Goal: Transaction & Acquisition: Purchase product/service

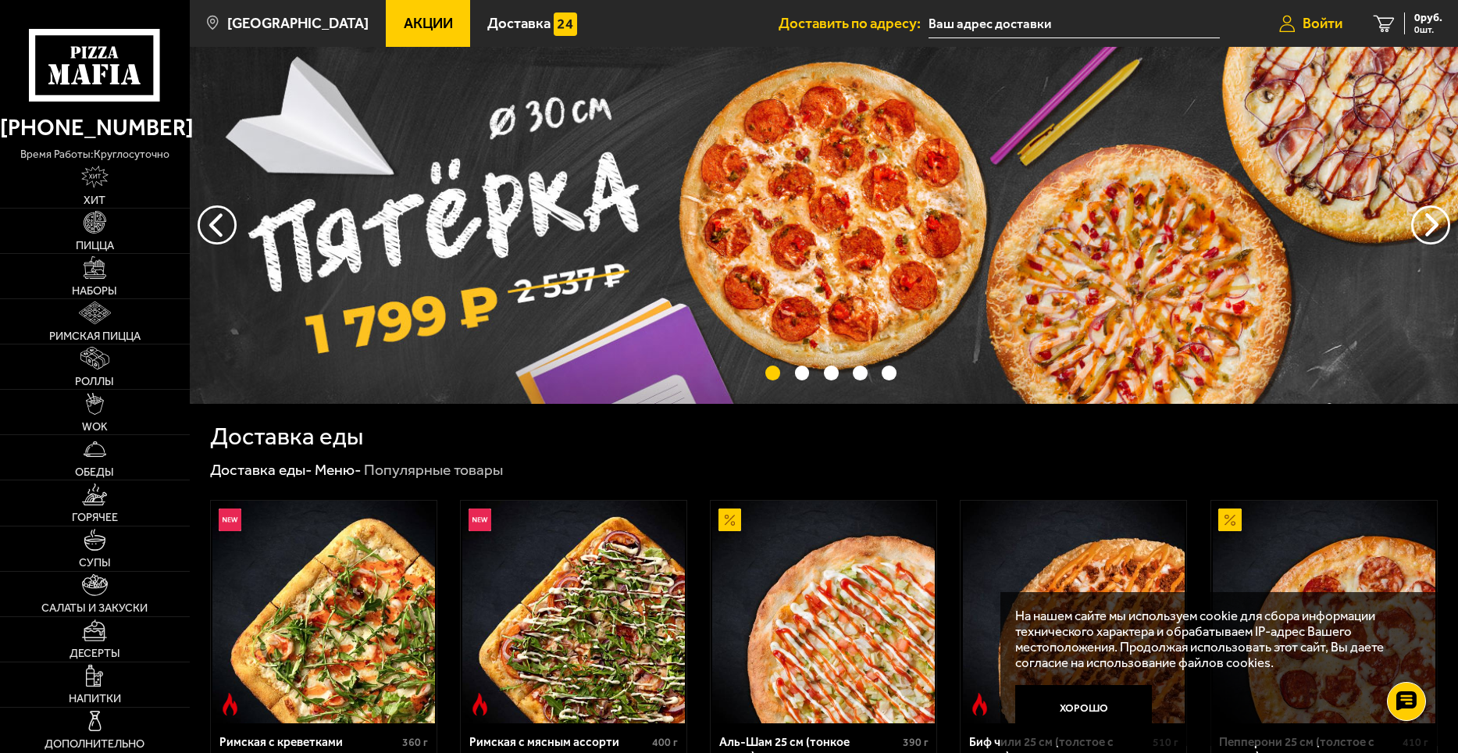
click at [1328, 24] on span "Войти" at bounding box center [1323, 23] width 40 height 15
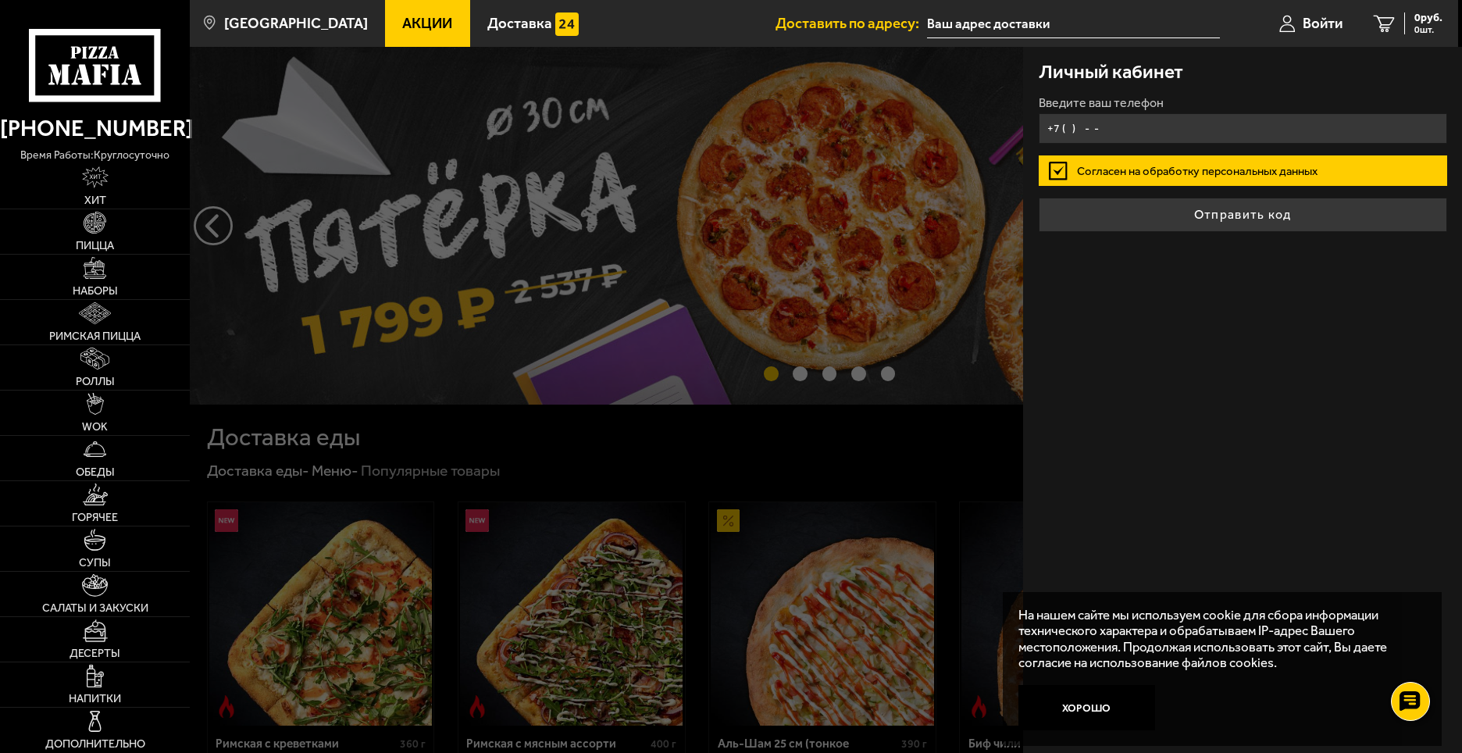
click at [1122, 125] on input "+7 ( ) - -" at bounding box center [1243, 128] width 408 height 30
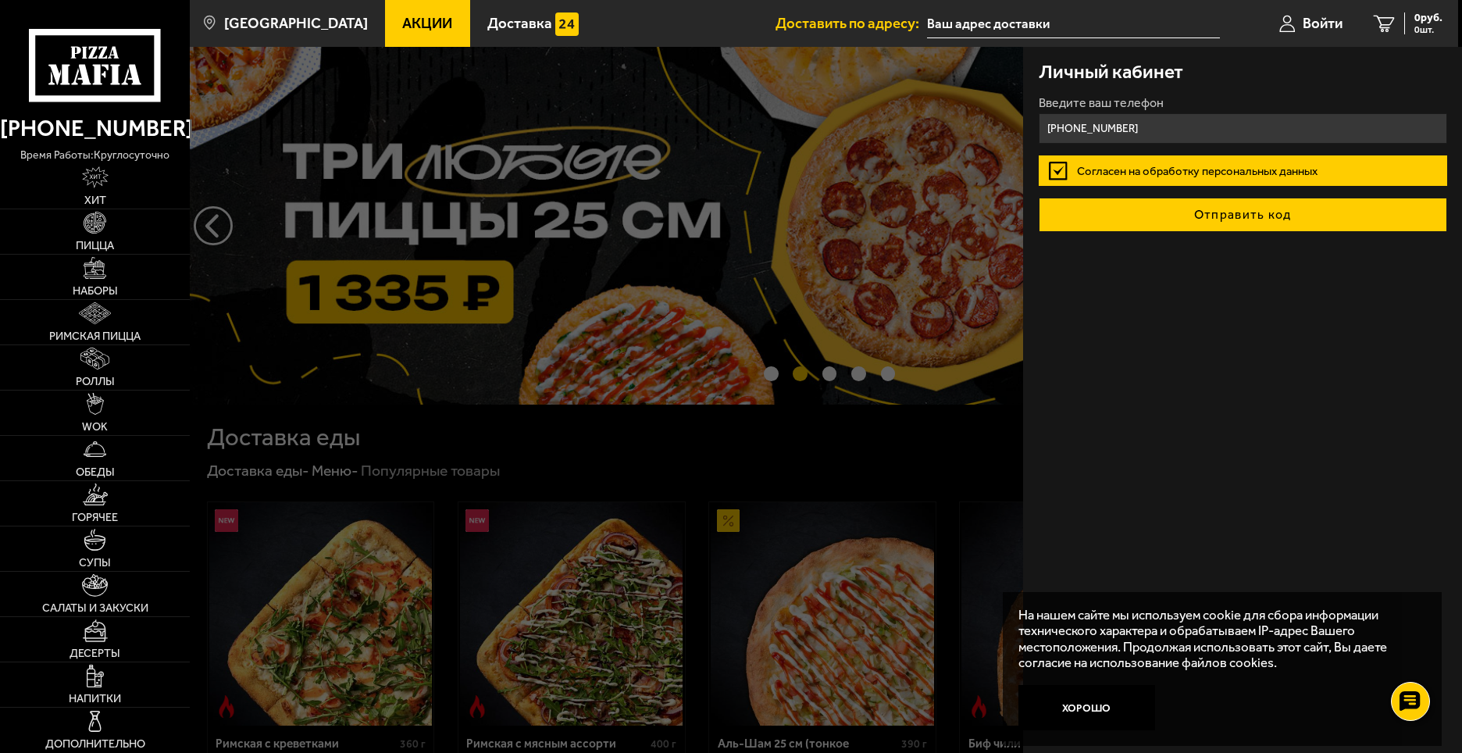
type input "[PHONE_NUMBER]"
click at [1180, 201] on button "Отправить код" at bounding box center [1243, 215] width 408 height 34
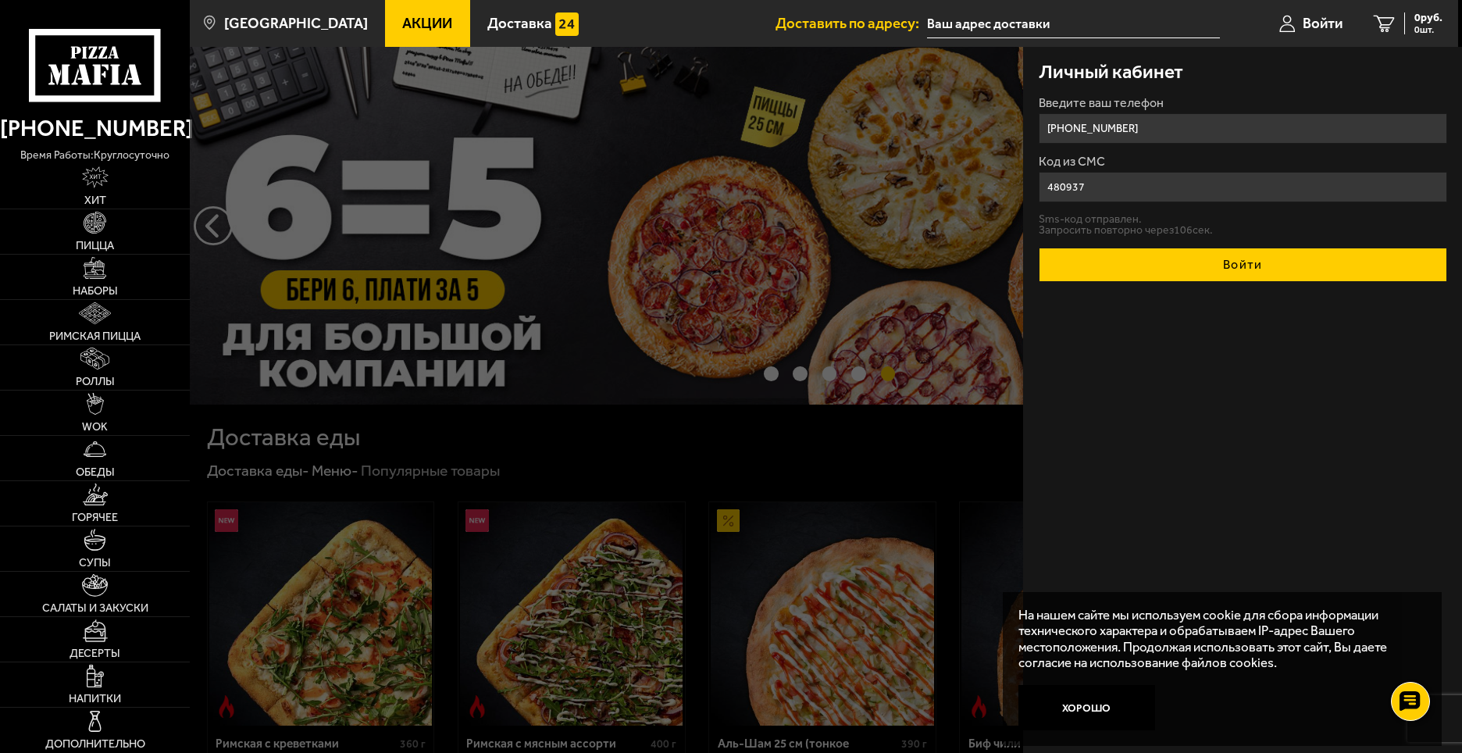
type input "480937"
click at [1224, 272] on button "Войти" at bounding box center [1243, 265] width 408 height 34
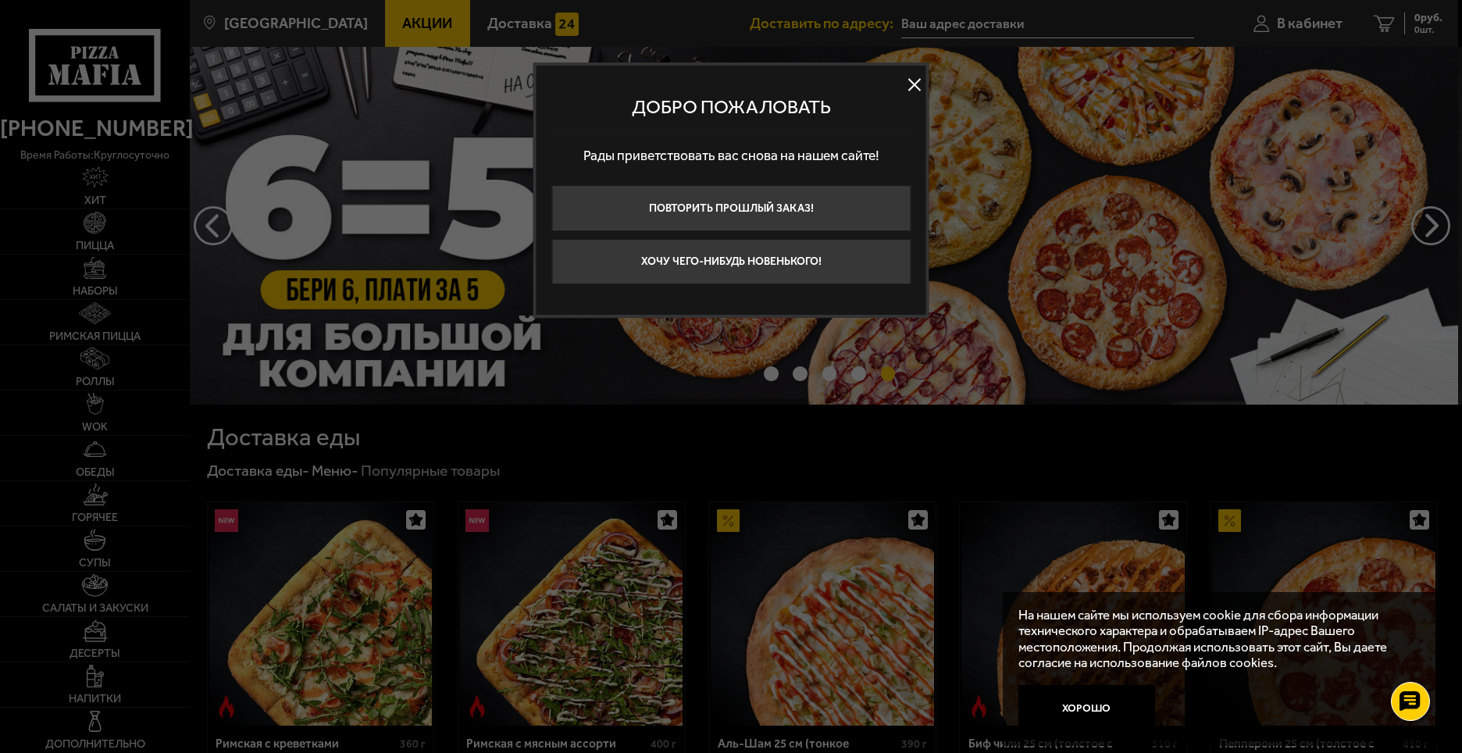
click at [916, 87] on button at bounding box center [914, 84] width 23 height 23
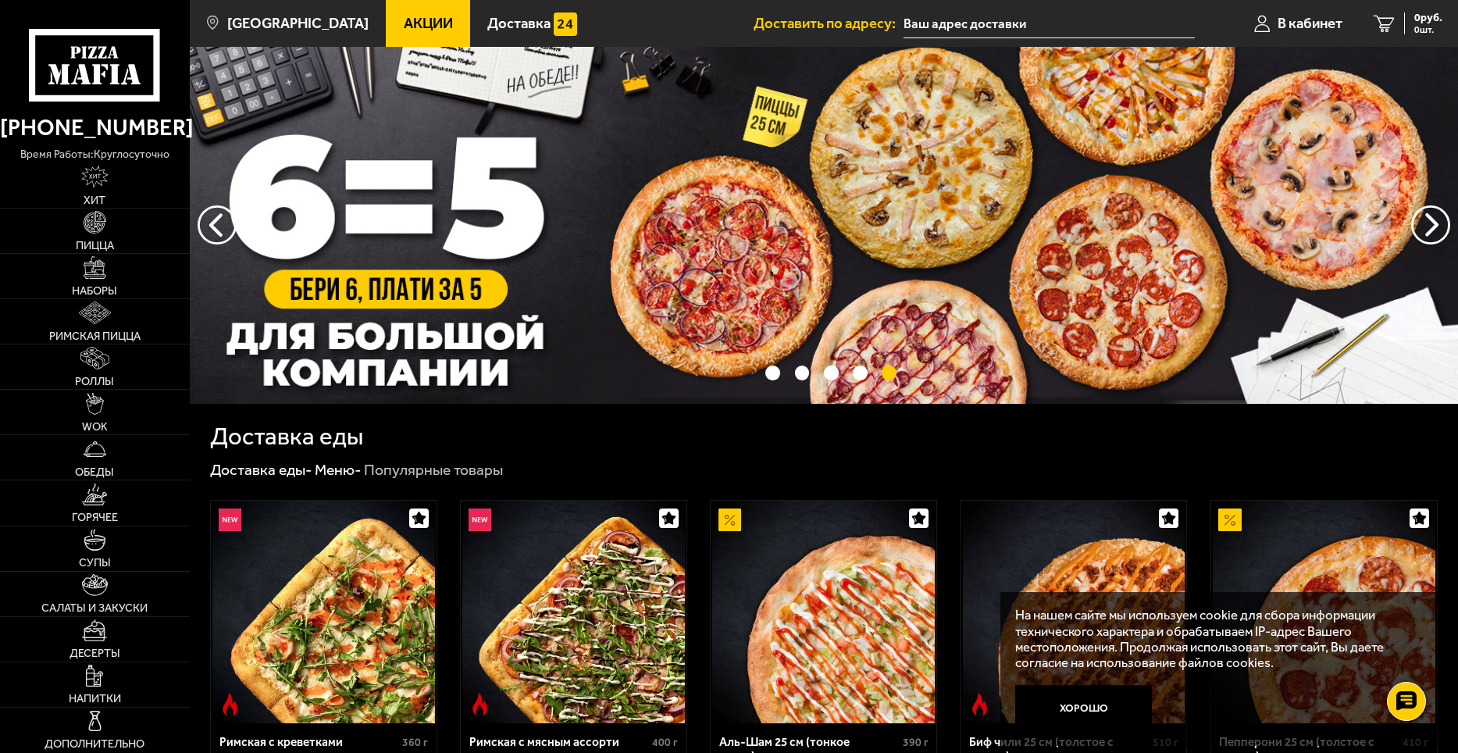
click at [534, 277] on img at bounding box center [824, 225] width 1268 height 357
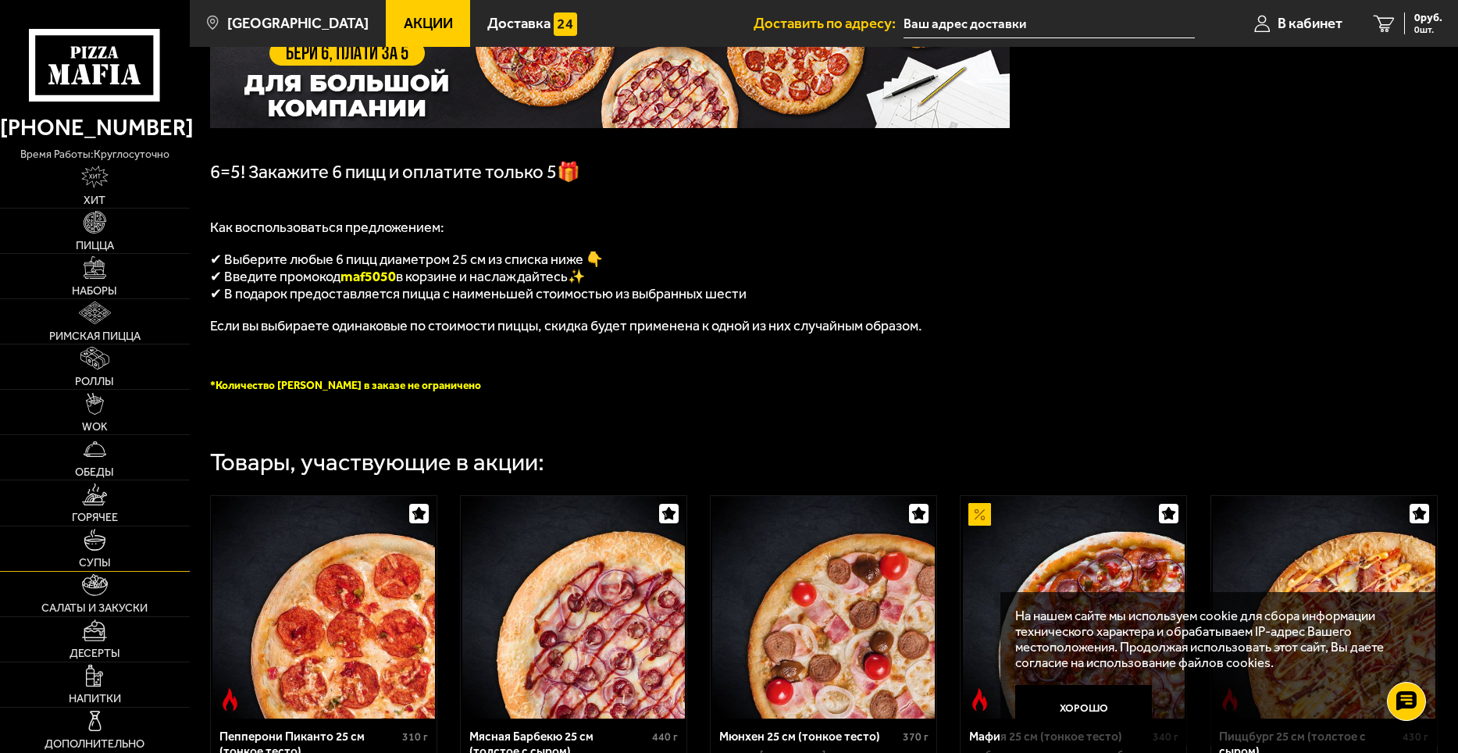
scroll to position [469, 0]
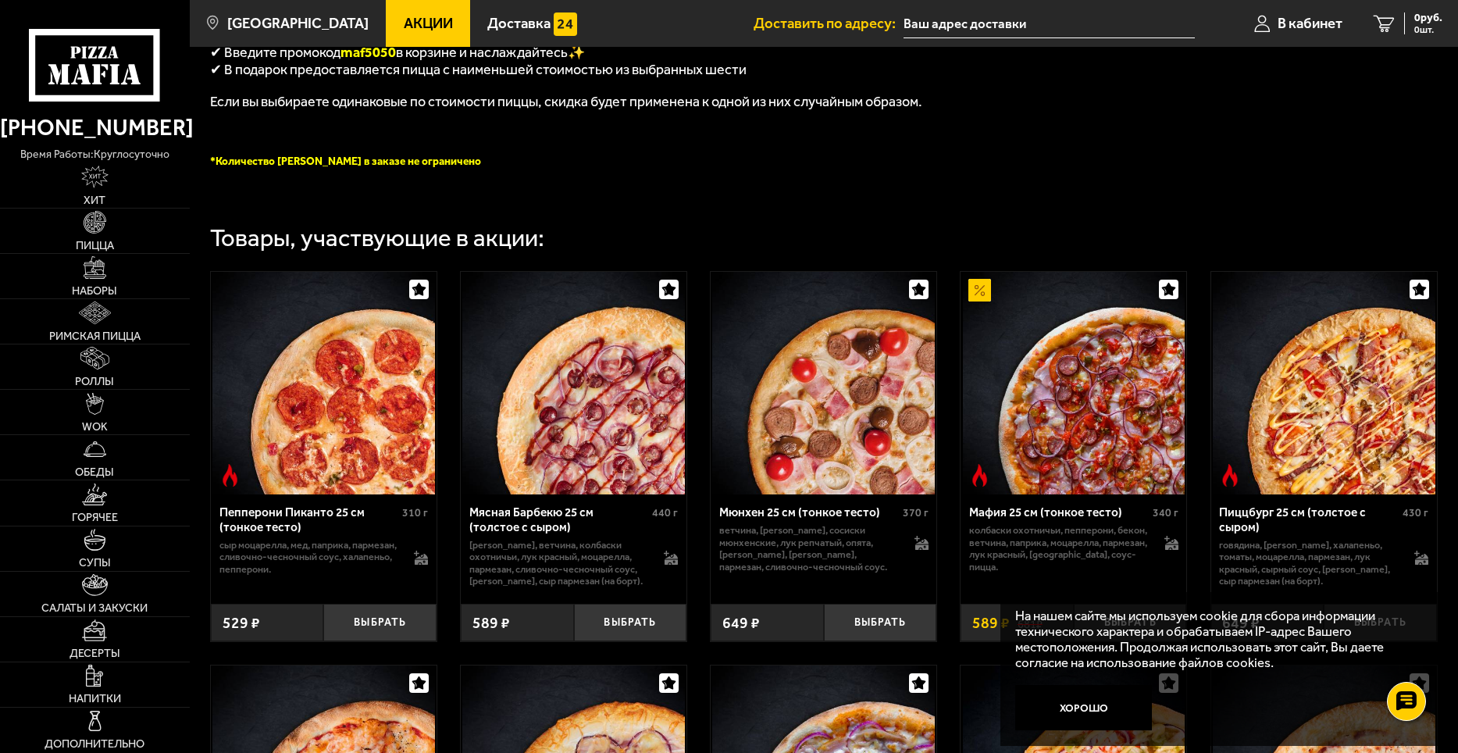
click at [386, 27] on link "Акции" at bounding box center [428, 23] width 84 height 47
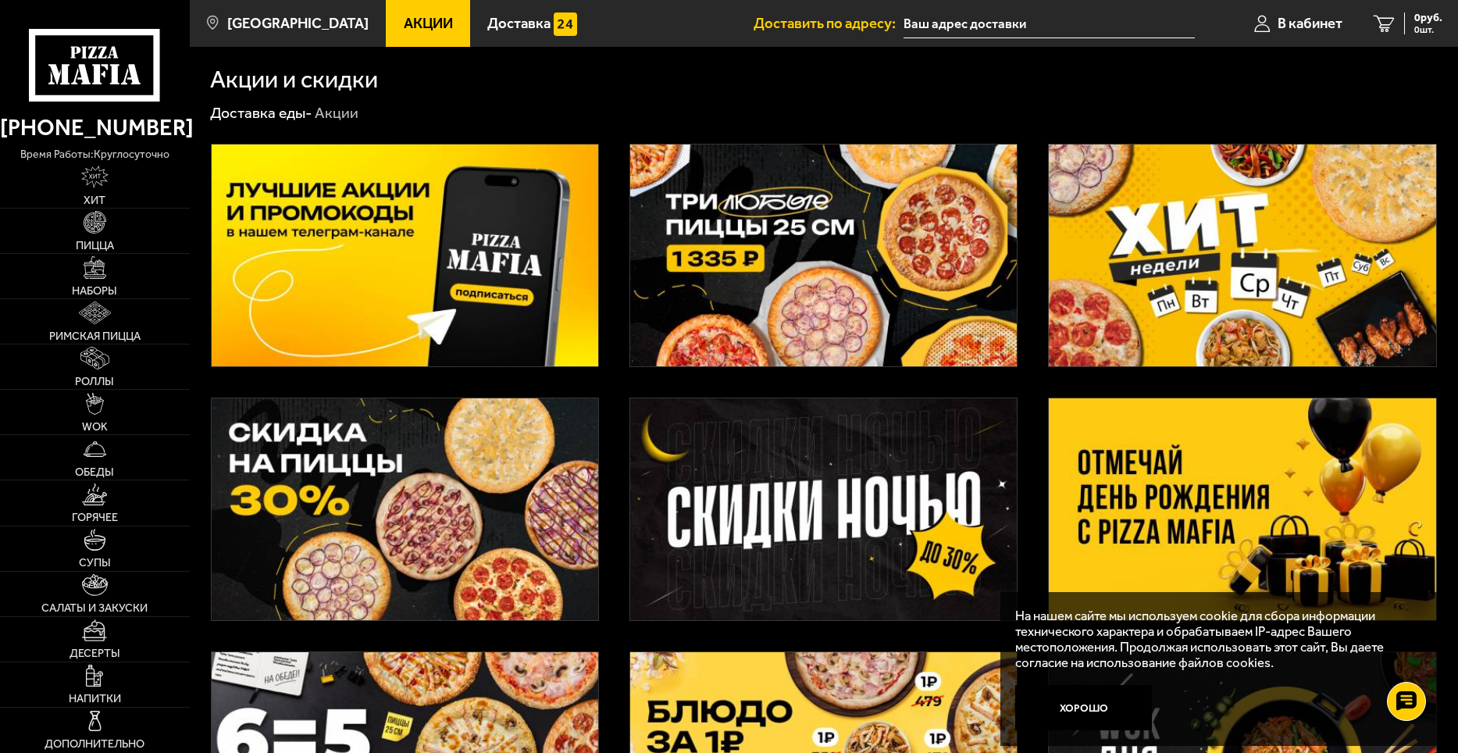
drag, startPoint x: 463, startPoint y: 280, endPoint x: 480, endPoint y: 289, distance: 18.5
click at [480, 289] on img at bounding box center [405, 255] width 387 height 222
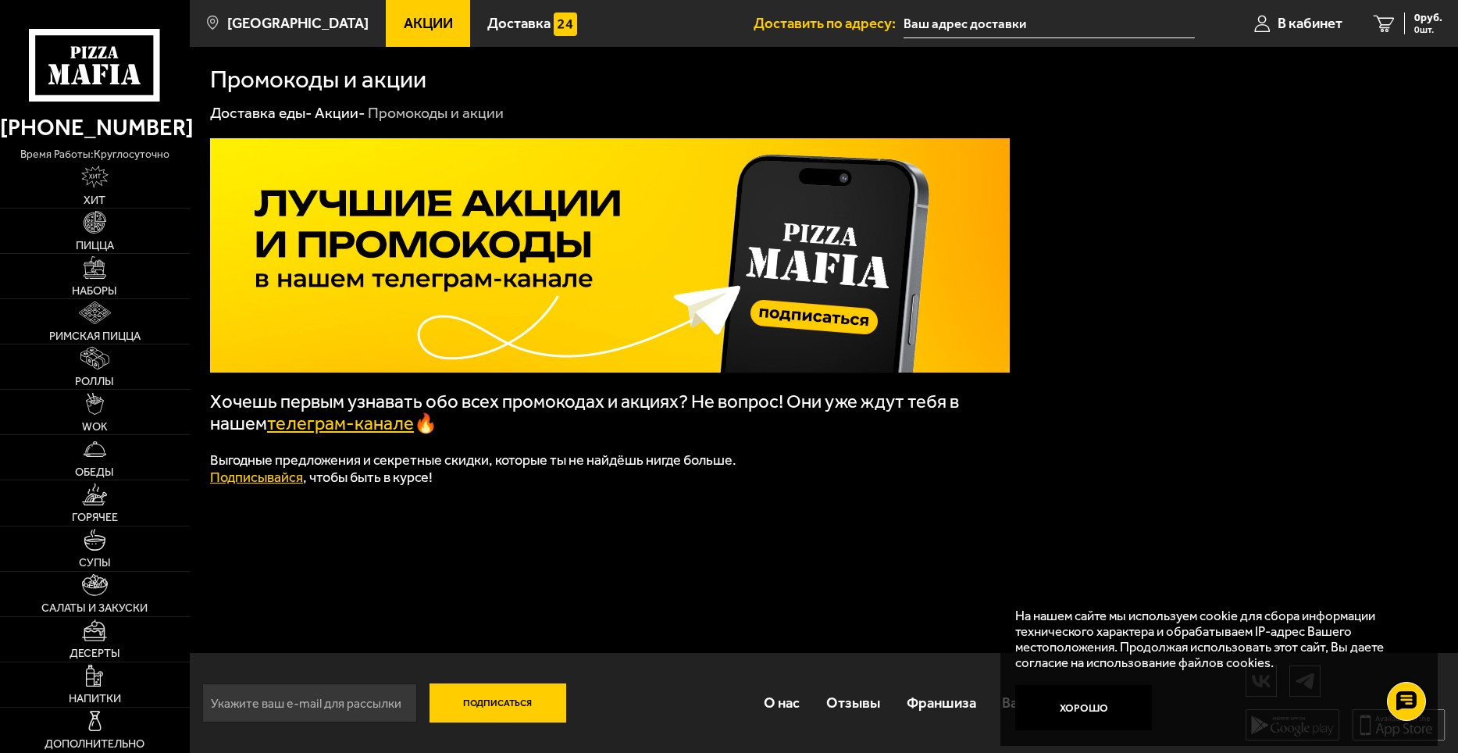
scroll to position [1, 0]
click at [322, 422] on link "телеграм-канале" at bounding box center [340, 423] width 147 height 22
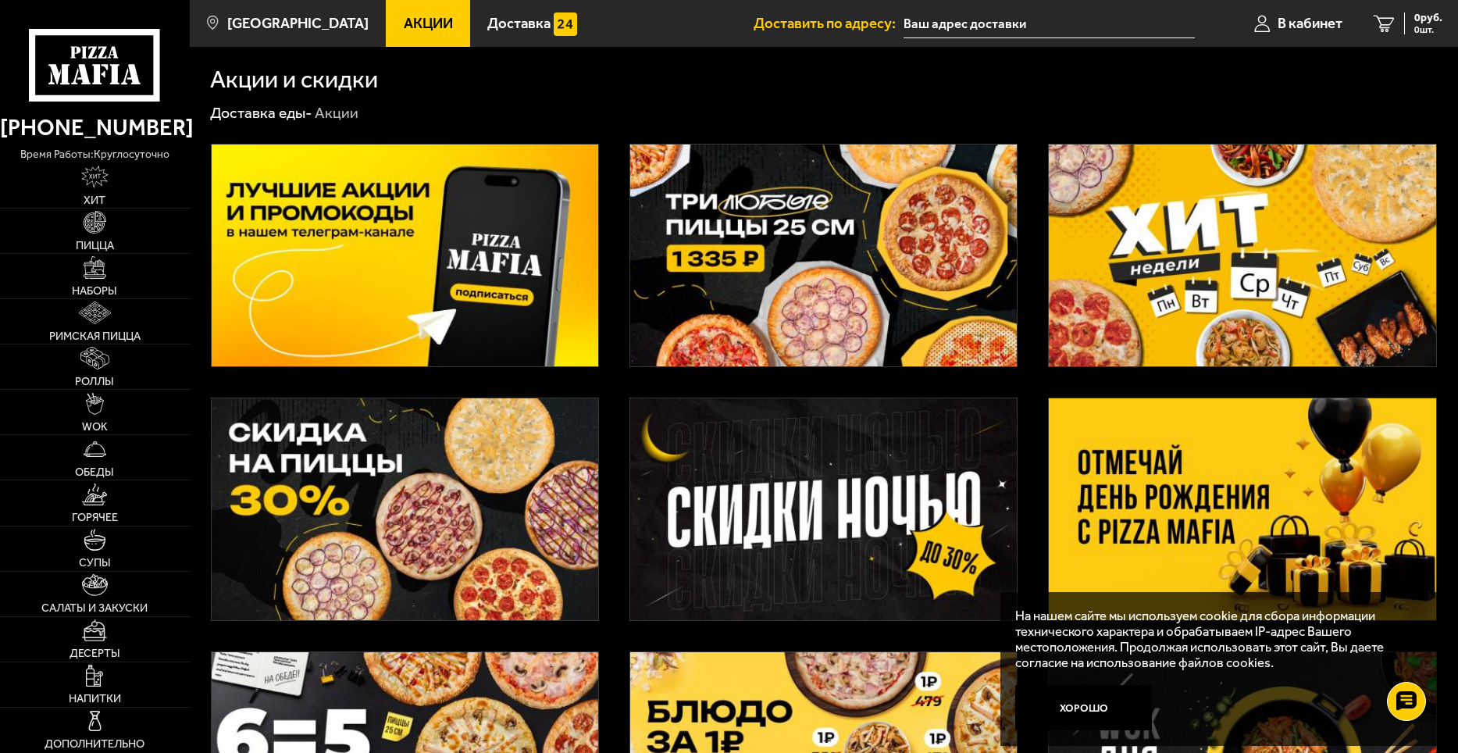
click at [801, 291] on img at bounding box center [823, 255] width 387 height 222
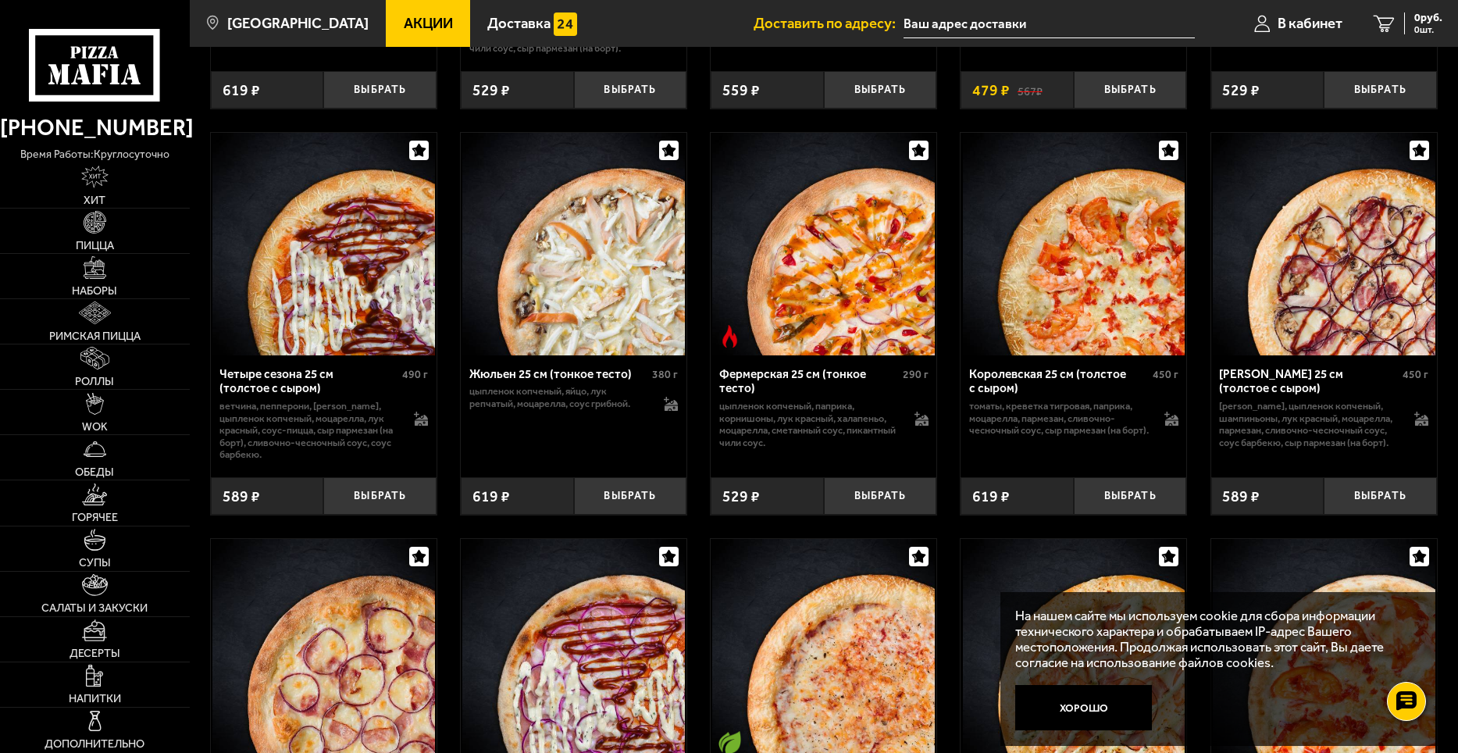
scroll to position [2968, 0]
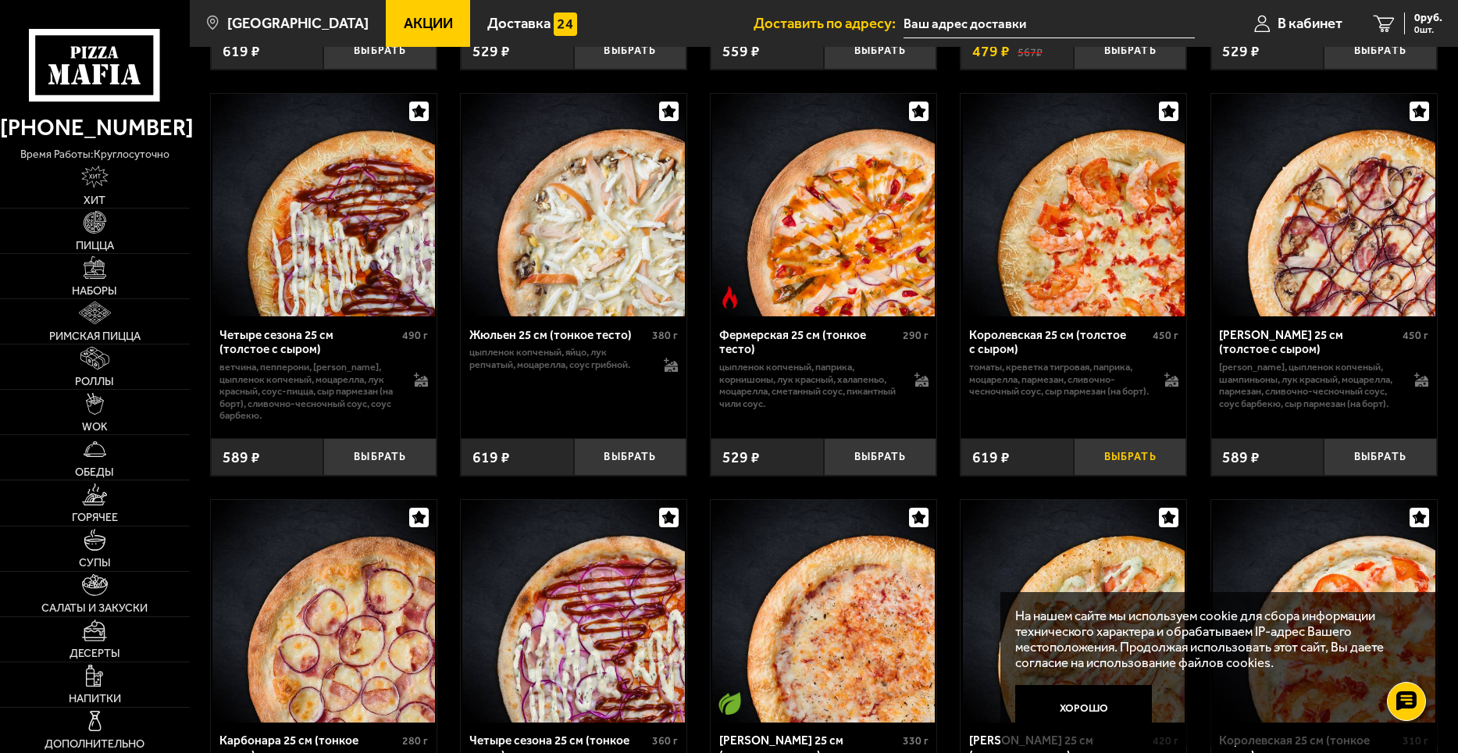
click at [1117, 476] on button "Выбрать" at bounding box center [1130, 456] width 113 height 37
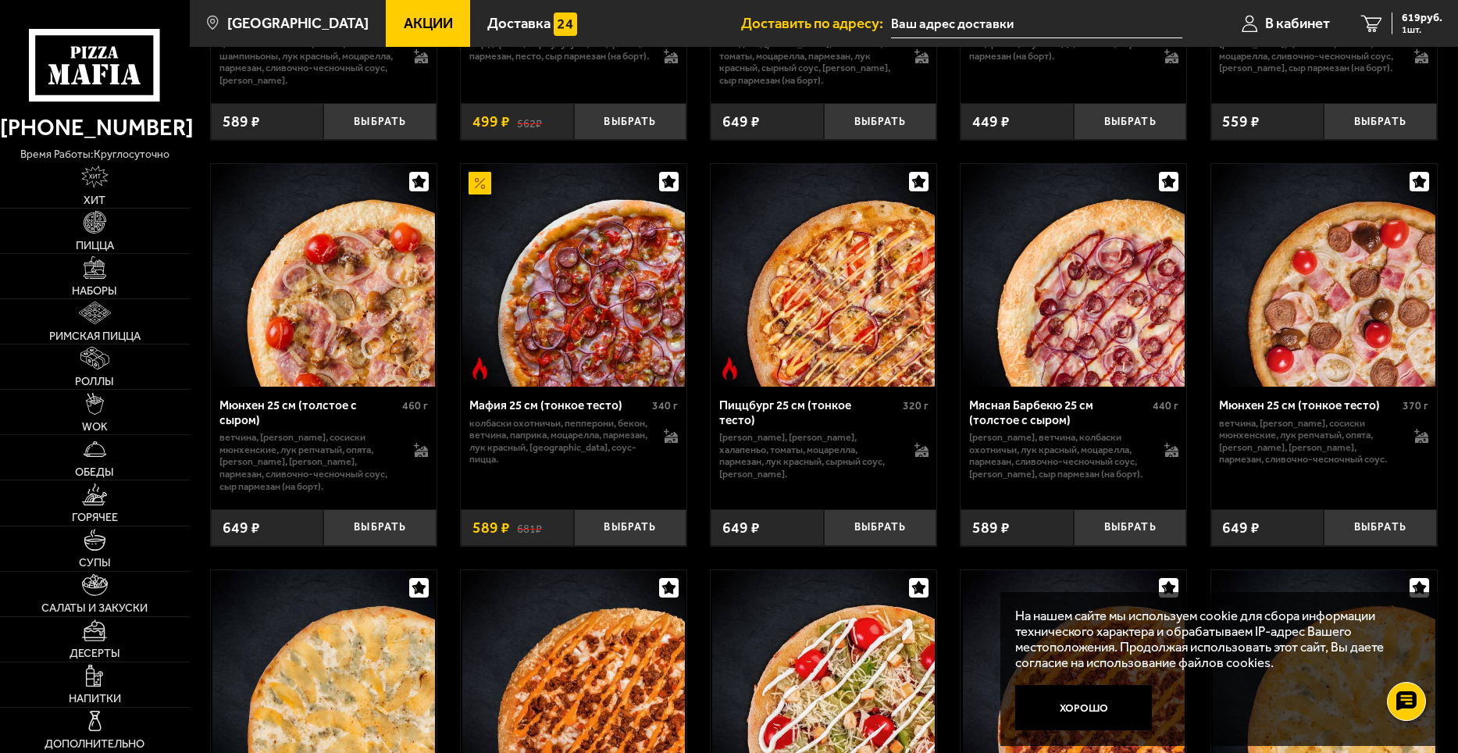
scroll to position [4139, 0]
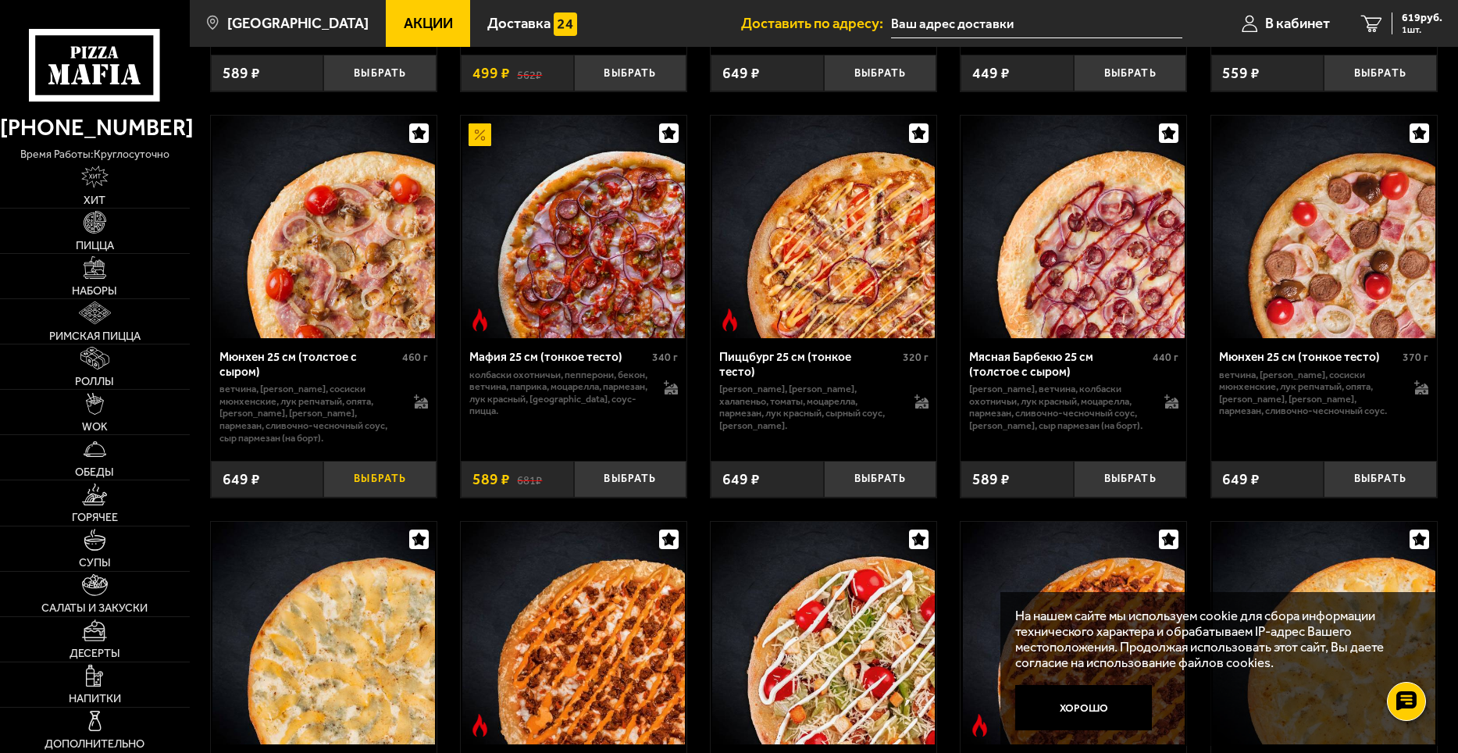
click at [393, 498] on button "Выбрать" at bounding box center [379, 479] width 113 height 37
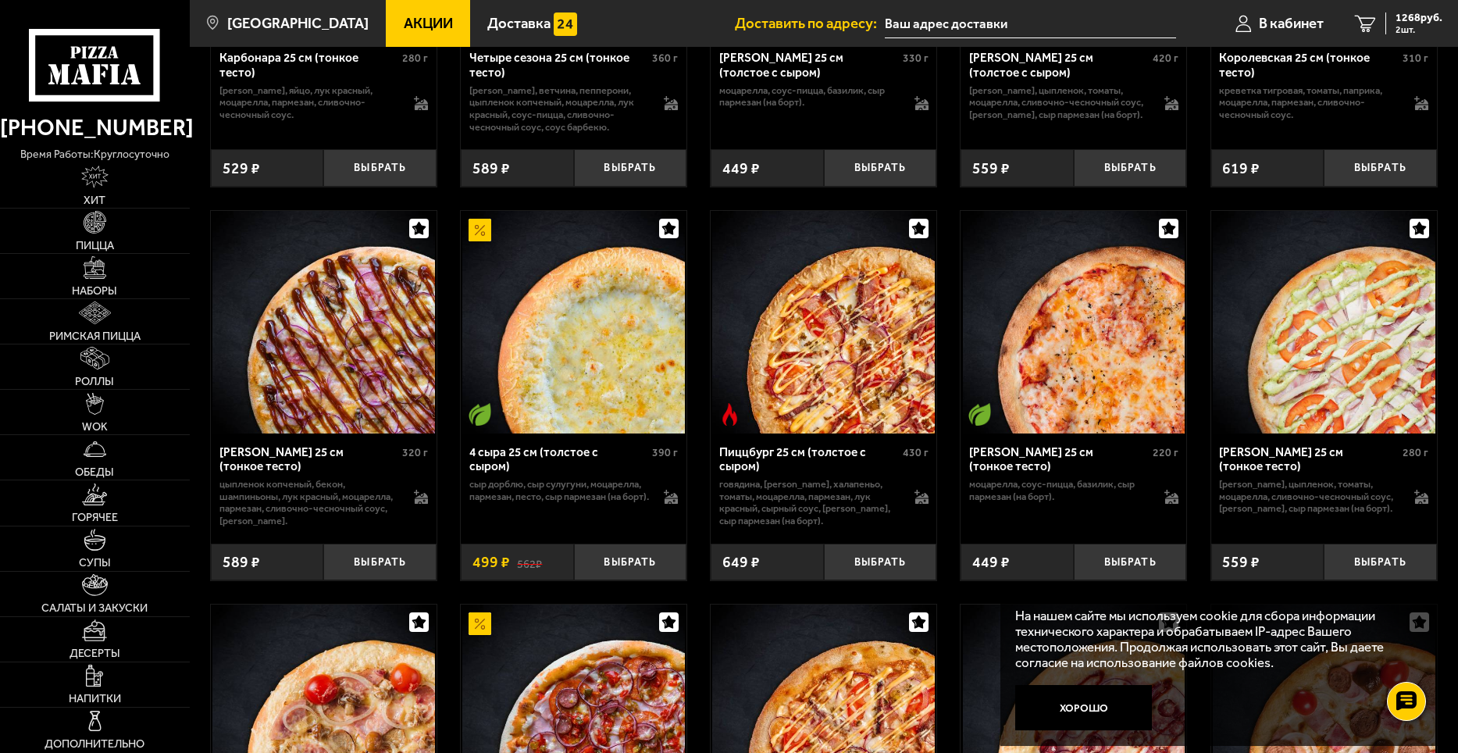
scroll to position [3749, 0]
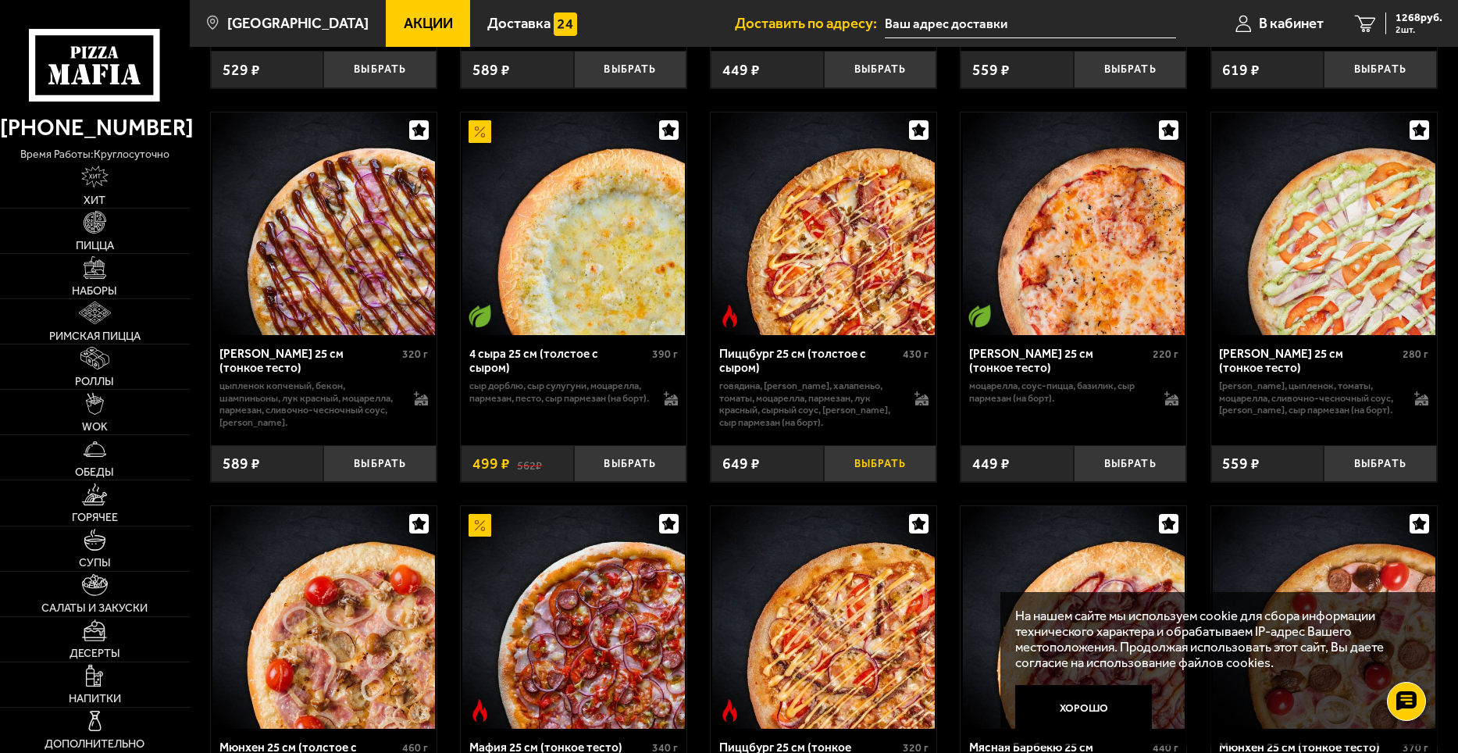
click at [873, 483] on button "Выбрать" at bounding box center [880, 463] width 113 height 37
click at [1417, 23] on span "1917 руб." at bounding box center [1419, 17] width 47 height 11
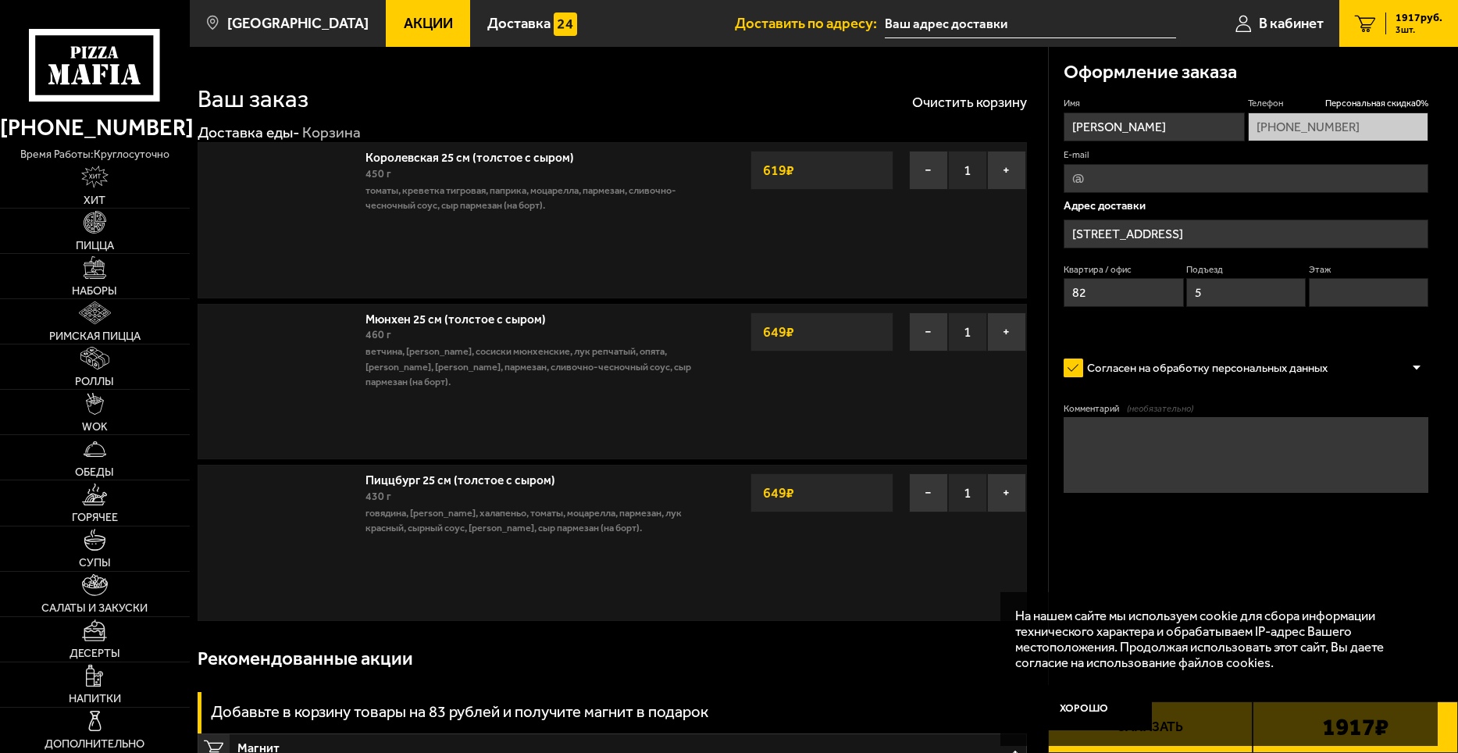
type input "[STREET_ADDRESS]"
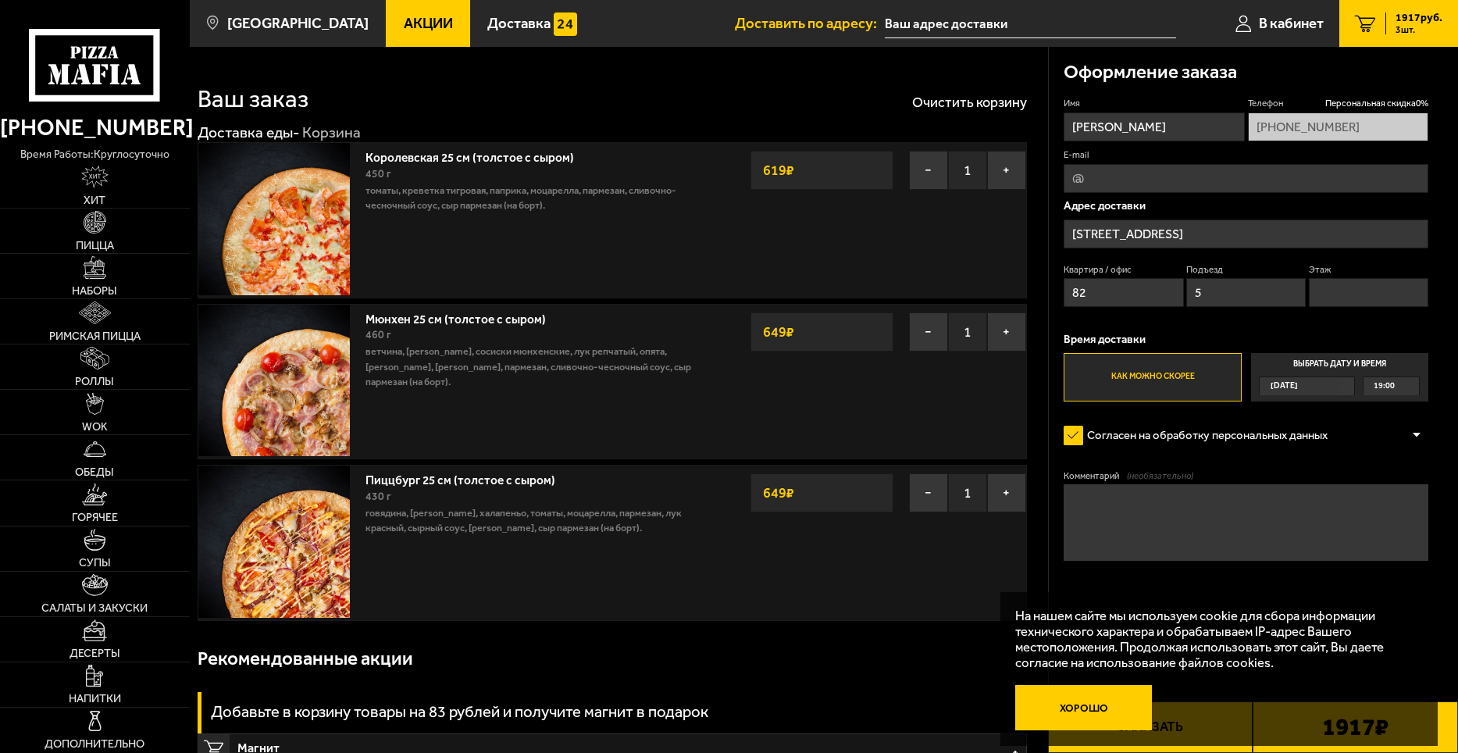
click at [1113, 706] on button "Хорошо" at bounding box center [1083, 707] width 137 height 45
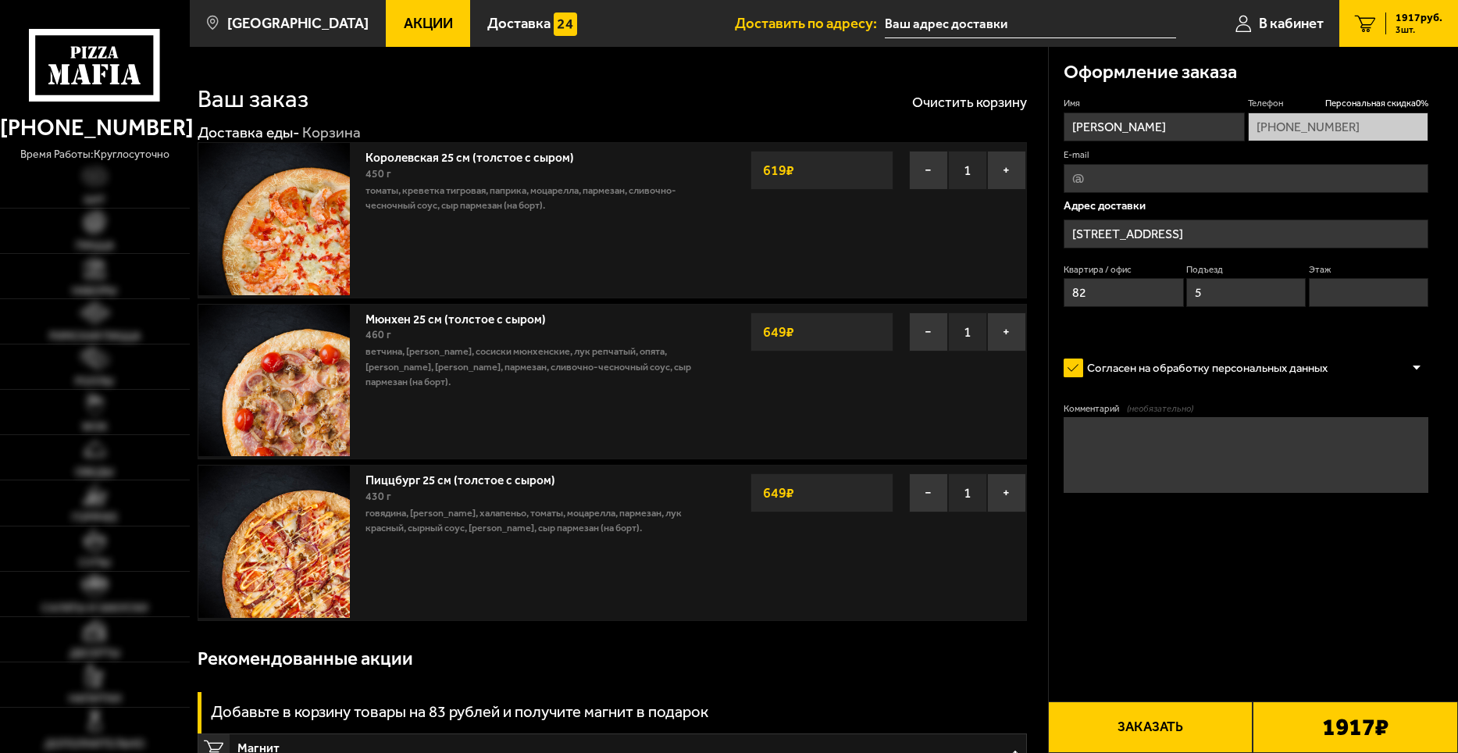
type input "[STREET_ADDRESS]"
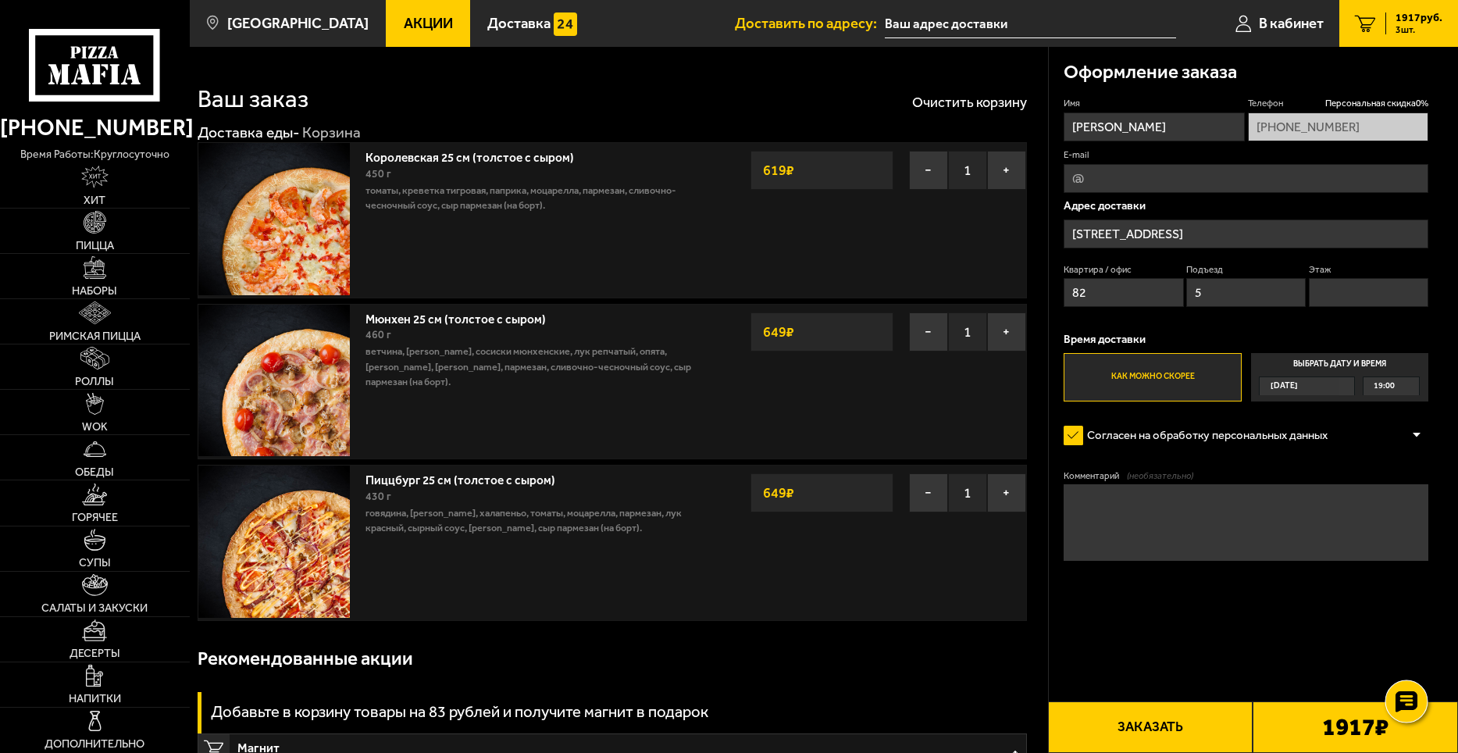
click at [1399, 694] on use at bounding box center [1406, 701] width 23 height 22
click at [886, 638] on div "Рекомендованные акции" at bounding box center [612, 658] width 829 height 50
click at [418, 19] on span "Акции" at bounding box center [428, 23] width 49 height 15
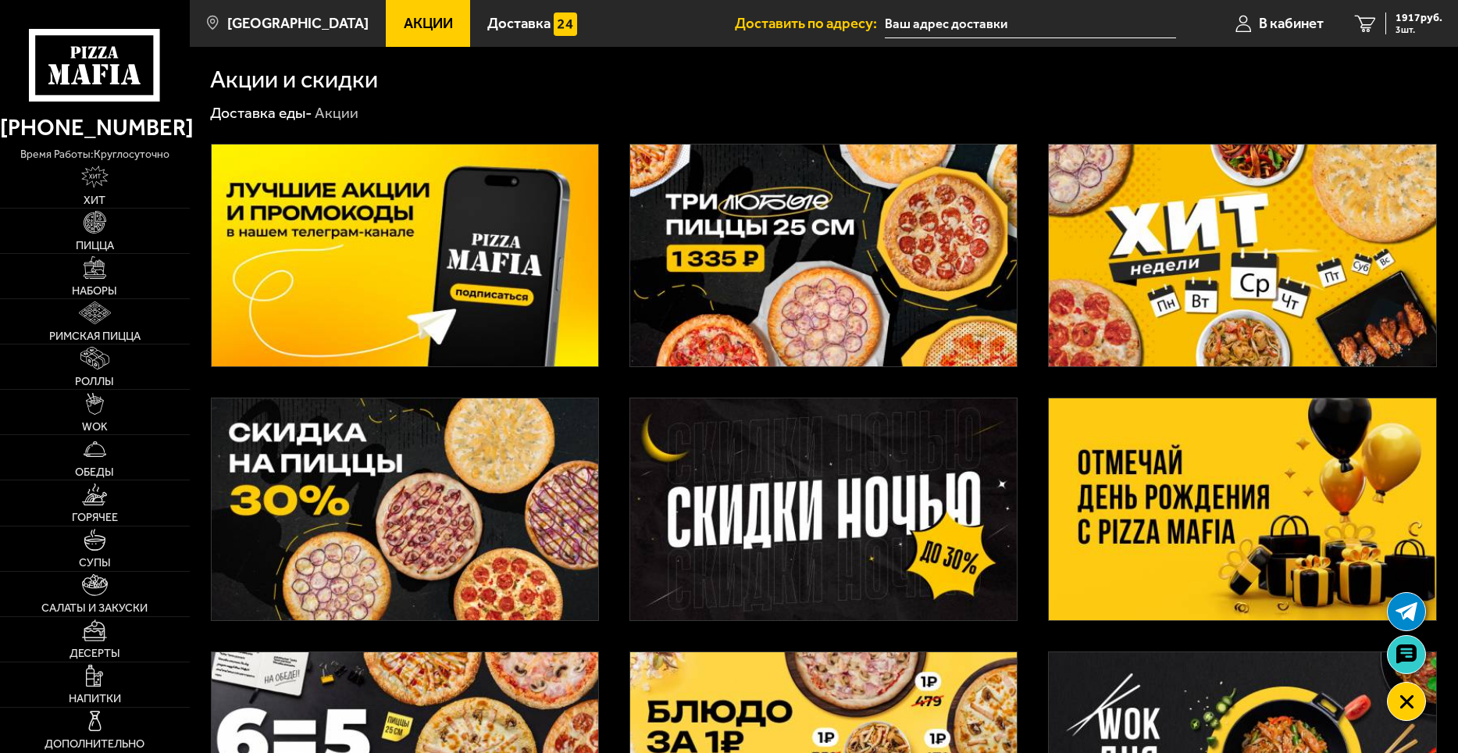
click at [855, 201] on img at bounding box center [823, 255] width 387 height 222
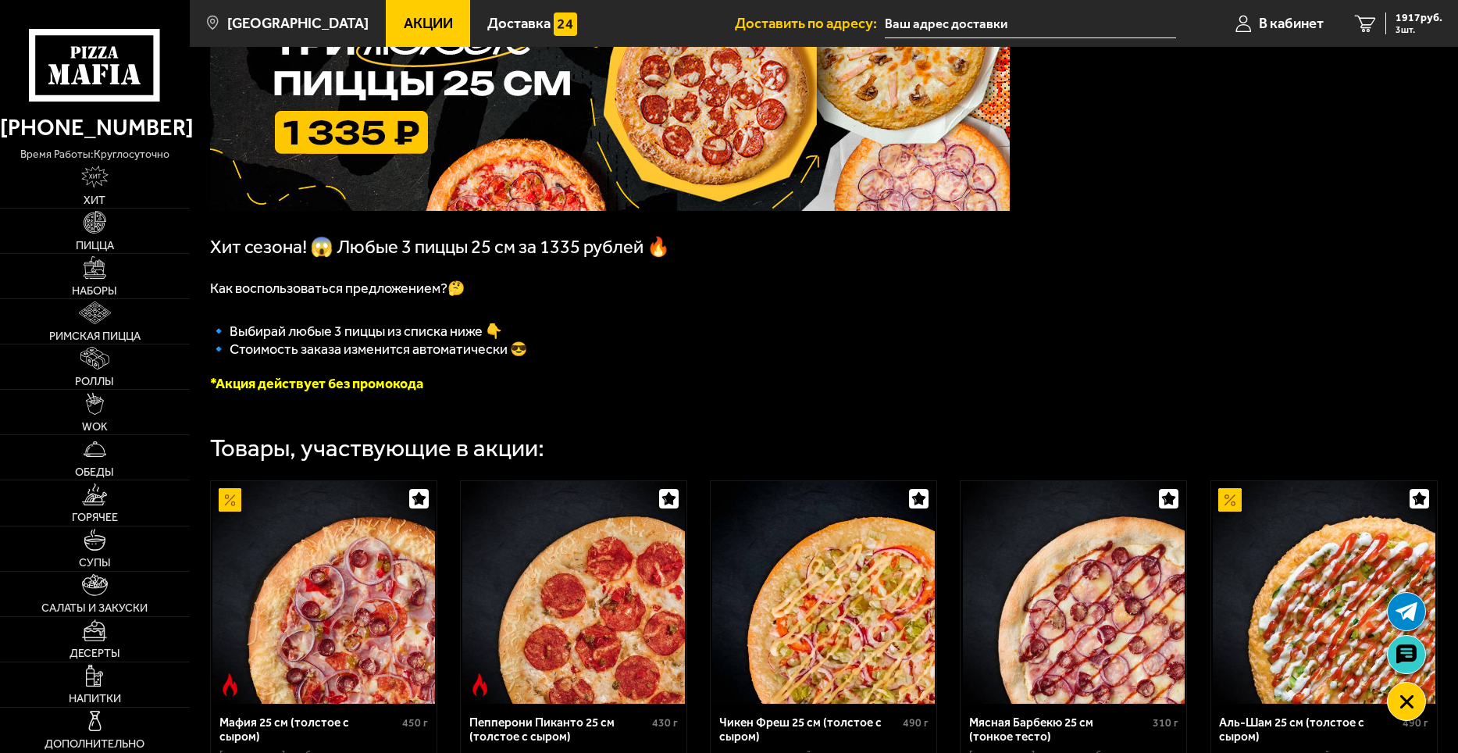
scroll to position [469, 0]
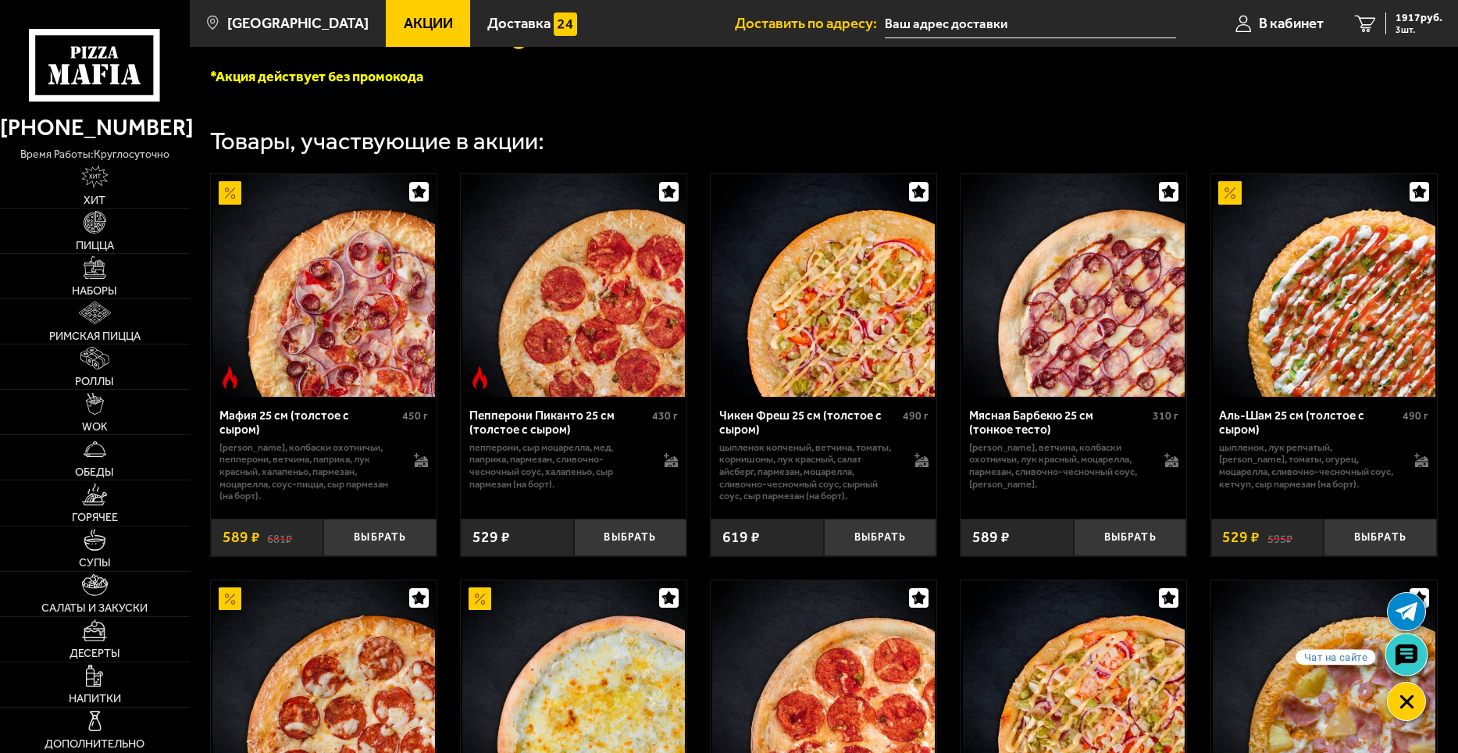
click at [1417, 651] on use at bounding box center [1406, 655] width 23 height 22
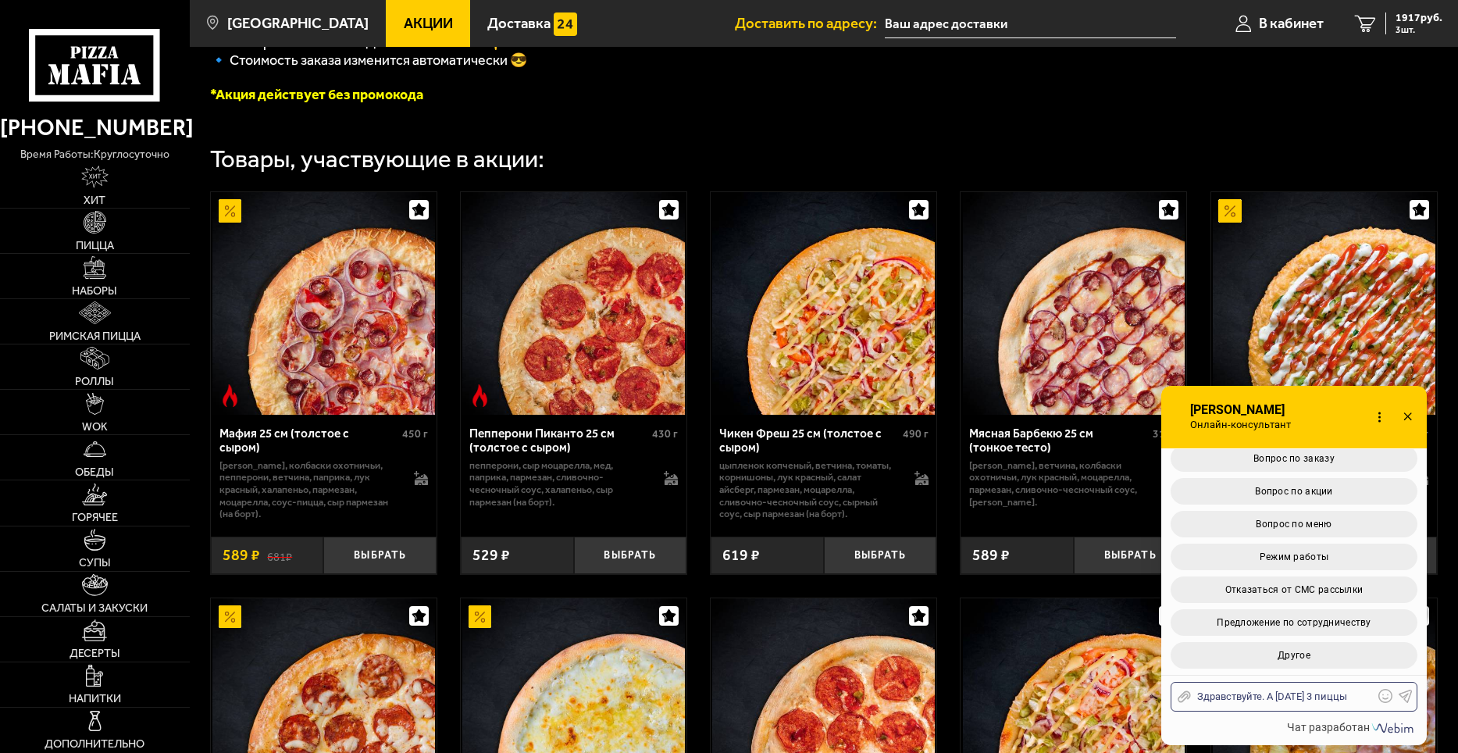
scroll to position [156, 0]
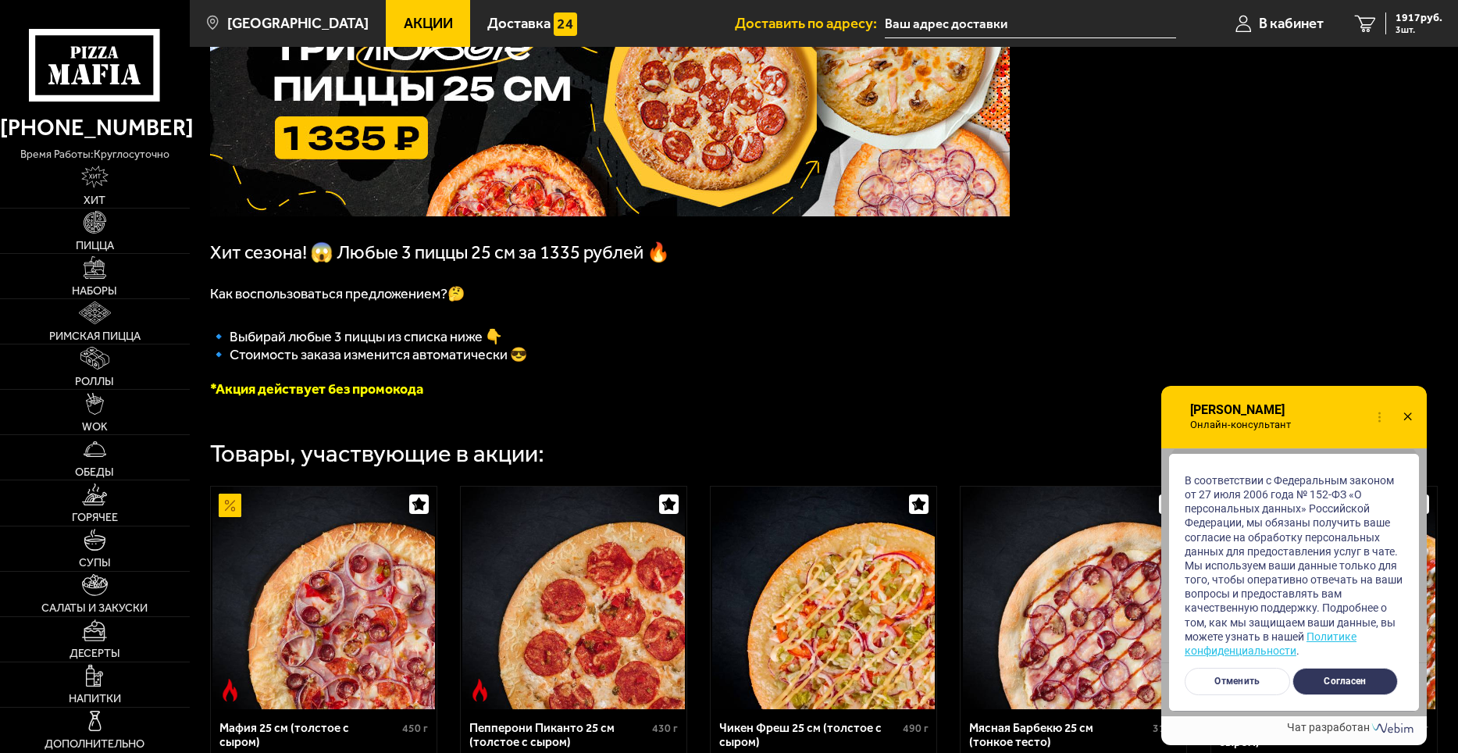
click at [1356, 677] on button "Согласен" at bounding box center [1344, 681] width 105 height 27
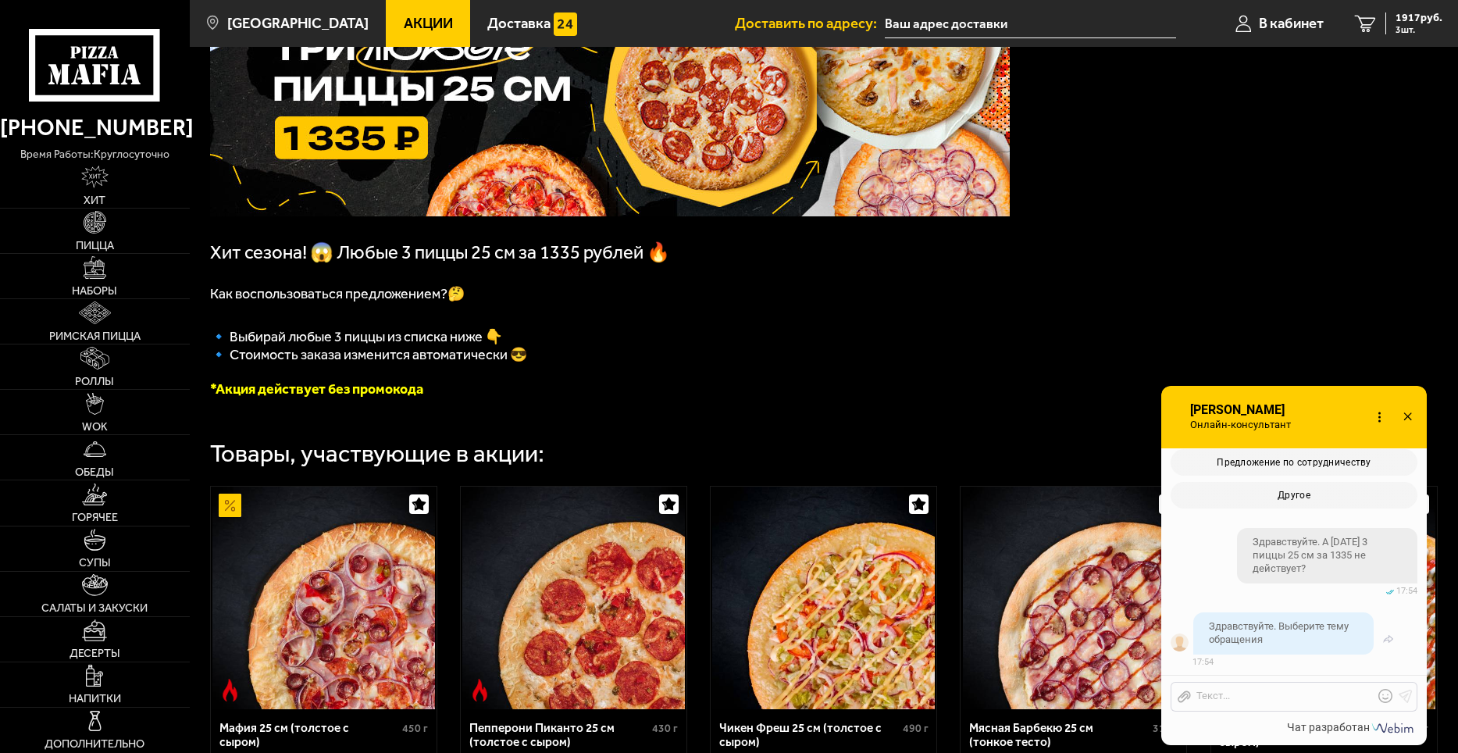
scroll to position [565, 0]
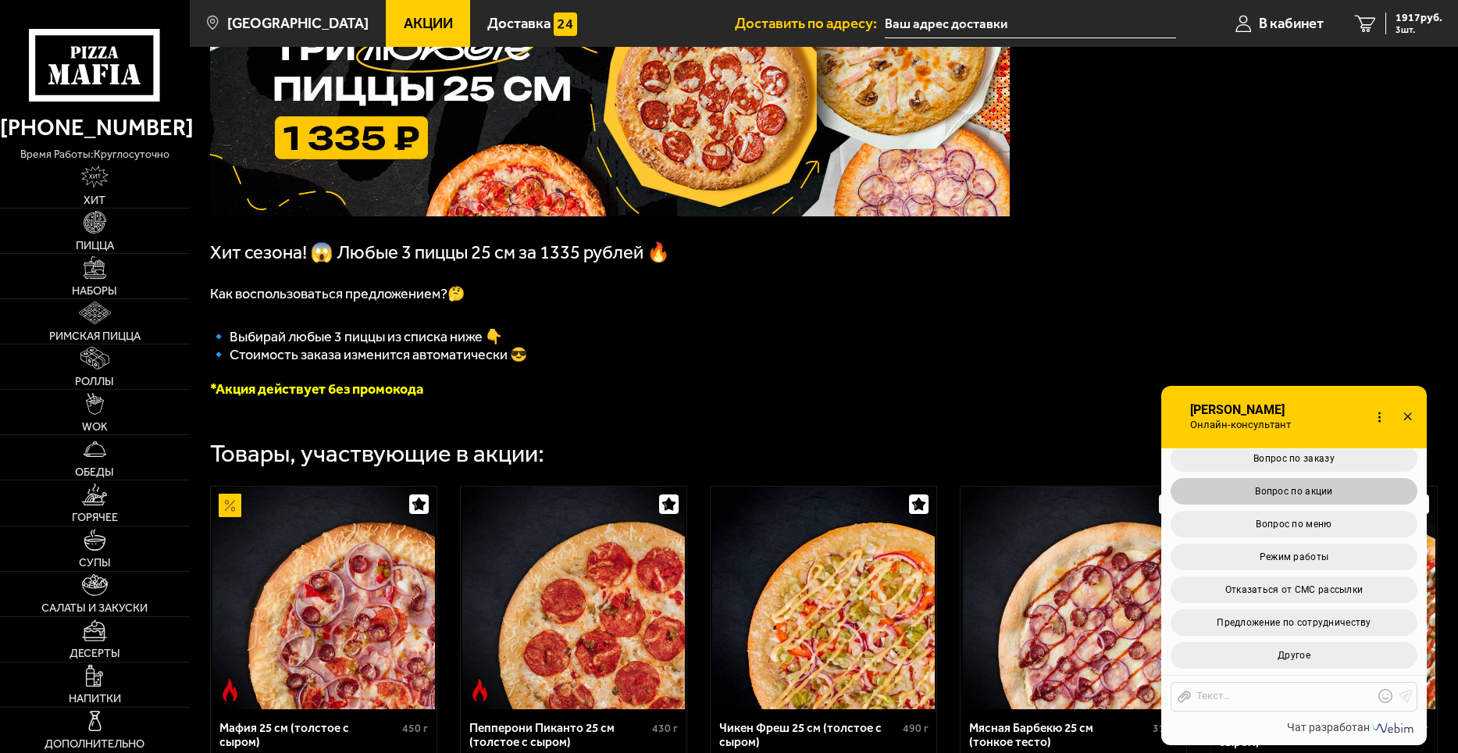
click at [1317, 487] on span "Вопрос по акции" at bounding box center [1293, 491] width 77 height 11
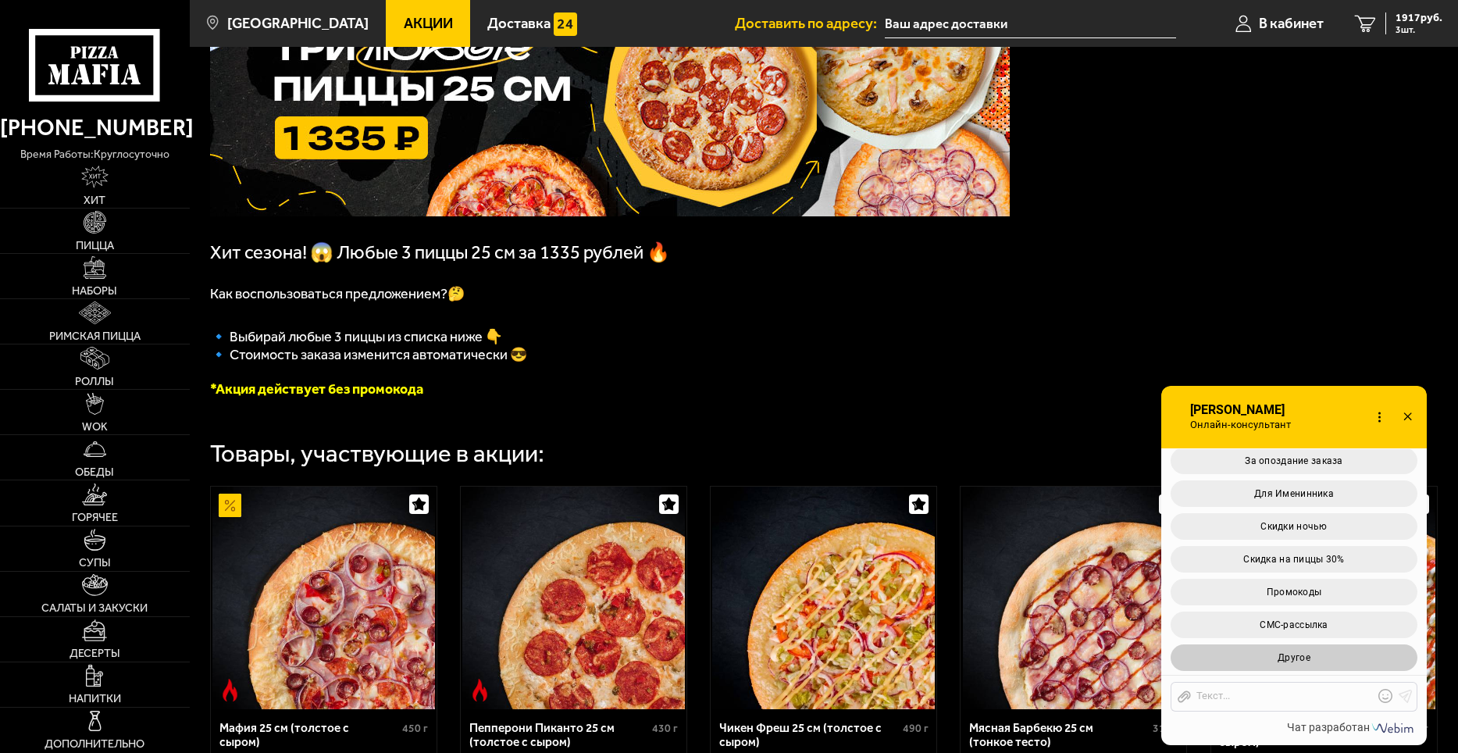
scroll to position [1019, 0]
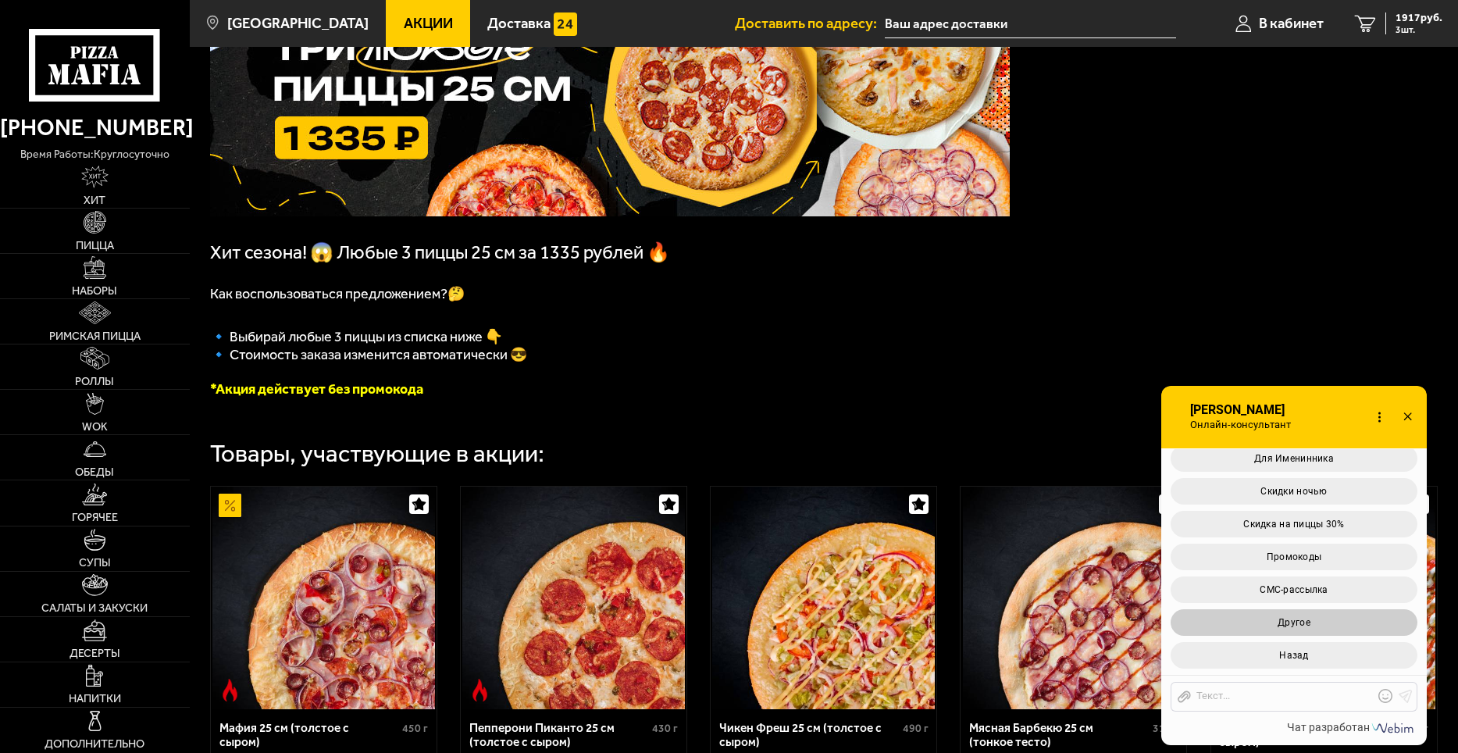
click at [1336, 615] on button "Другое" at bounding box center [1294, 622] width 247 height 27
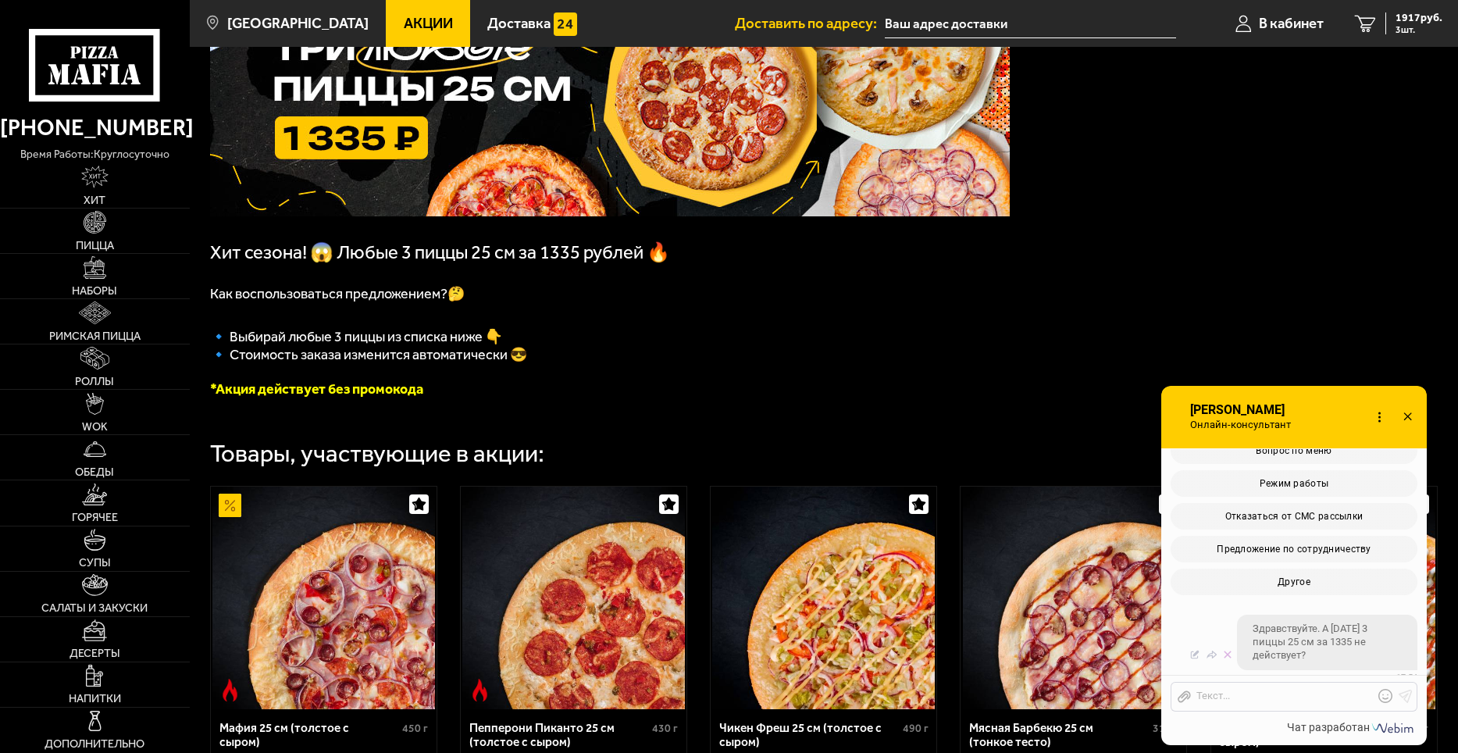
scroll to position [292, 0]
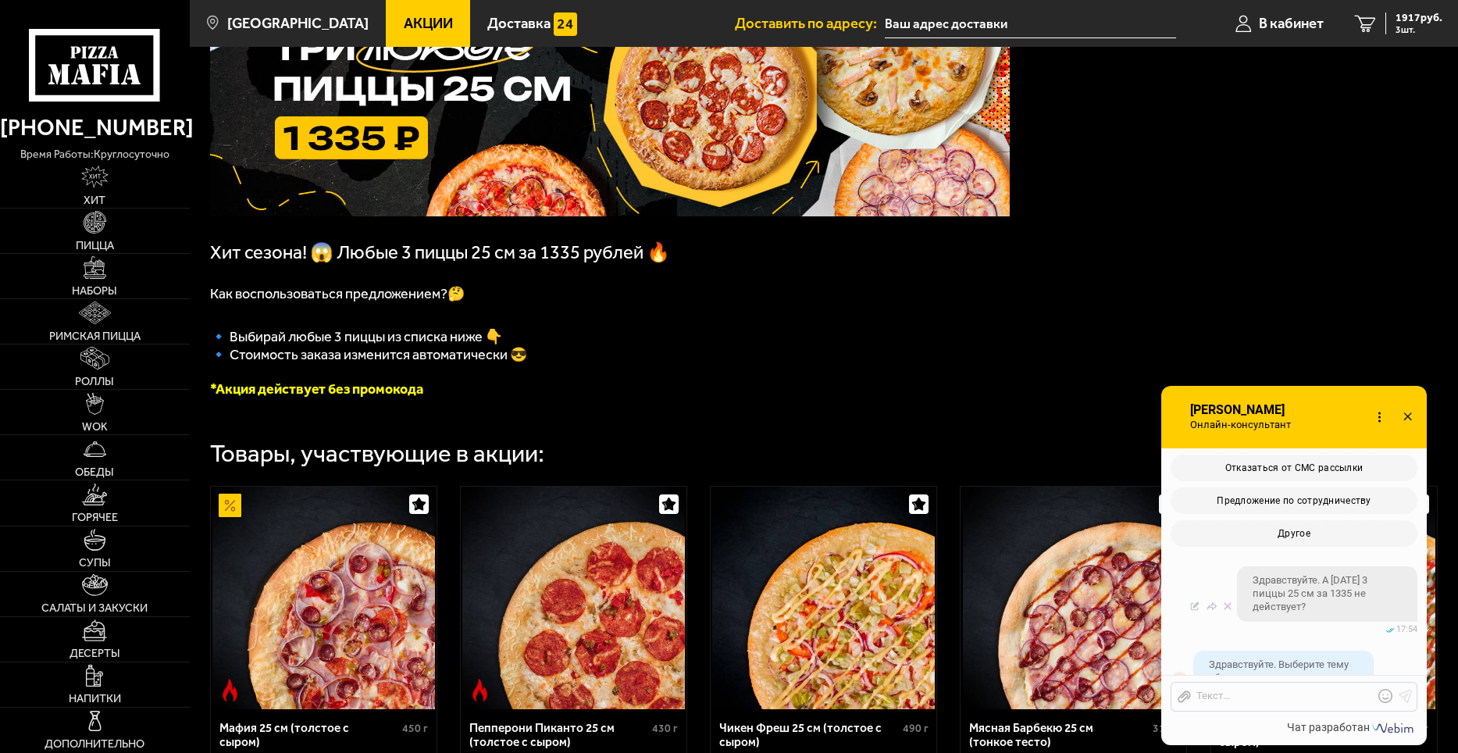
drag, startPoint x: 1332, startPoint y: 575, endPoint x: 1339, endPoint y: 603, distance: 29.0
click at [1339, 603] on span "Здравствуйте. А [DATE] 3 пиццы 25 см за 1335 не действует?" at bounding box center [1327, 594] width 149 height 40
copy span "[DATE] 3 пиццы 25 см за 1335 не действует?"
click at [1236, 697] on div at bounding box center [1282, 697] width 183 height 14
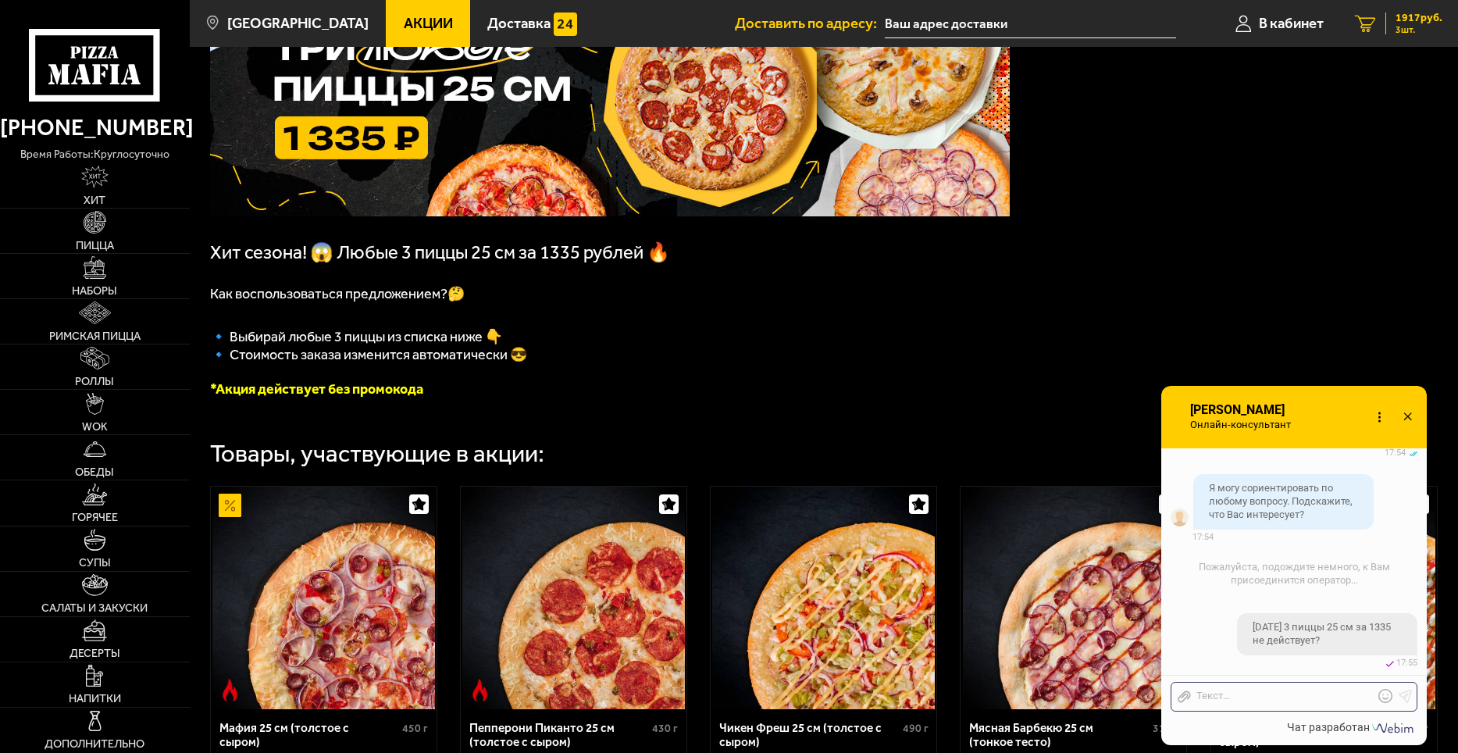
click at [1403, 33] on span "3 шт." at bounding box center [1419, 29] width 47 height 9
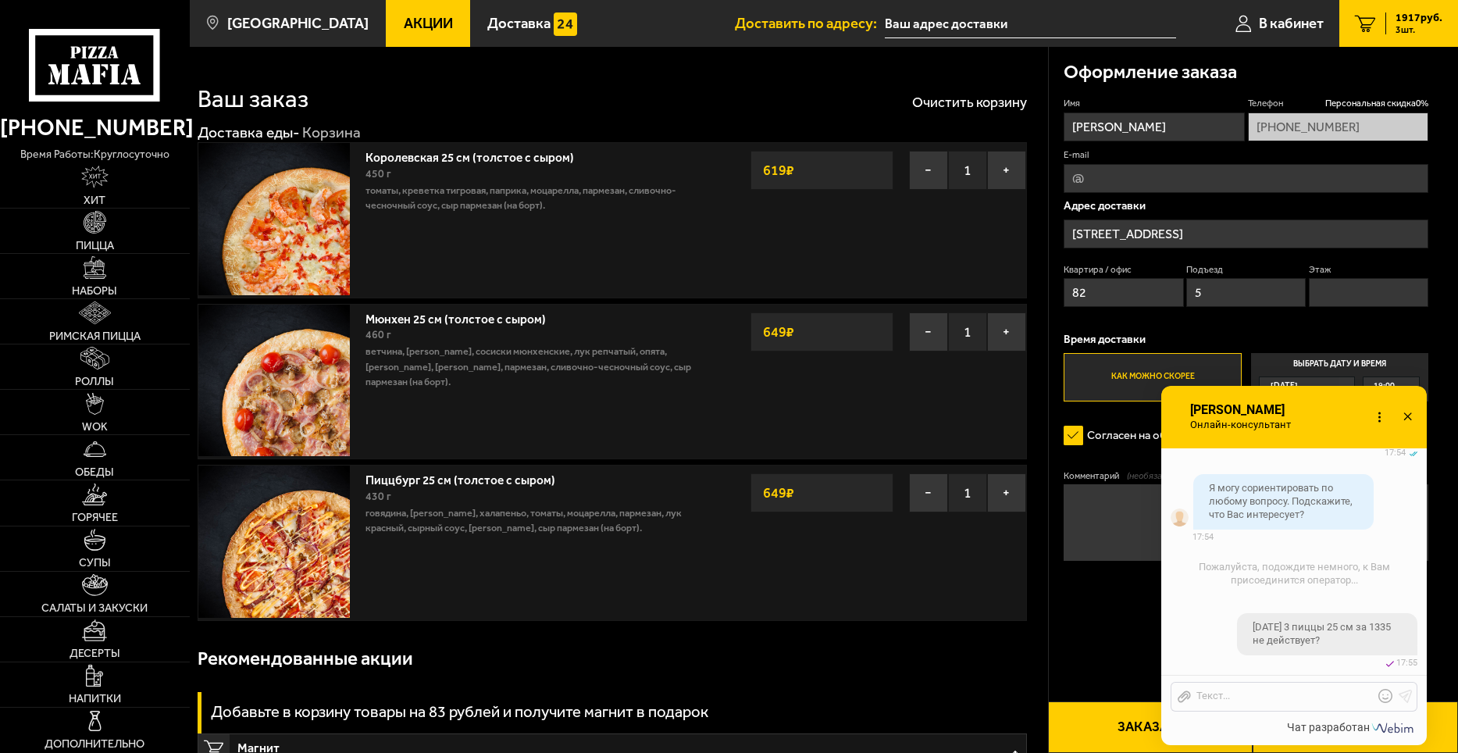
scroll to position [156, 0]
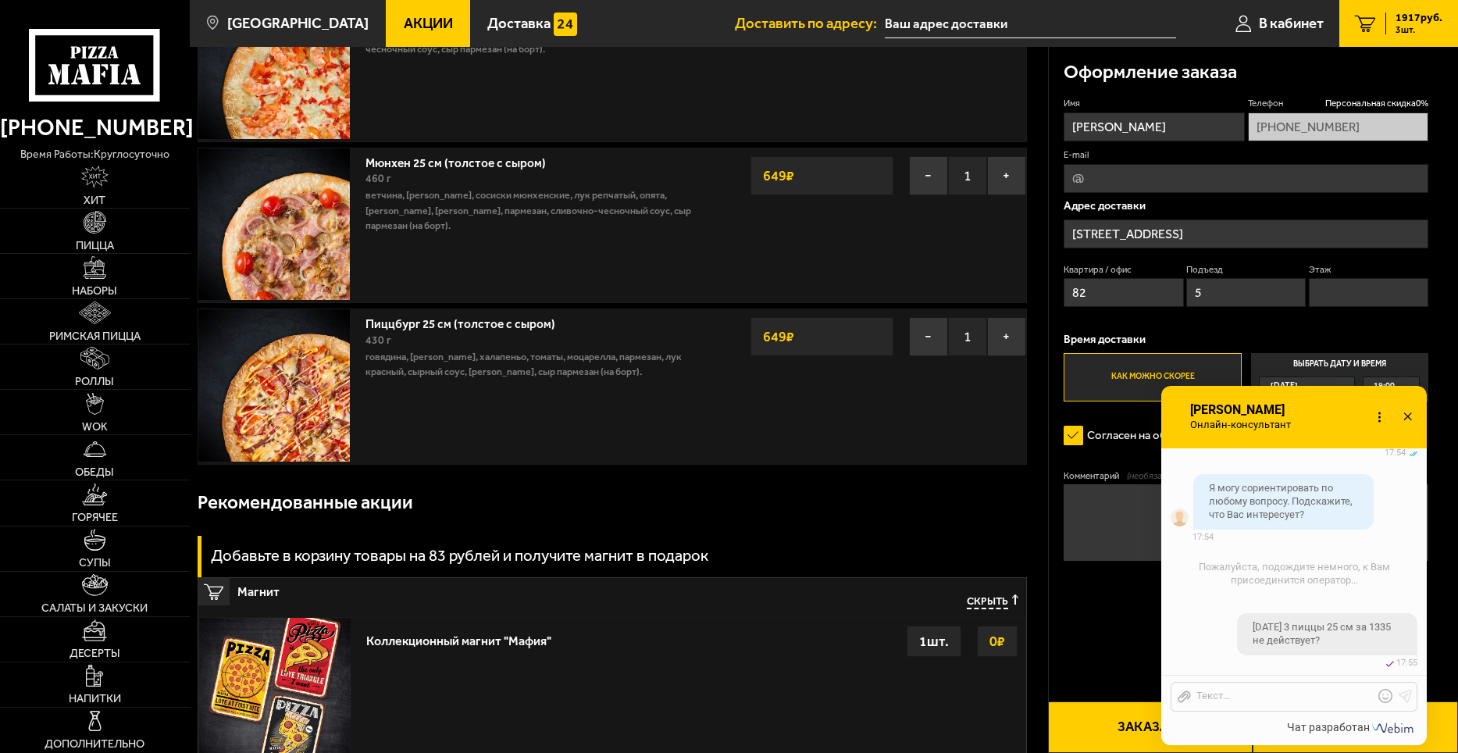
click at [1407, 417] on use at bounding box center [1407, 416] width 8 height 8
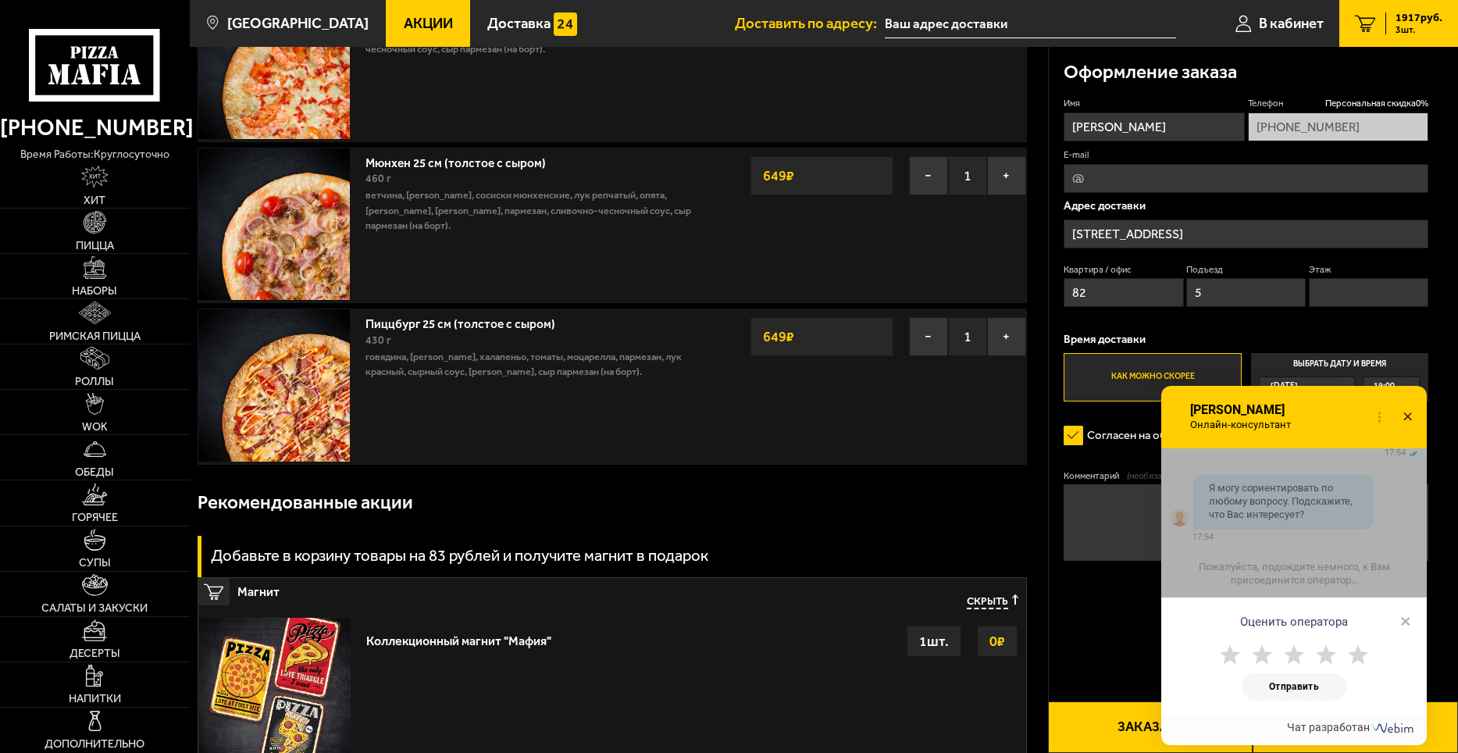
click at [1410, 415] on icon at bounding box center [1407, 417] width 23 height 23
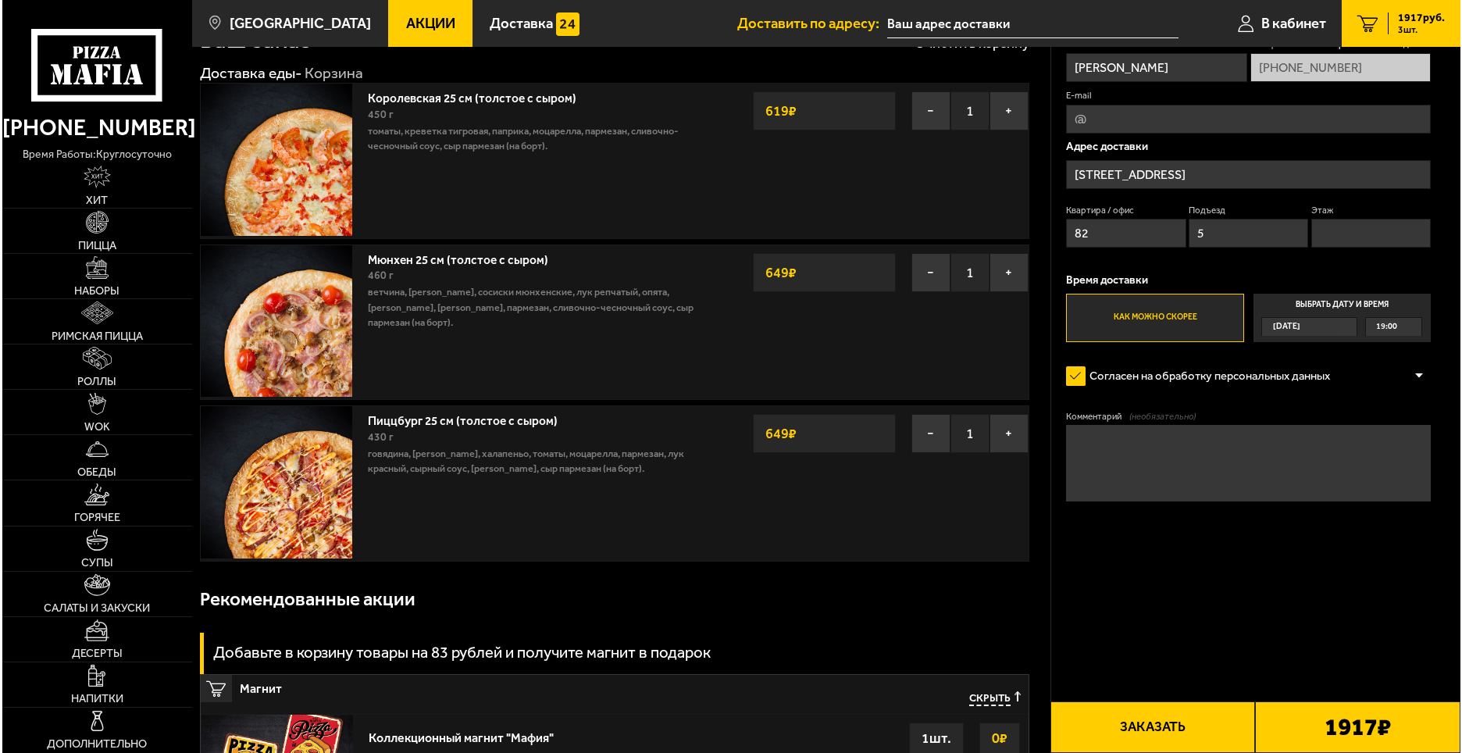
scroll to position [0, 0]
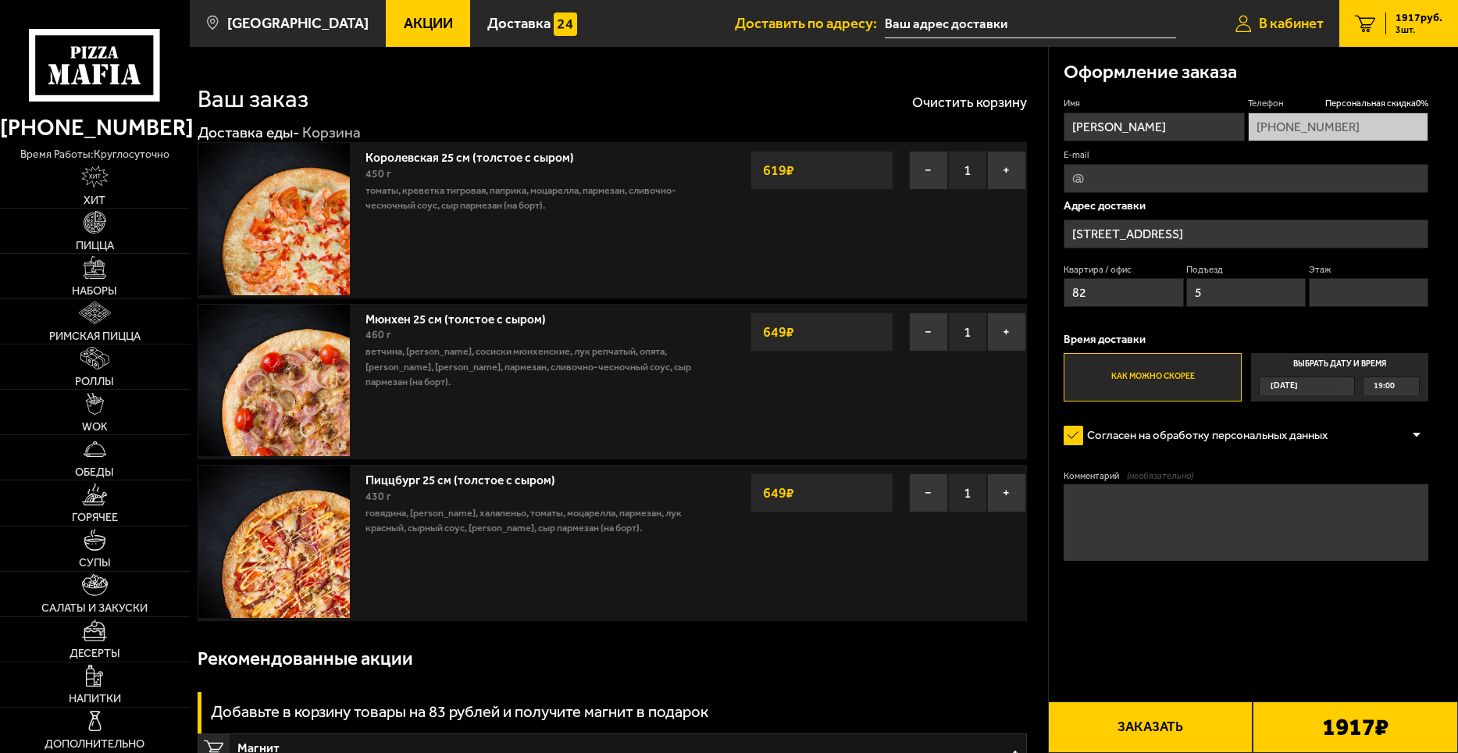
click at [1267, 14] on link "В кабинет" at bounding box center [1279, 23] width 119 height 47
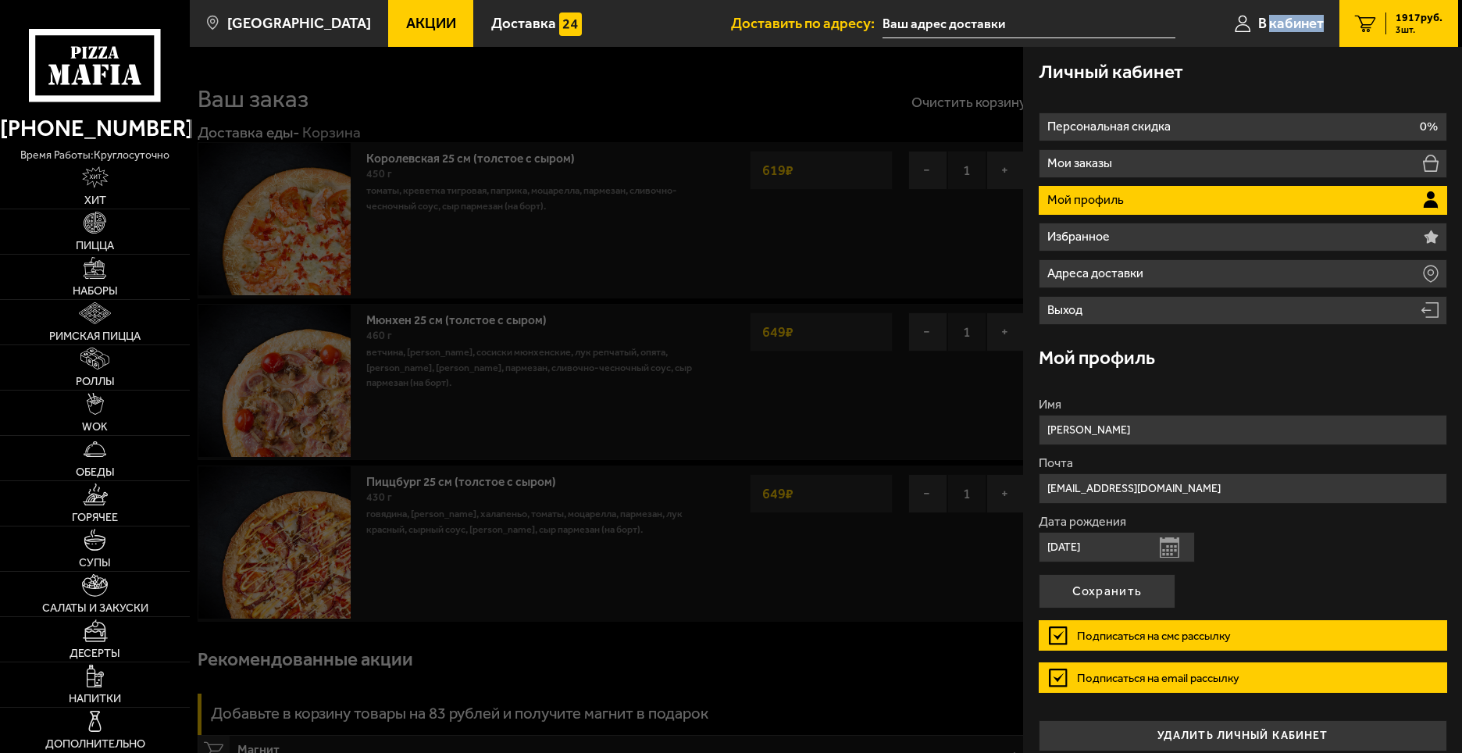
type input "[STREET_ADDRESS]"
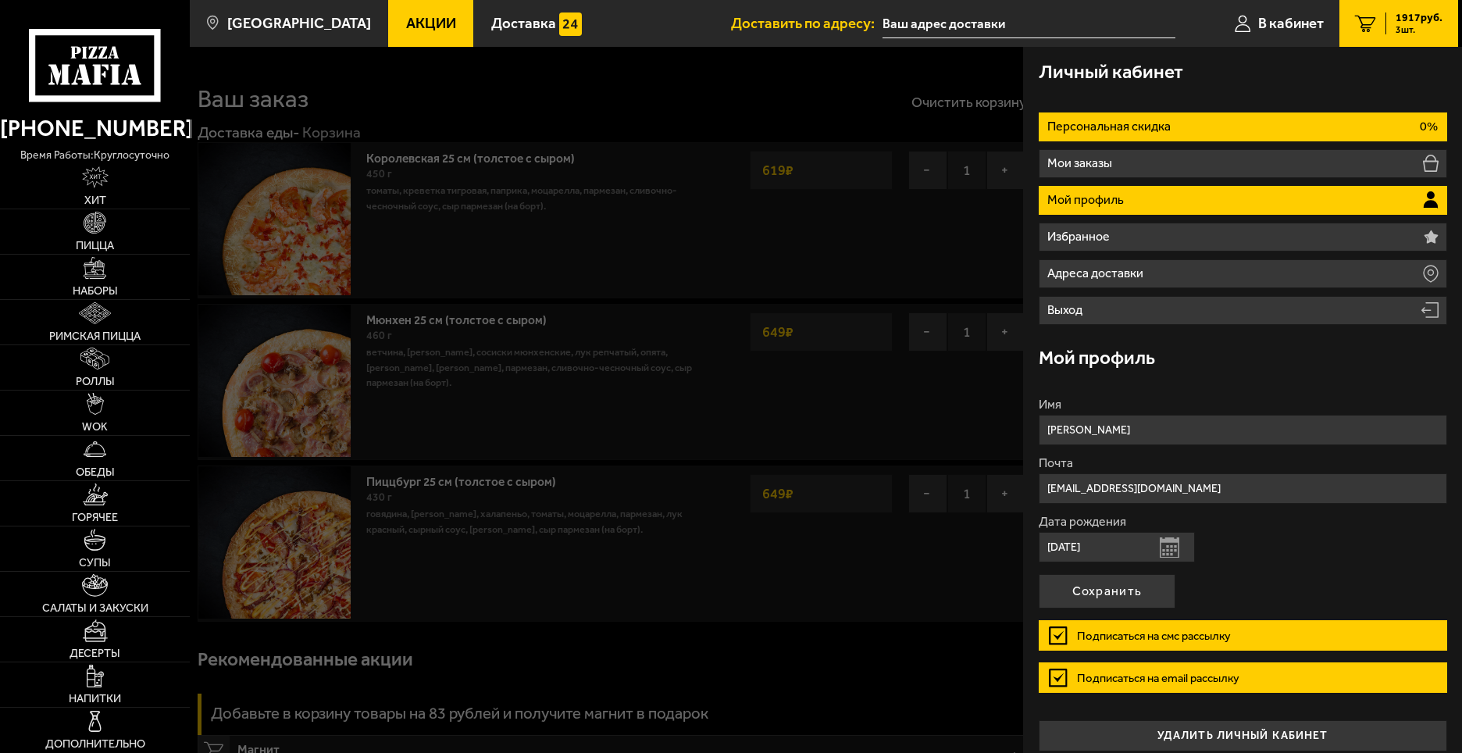
click at [1173, 131] on p "Персональная скидка" at bounding box center [1110, 126] width 127 height 12
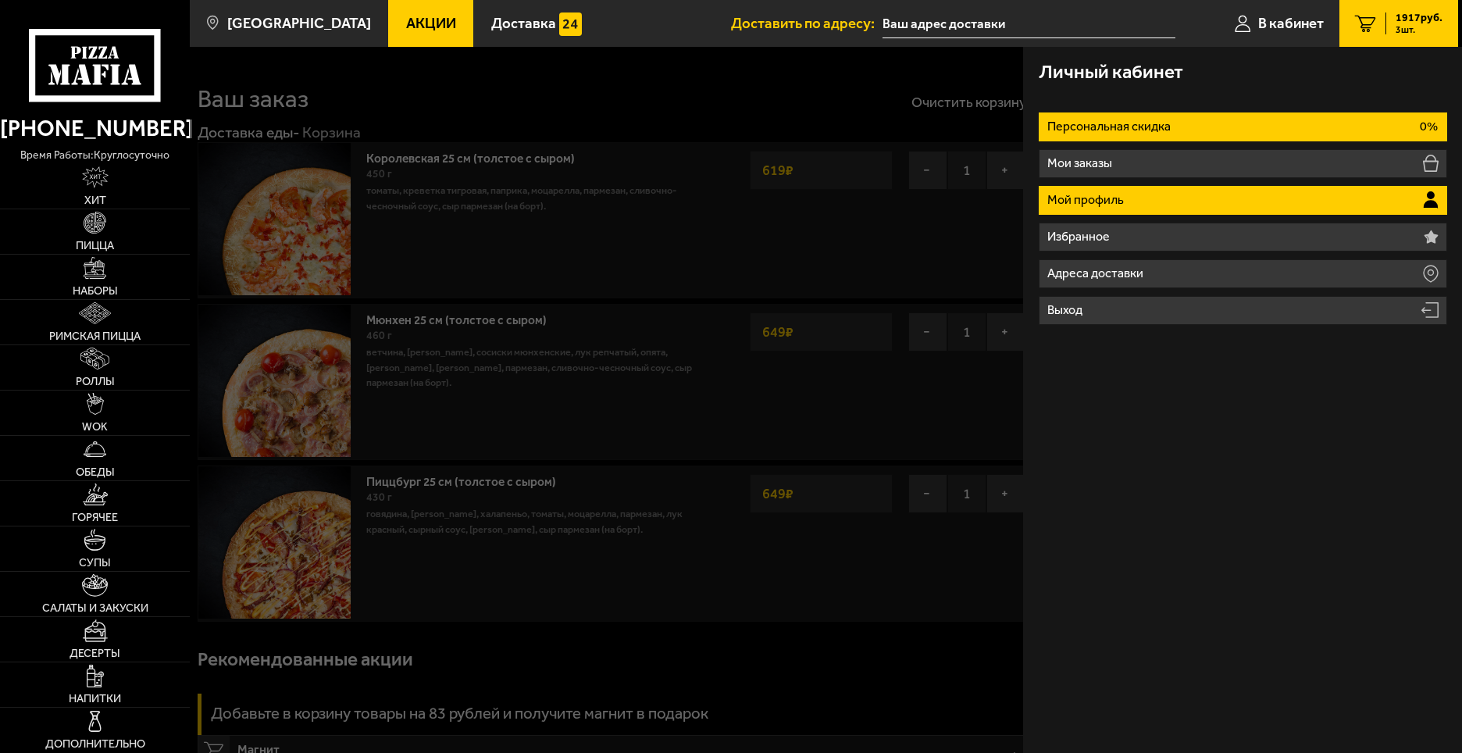
click at [1150, 191] on li "Мой профиль" at bounding box center [1243, 200] width 408 height 29
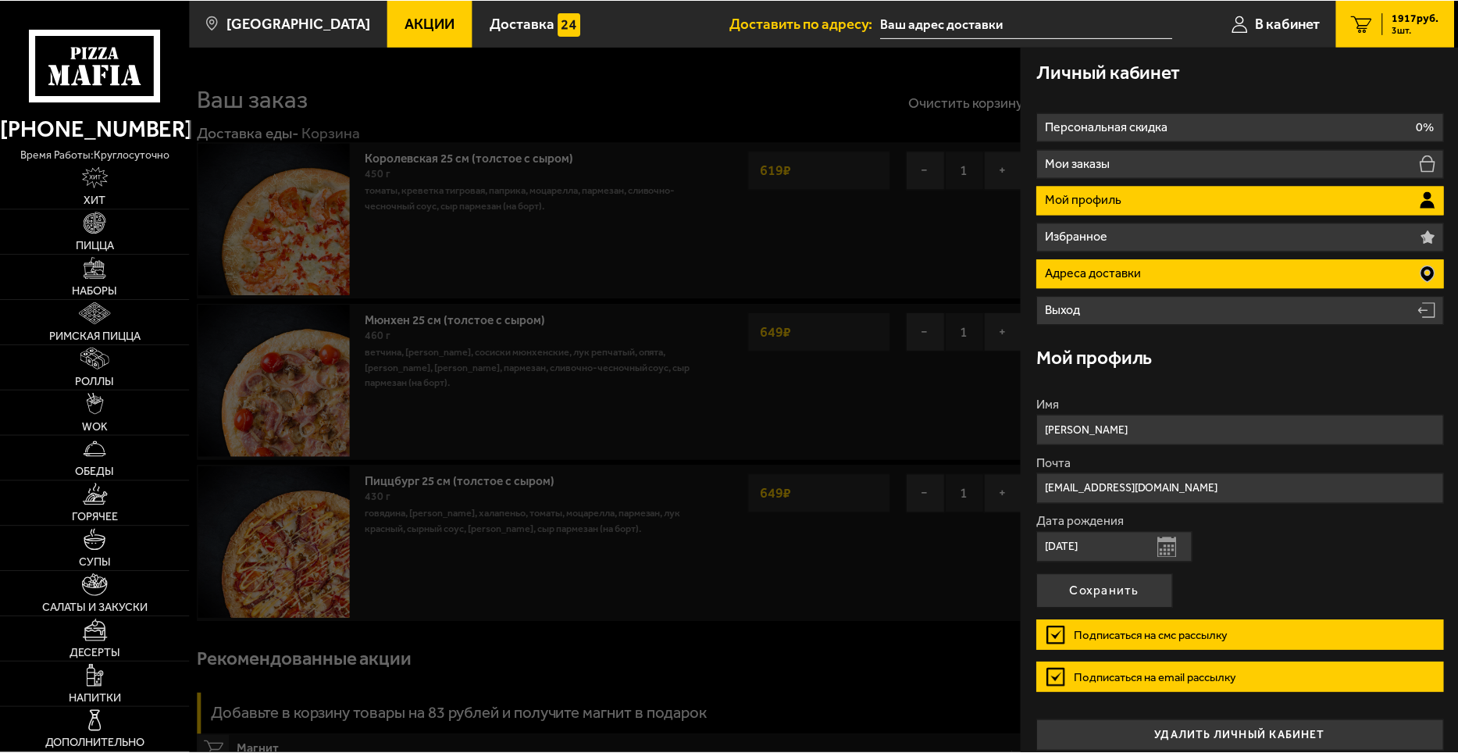
scroll to position [14, 0]
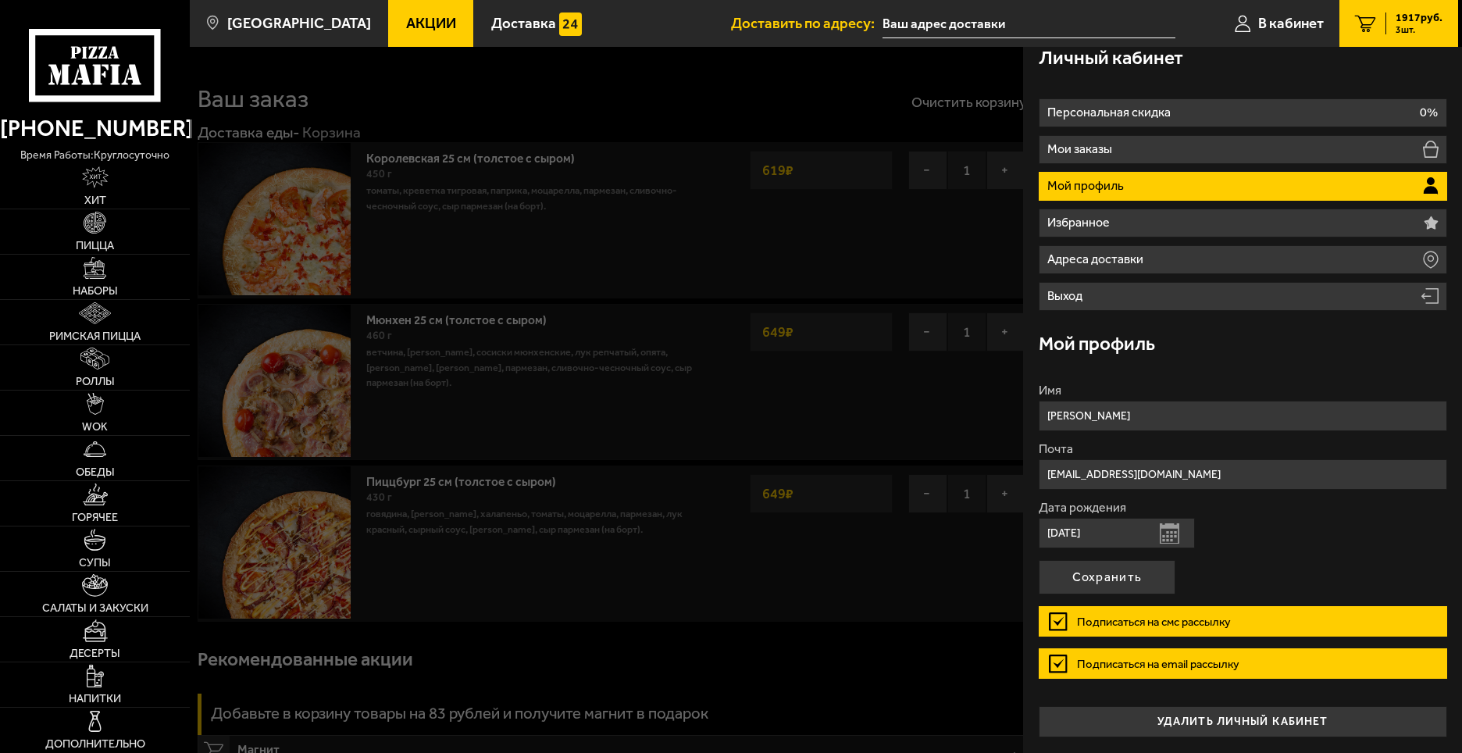
click at [829, 101] on div at bounding box center [921, 423] width 1462 height 753
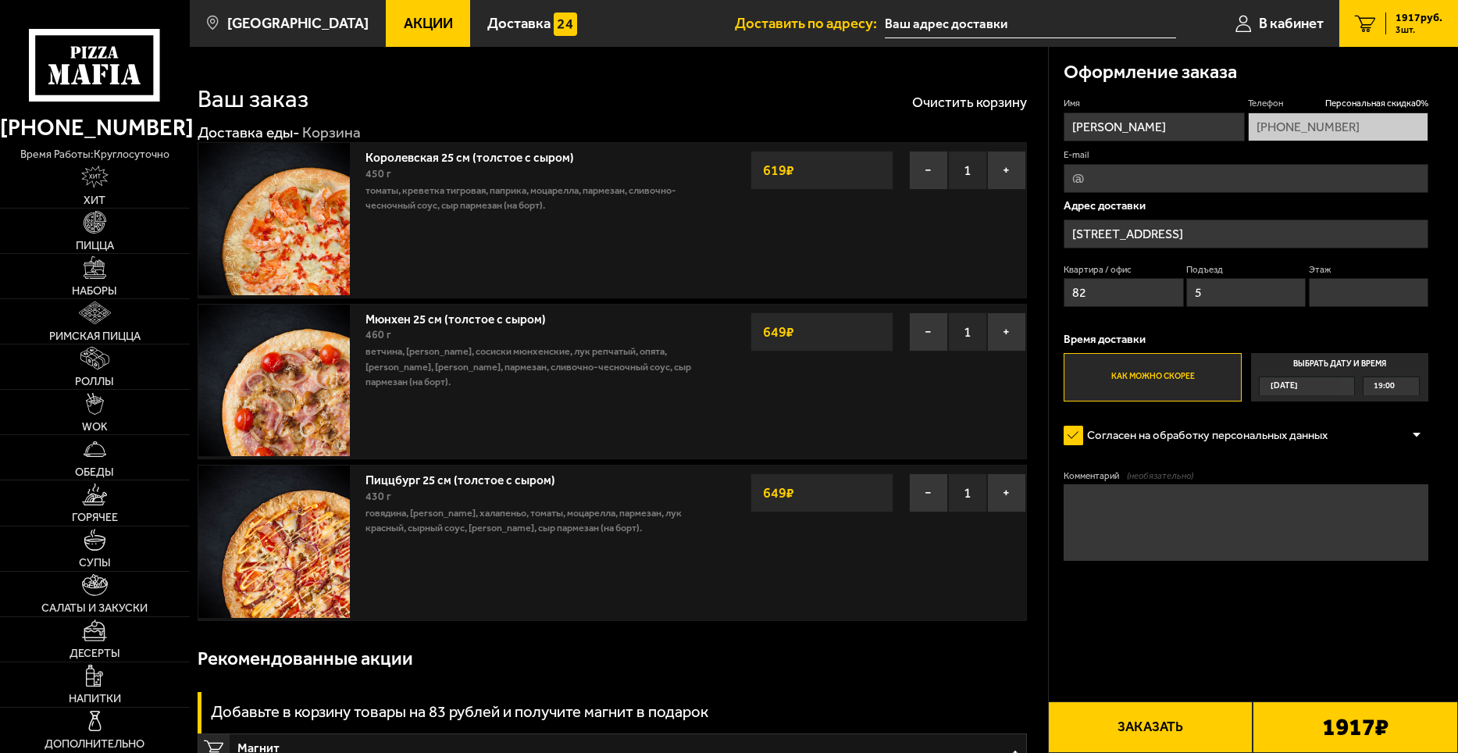
click at [901, 109] on div "Ваш заказ Очистить корзину" at bounding box center [612, 88] width 829 height 45
click at [1408, 30] on span "3 шт." at bounding box center [1419, 29] width 47 height 9
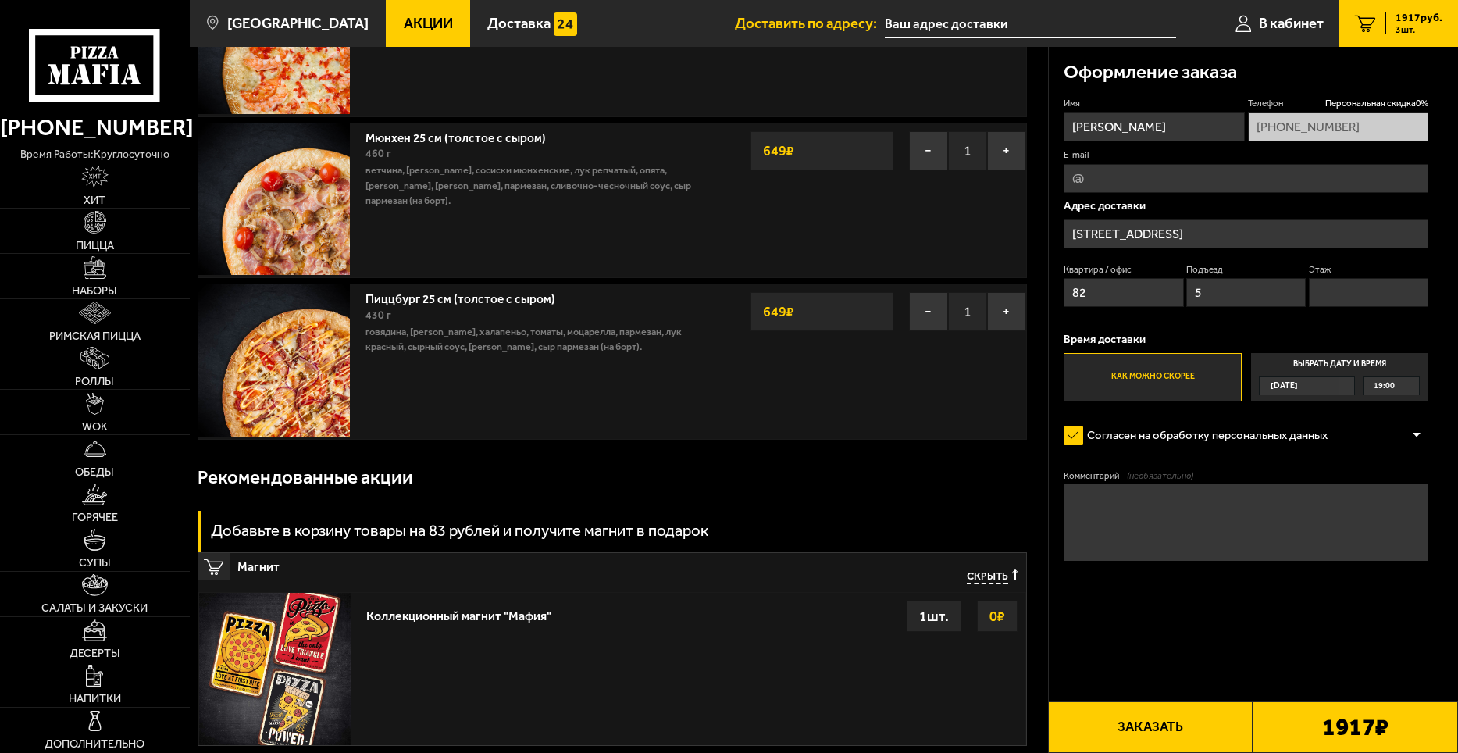
scroll to position [0, 0]
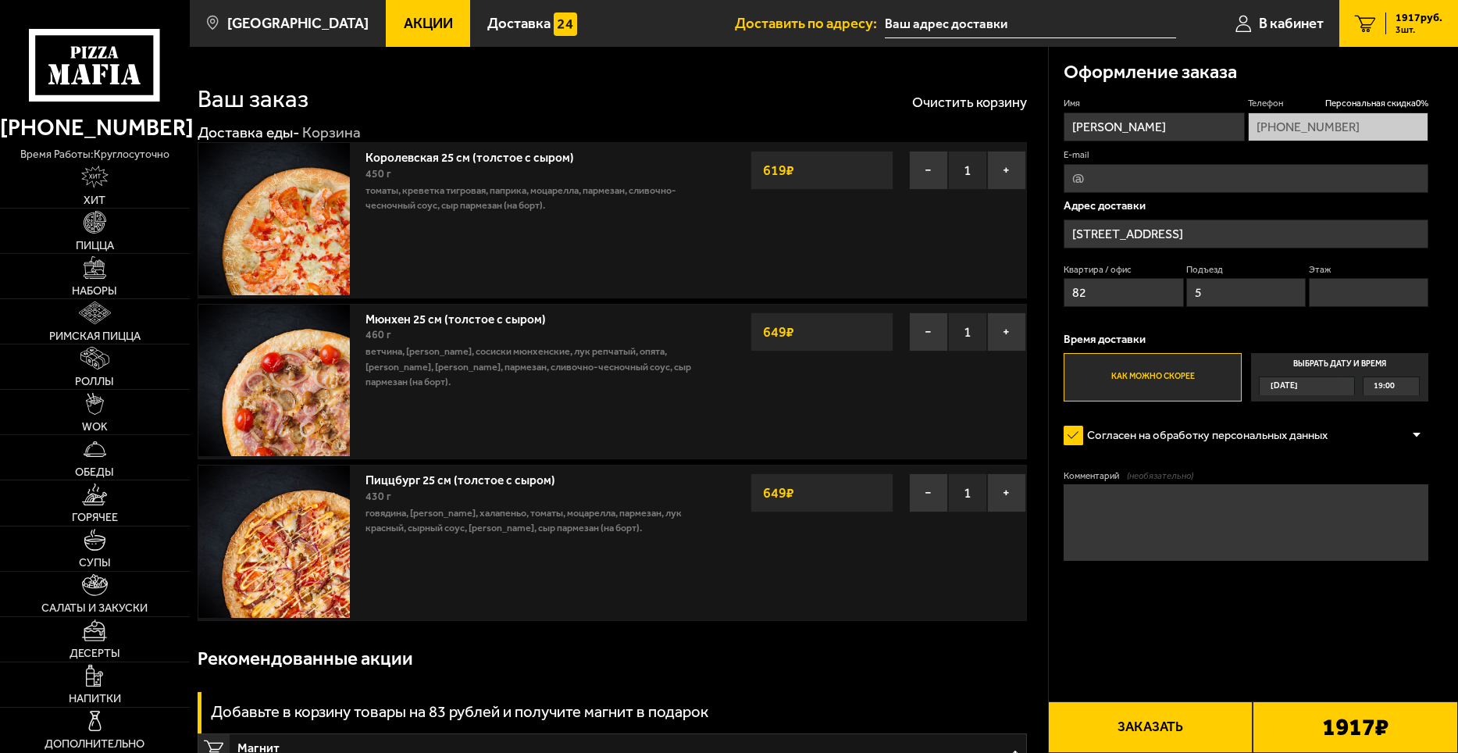
click at [404, 33] on link "Акции" at bounding box center [428, 23] width 84 height 47
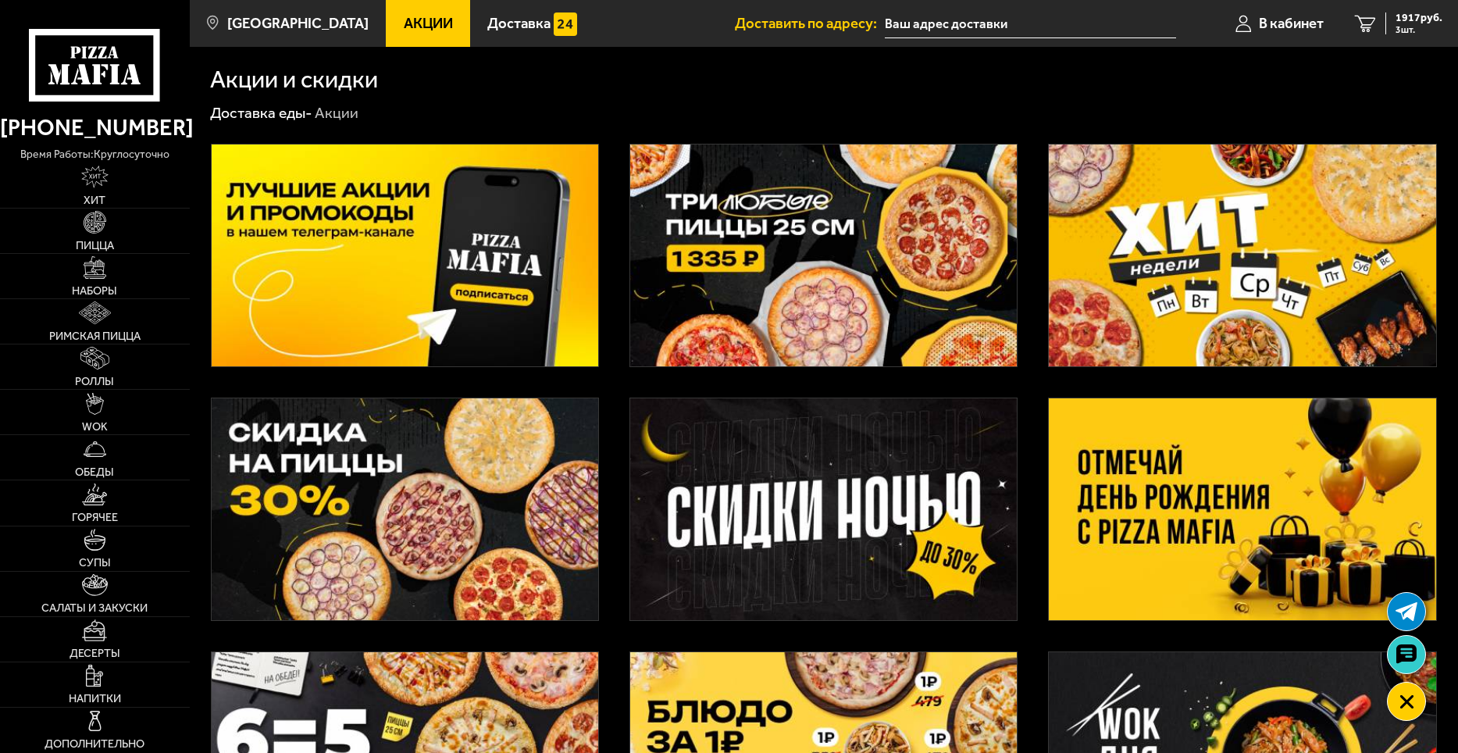
click at [827, 189] on img at bounding box center [823, 255] width 387 height 222
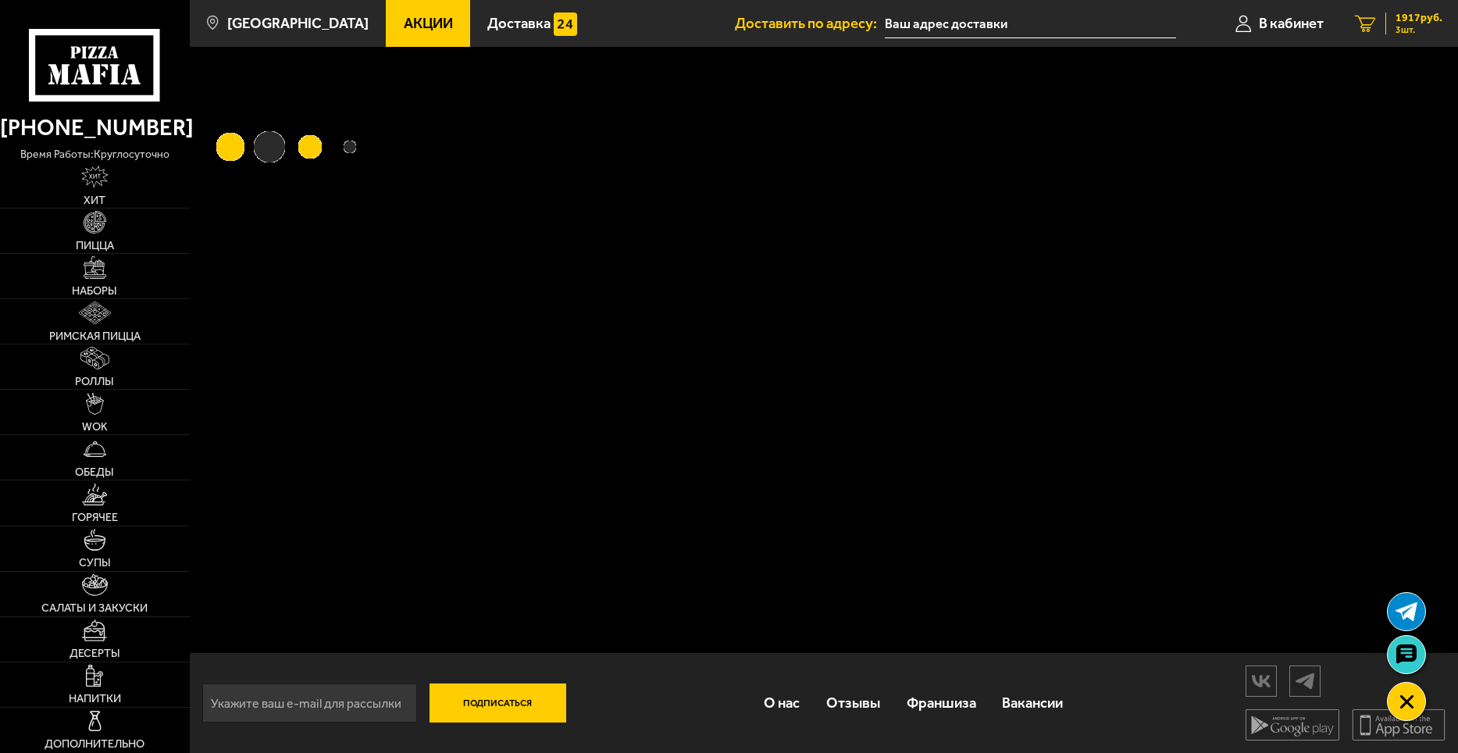
click at [1429, 26] on span "3 шт." at bounding box center [1419, 29] width 47 height 9
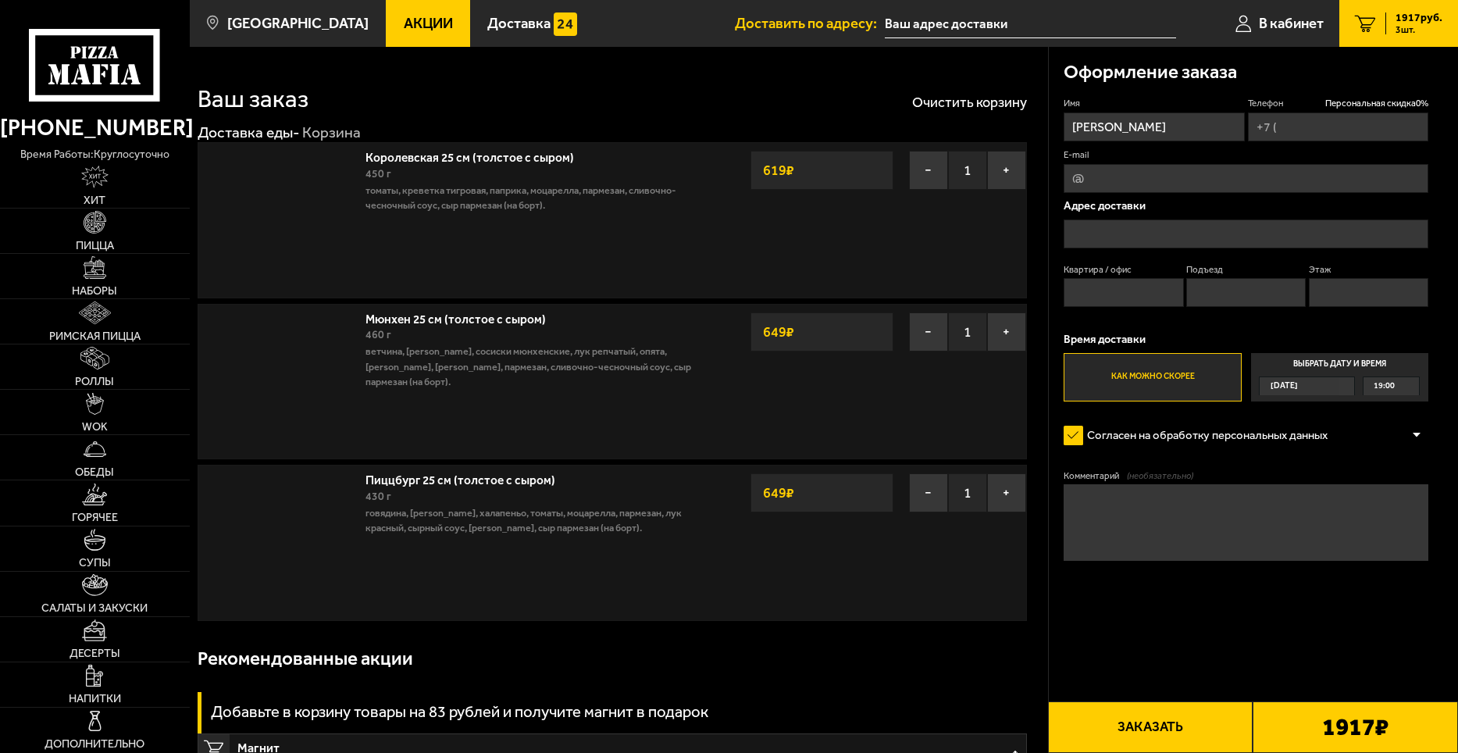
type input "[PHONE_NUMBER]"
type input "[STREET_ADDRESS]"
type input "82"
type input "5"
type input "[STREET_ADDRESS]"
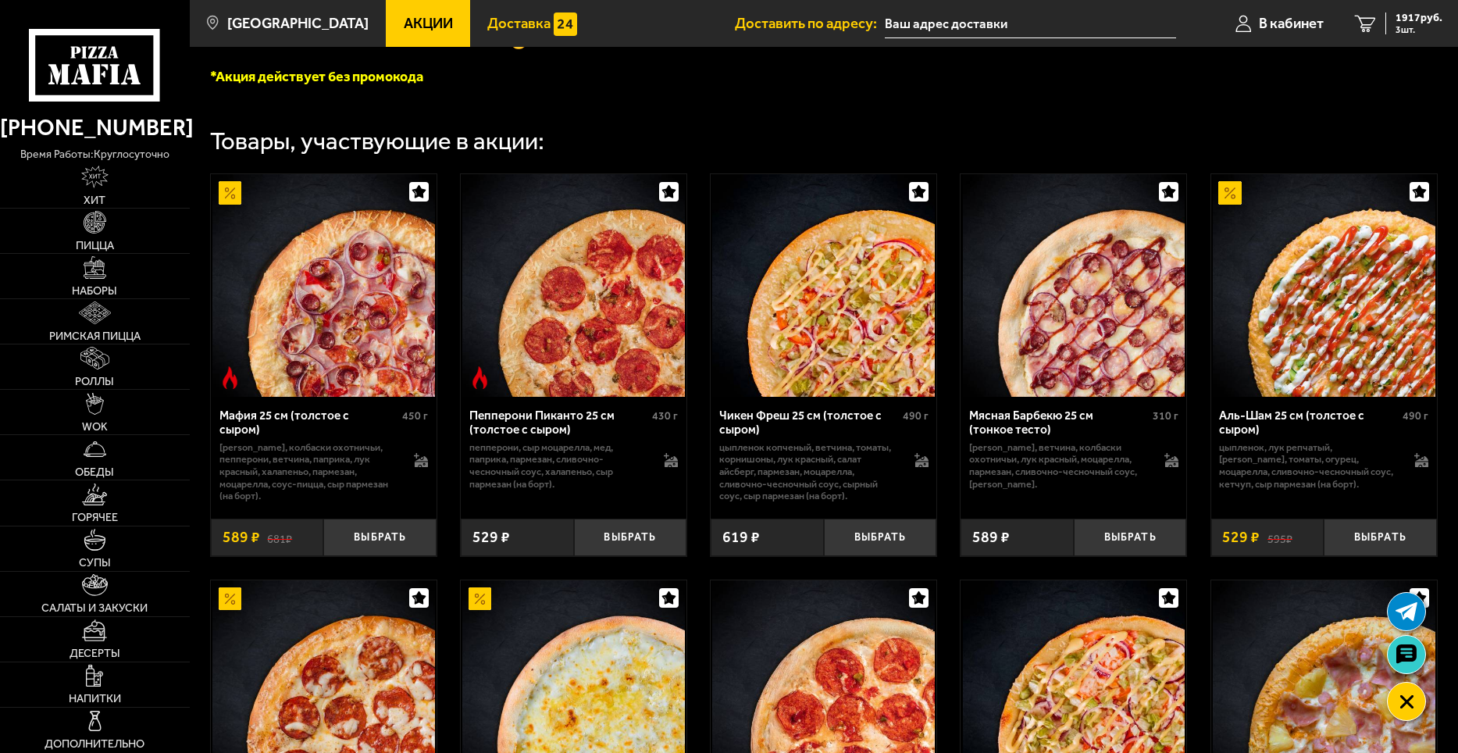
scroll to position [234, 0]
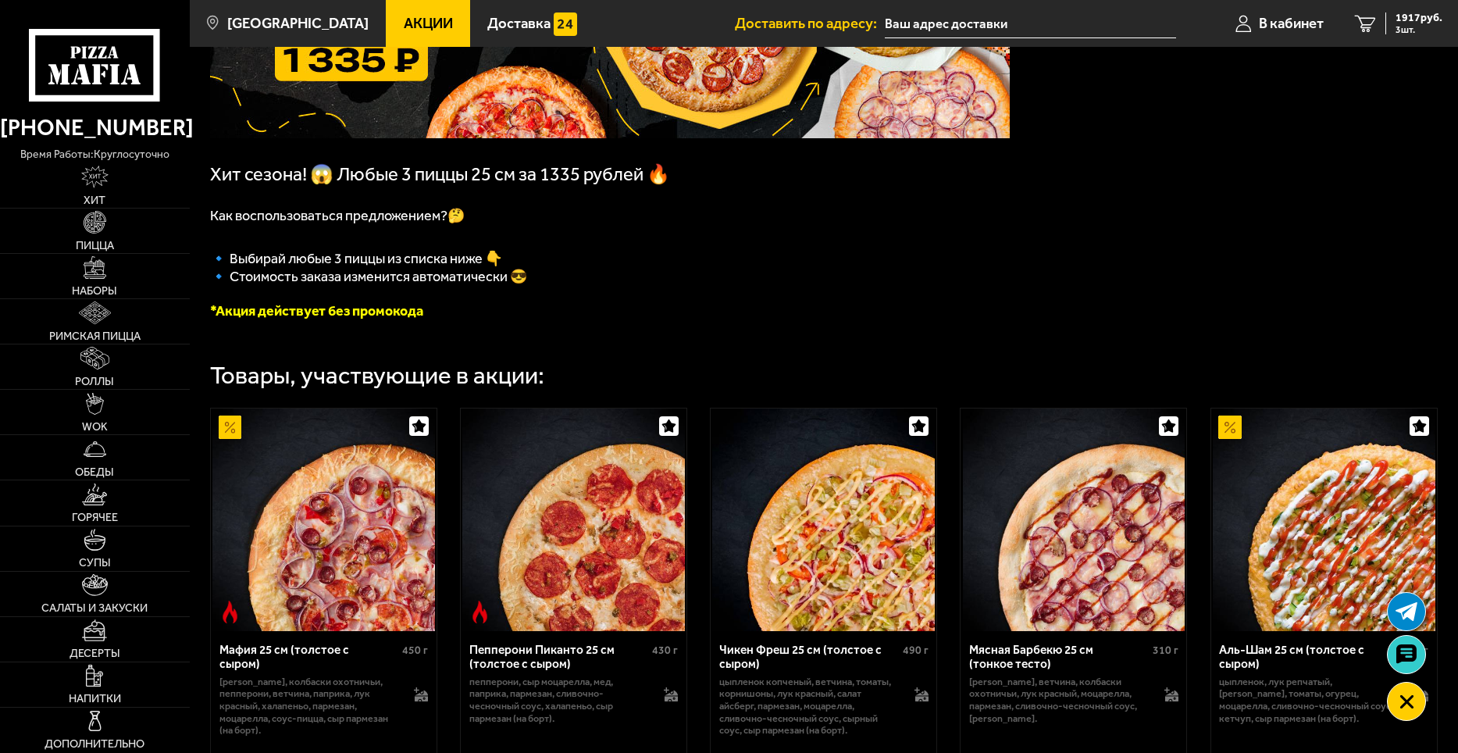
click at [413, 25] on span "Акции" at bounding box center [428, 23] width 49 height 15
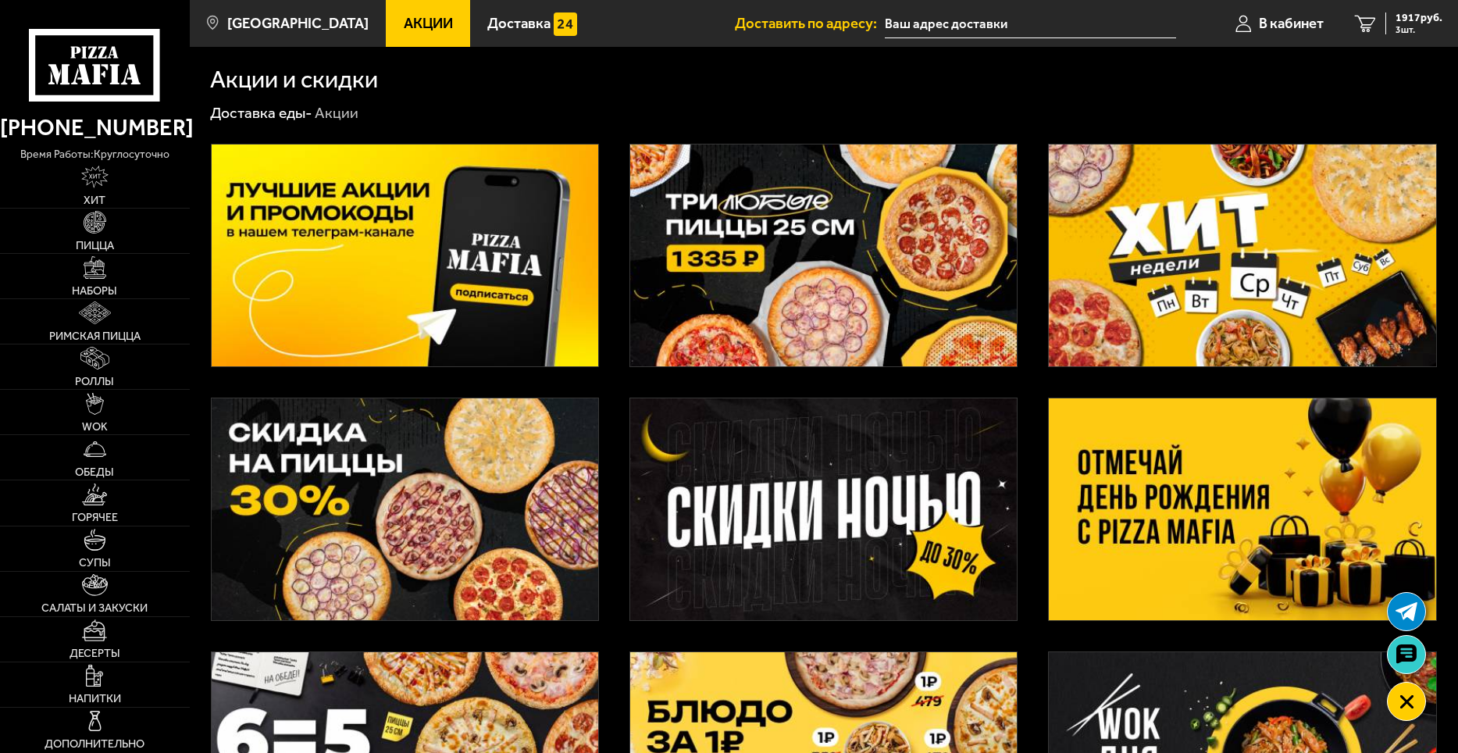
click at [1208, 269] on img at bounding box center [1242, 255] width 387 height 222
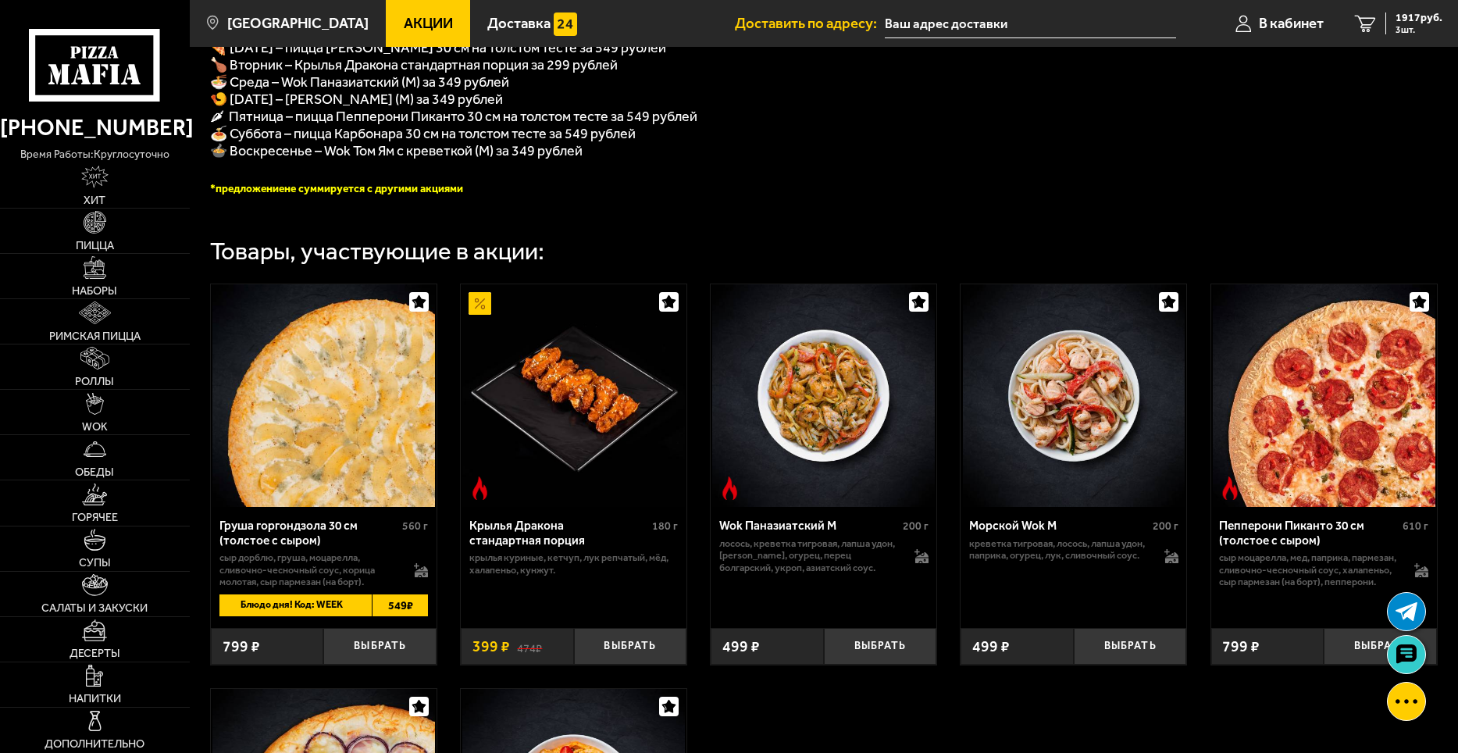
scroll to position [1400, 0]
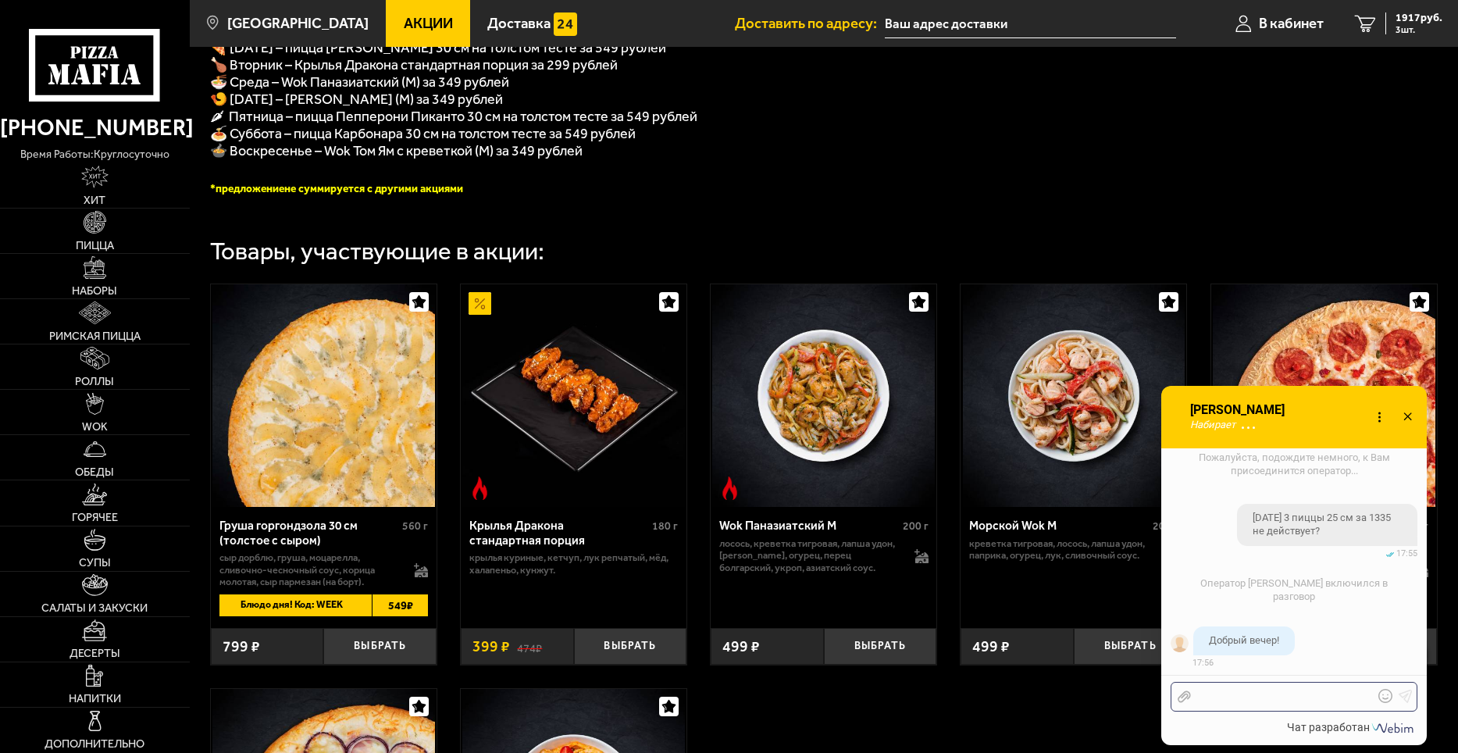
click at [1245, 691] on div at bounding box center [1282, 697] width 183 height 14
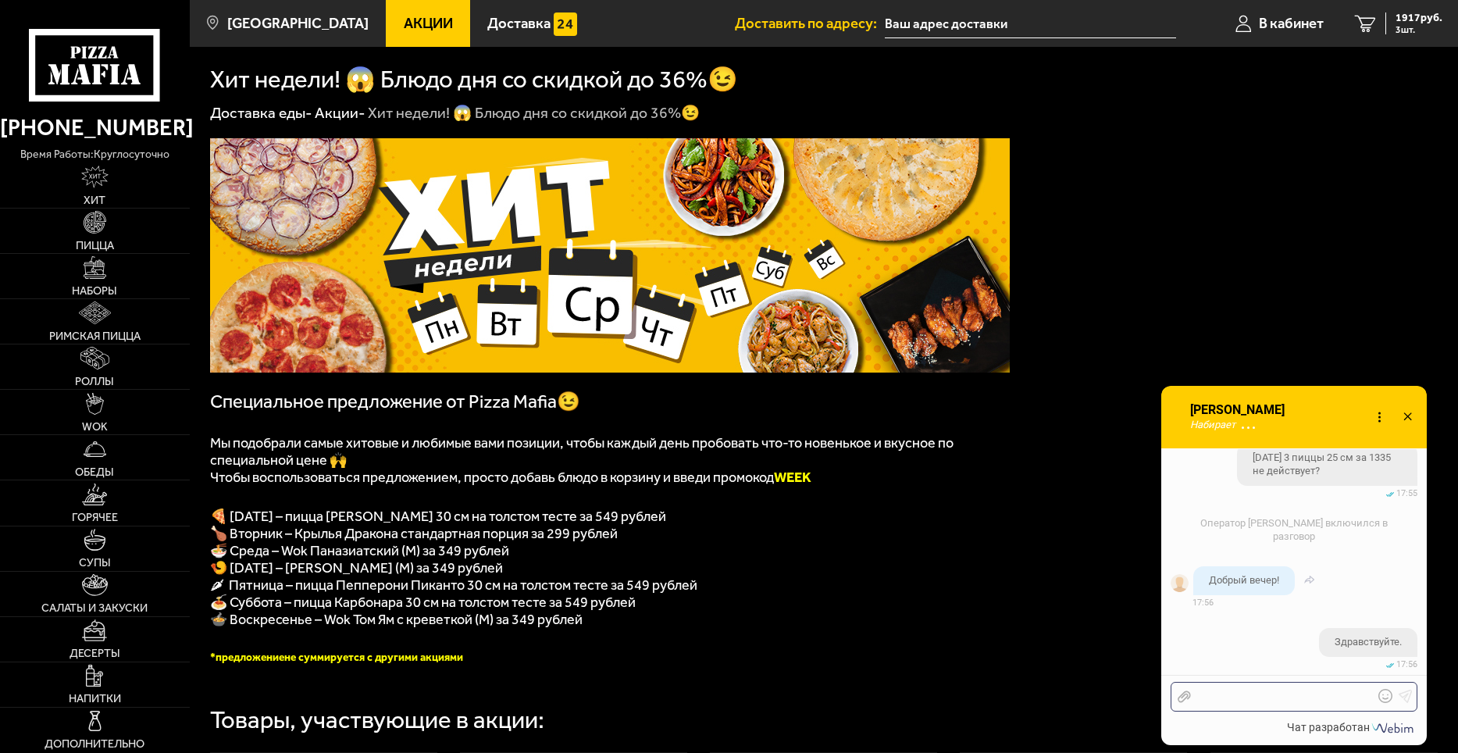
scroll to position [1463, 0]
click at [1396, 18] on span "1917 руб." at bounding box center [1419, 17] width 47 height 11
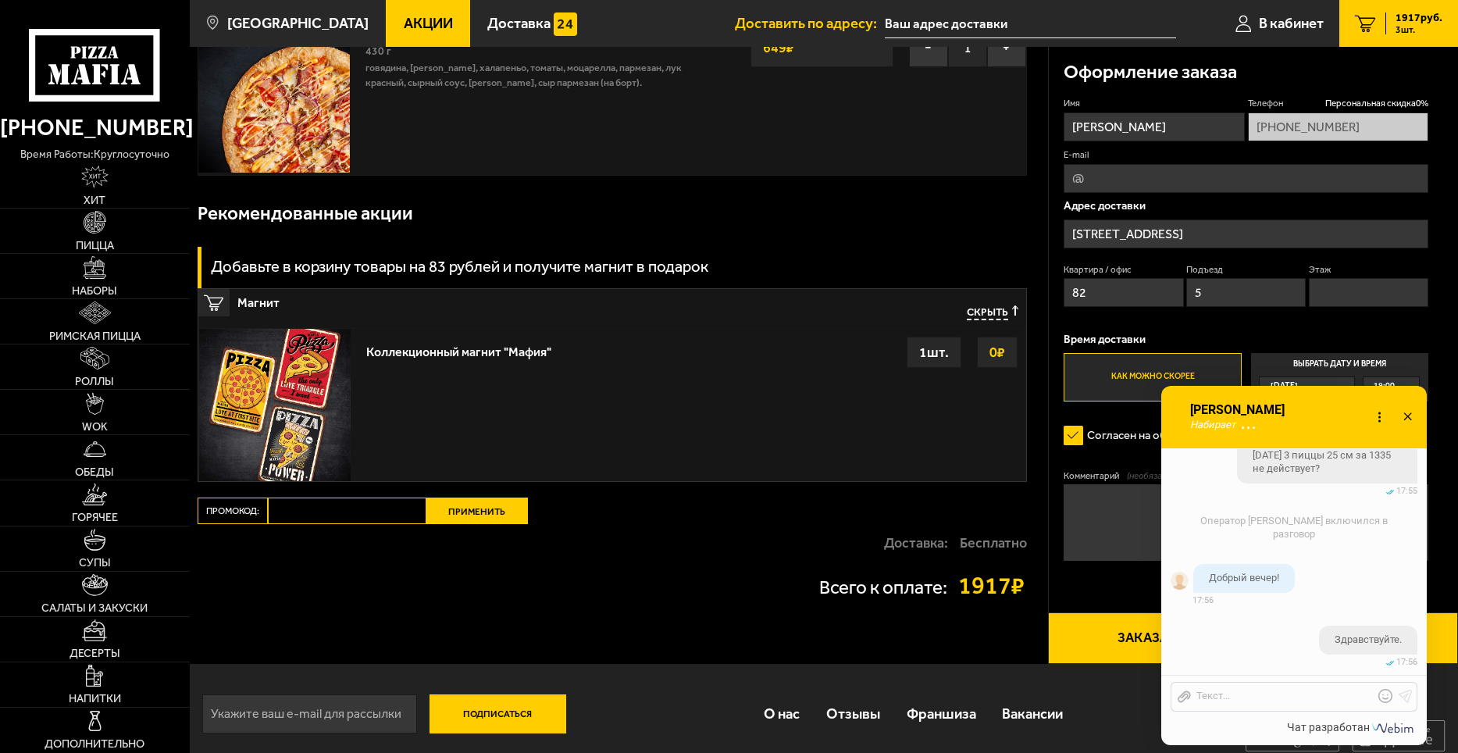
scroll to position [459, 0]
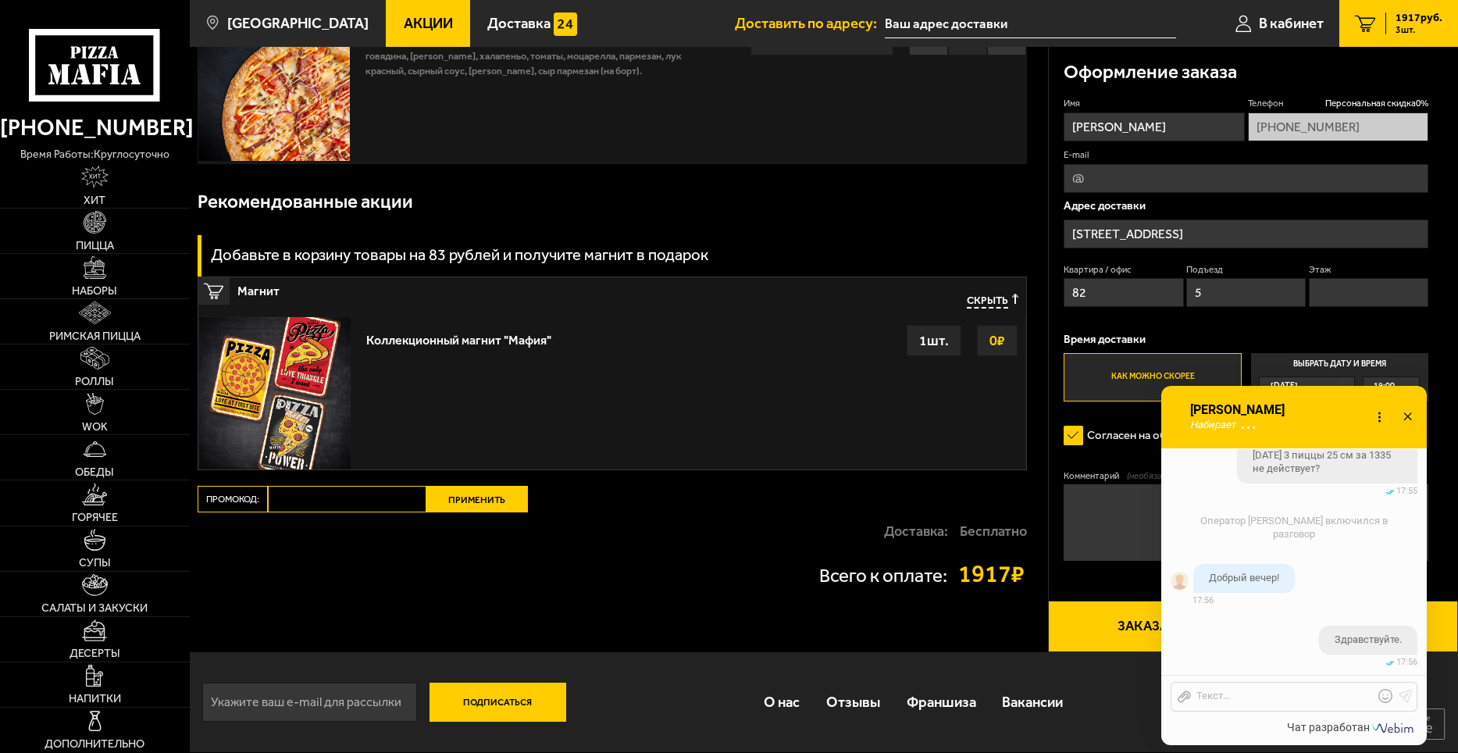
click at [1004, 302] on span "Скрыть" at bounding box center [987, 301] width 41 height 14
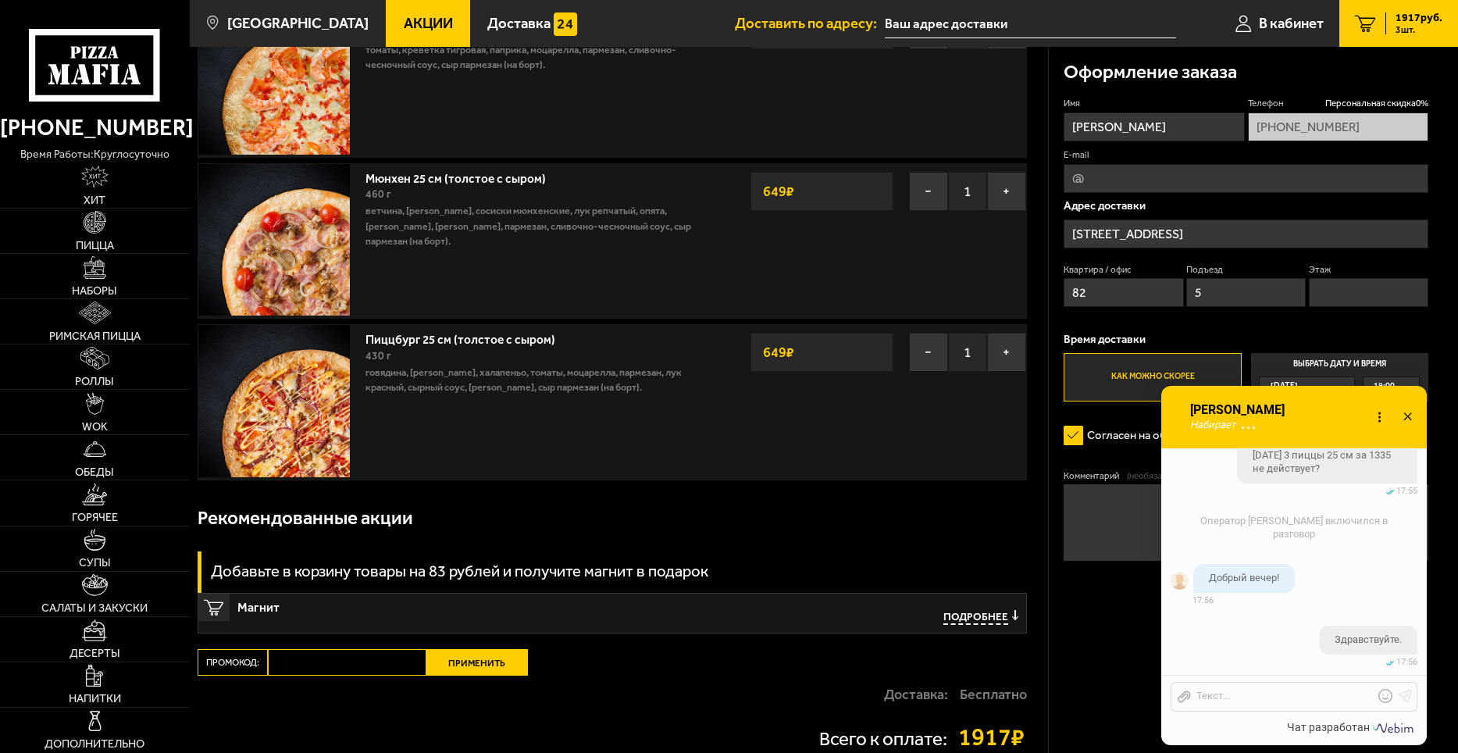
scroll to position [0, 0]
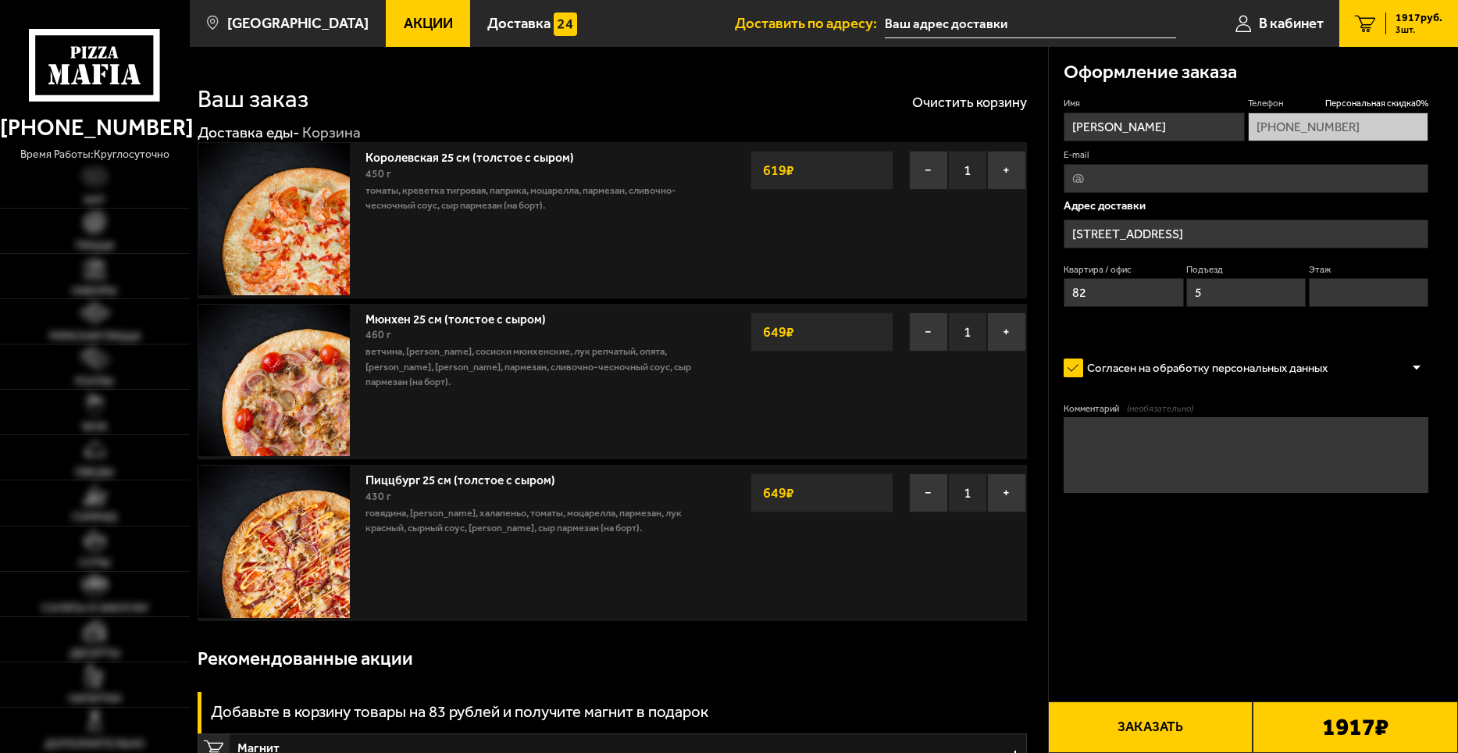
type input "[STREET_ADDRESS]"
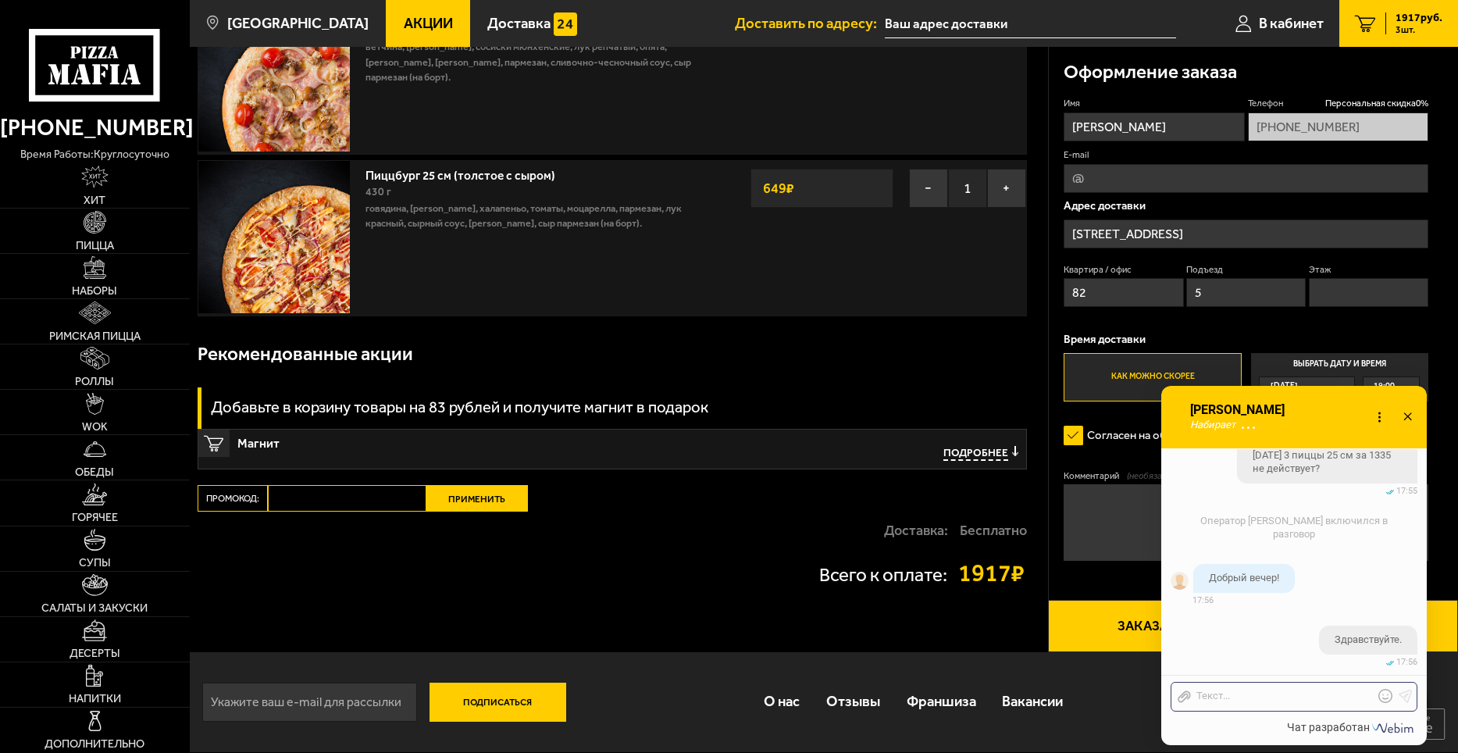
scroll to position [1666, 0]
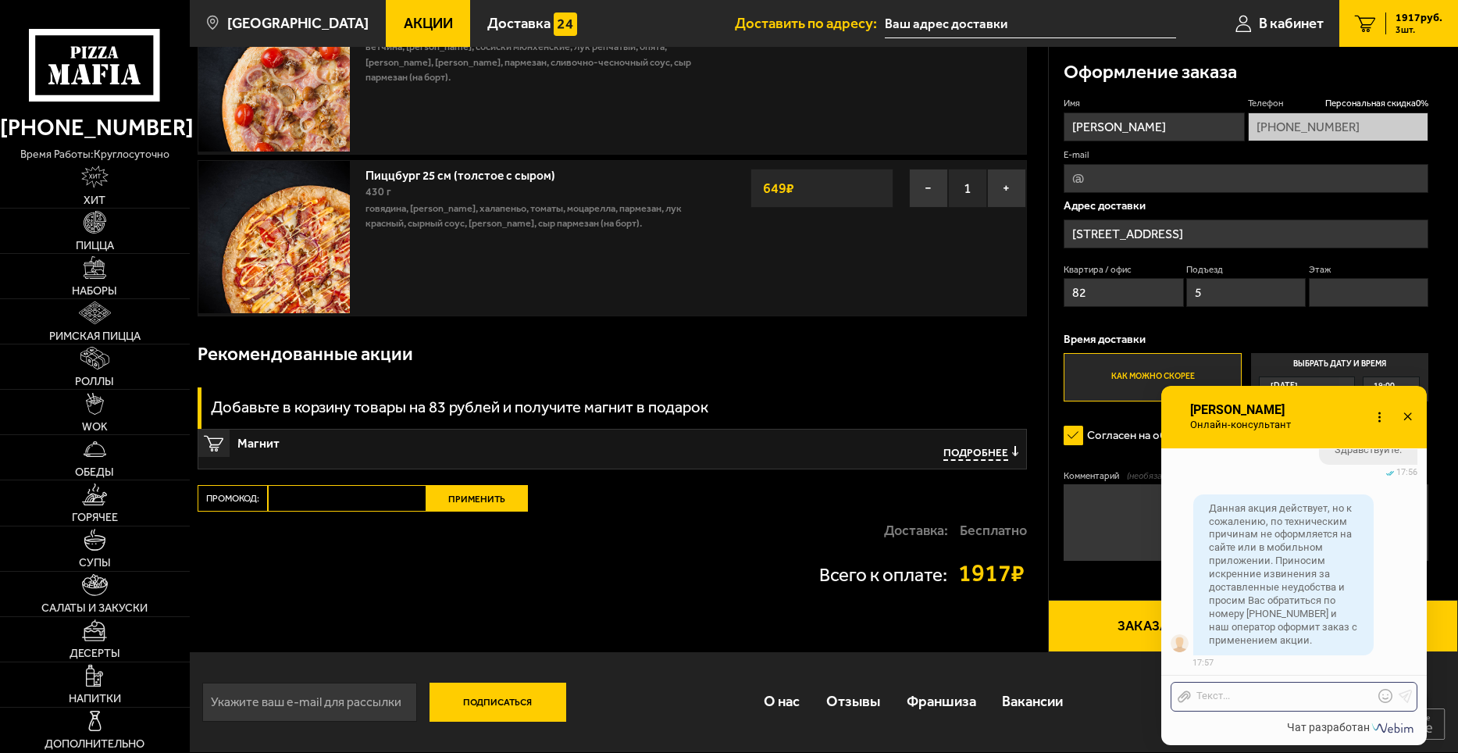
click at [894, 346] on div "Рекомендованные акции" at bounding box center [612, 354] width 829 height 50
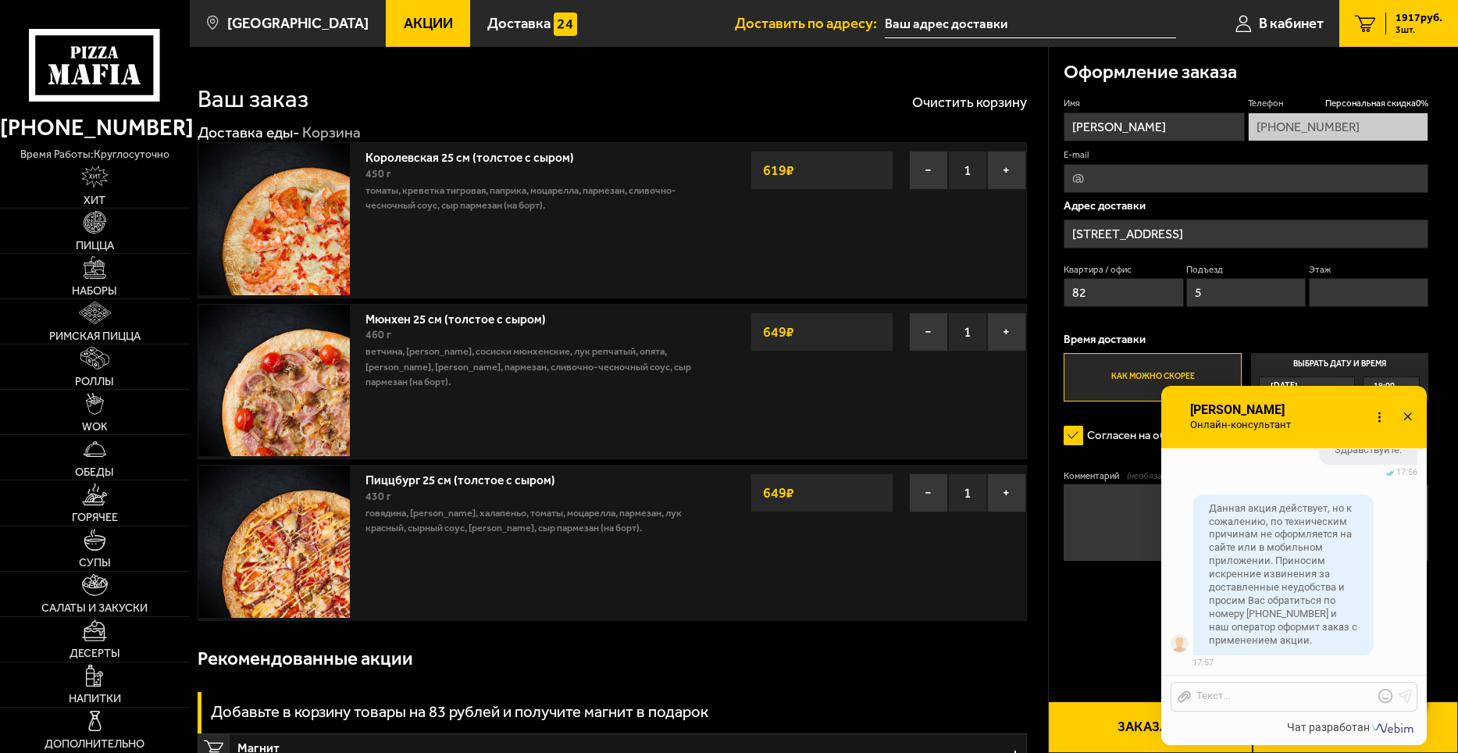
click at [1413, 415] on icon at bounding box center [1407, 417] width 23 height 23
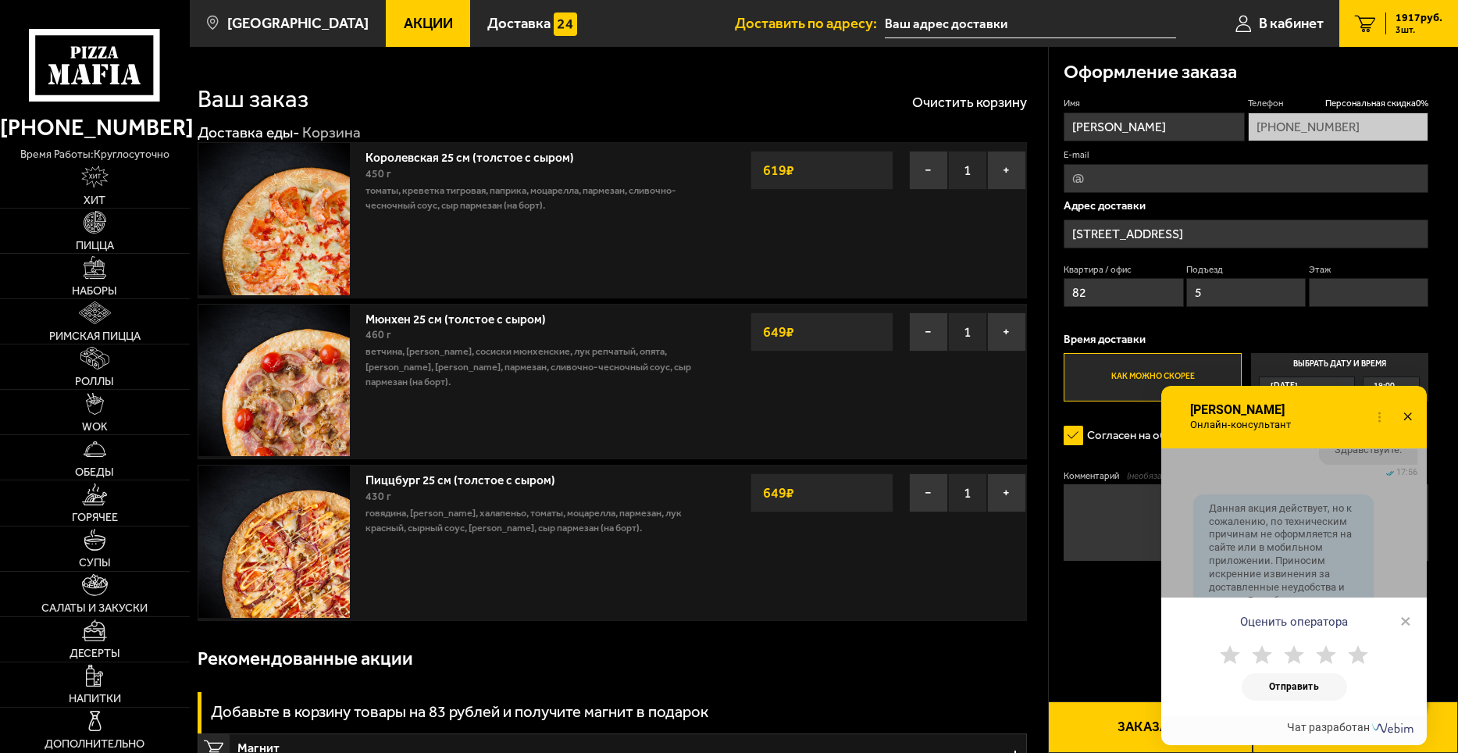
click at [1409, 623] on span "×" at bounding box center [1405, 620] width 11 height 23
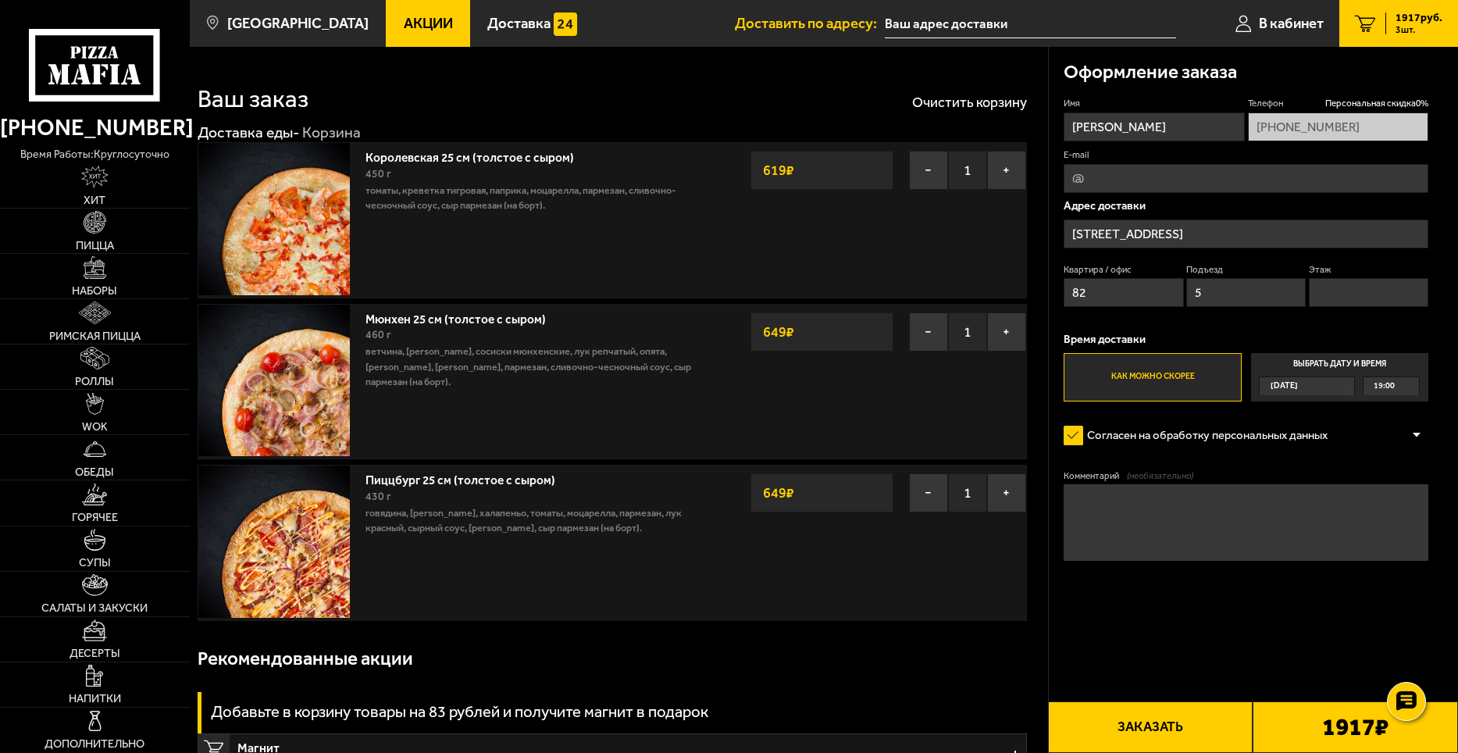
click at [1429, 705] on div "Пицца Мафия клиентская поддержка Чат на сайте" at bounding box center [1406, 701] width 47 height 47
click at [1420, 706] on div at bounding box center [1406, 700] width 43 height 43
click at [950, 661] on div "Рекомендованные акции" at bounding box center [612, 658] width 829 height 50
click at [1415, 648] on use at bounding box center [1406, 655] width 23 height 22
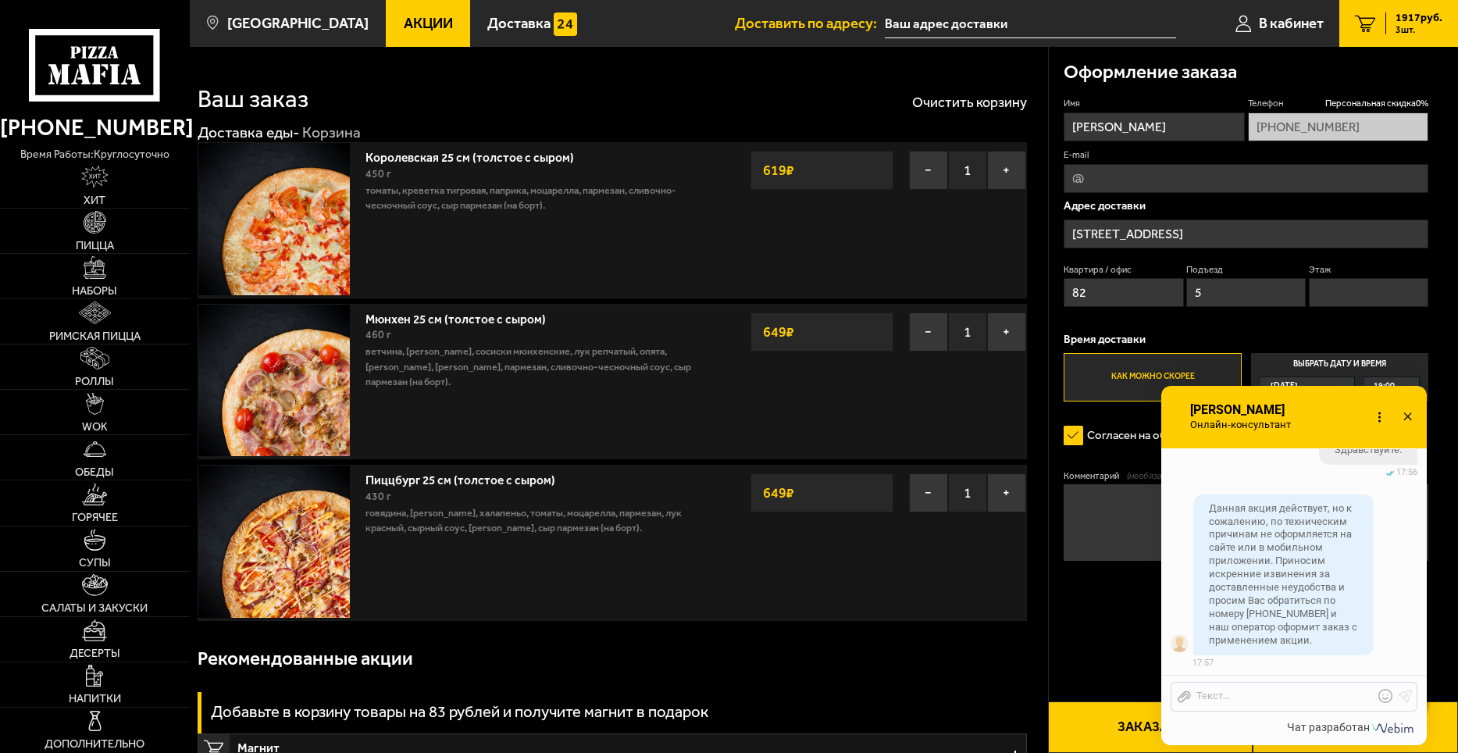
click at [1410, 416] on icon at bounding box center [1407, 417] width 23 height 23
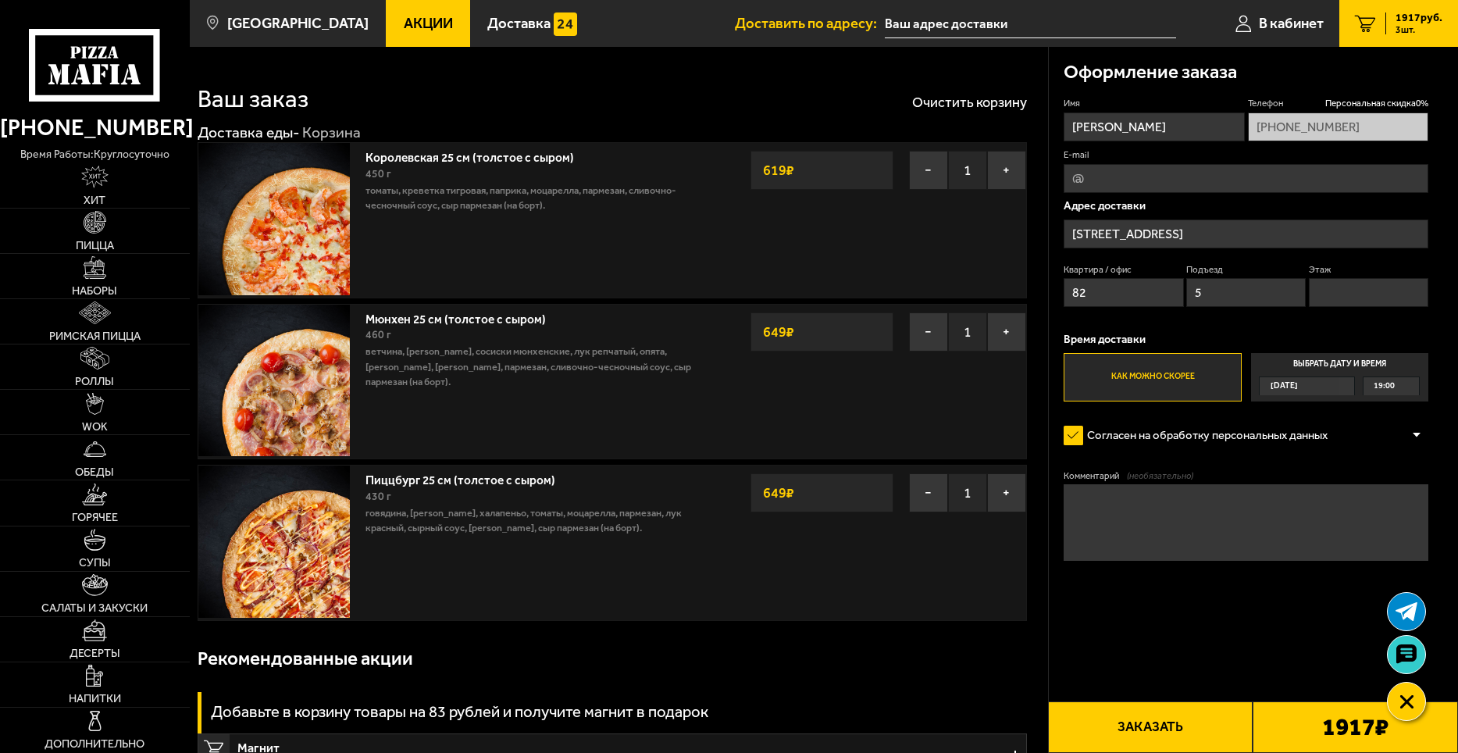
click at [1414, 9] on link "3 1917 руб. 3 шт." at bounding box center [1398, 23] width 119 height 47
click at [786, 547] on div "Пиццбург 25 см (толстое с сыром) 430 г говядина, бекон жареный, халапеньо, тома…" at bounding box center [612, 542] width 829 height 155
click at [782, 580] on div "Пиццбург 25 см (толстое с сыром) 430 г говядина, бекон жареный, халапеньо, тома…" at bounding box center [612, 542] width 829 height 155
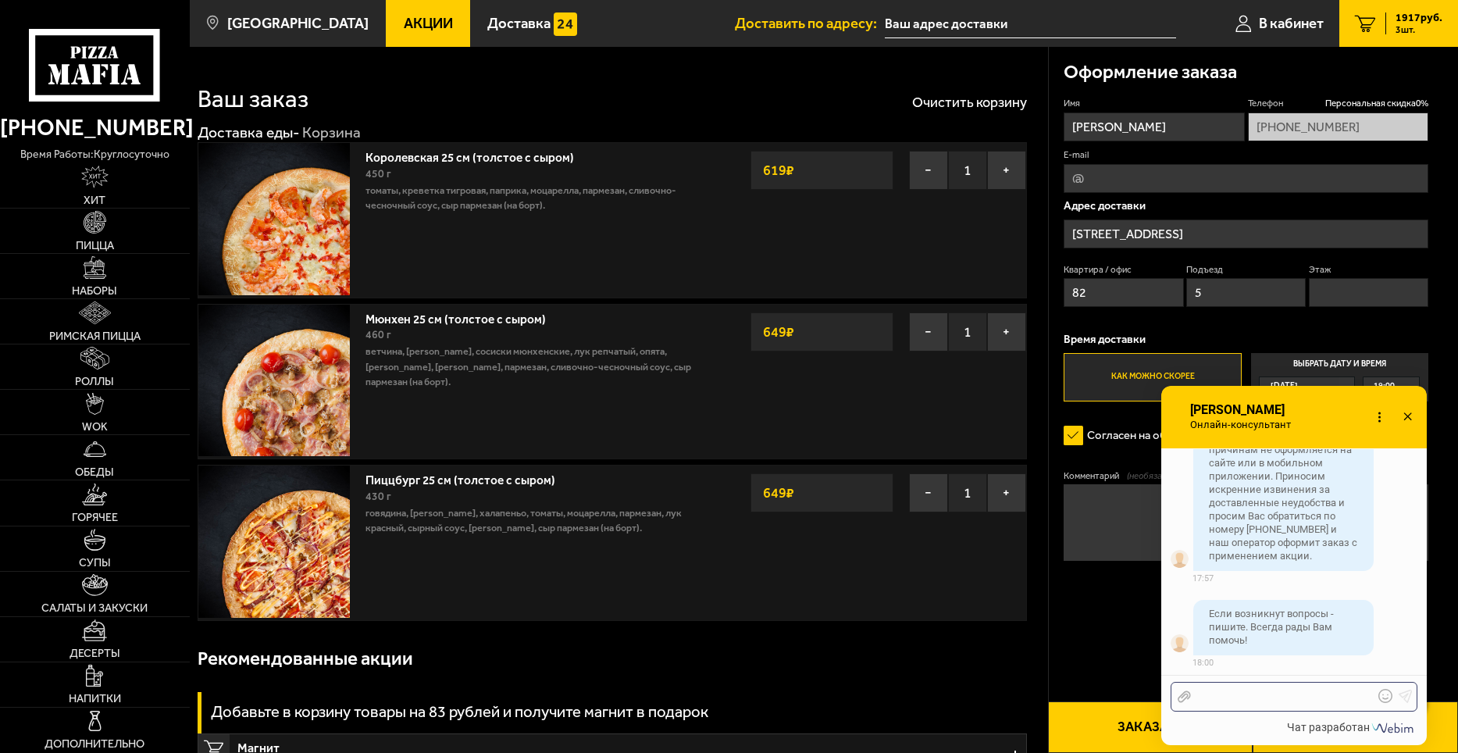
scroll to position [1788, 0]
